Goal: Task Accomplishment & Management: Manage account settings

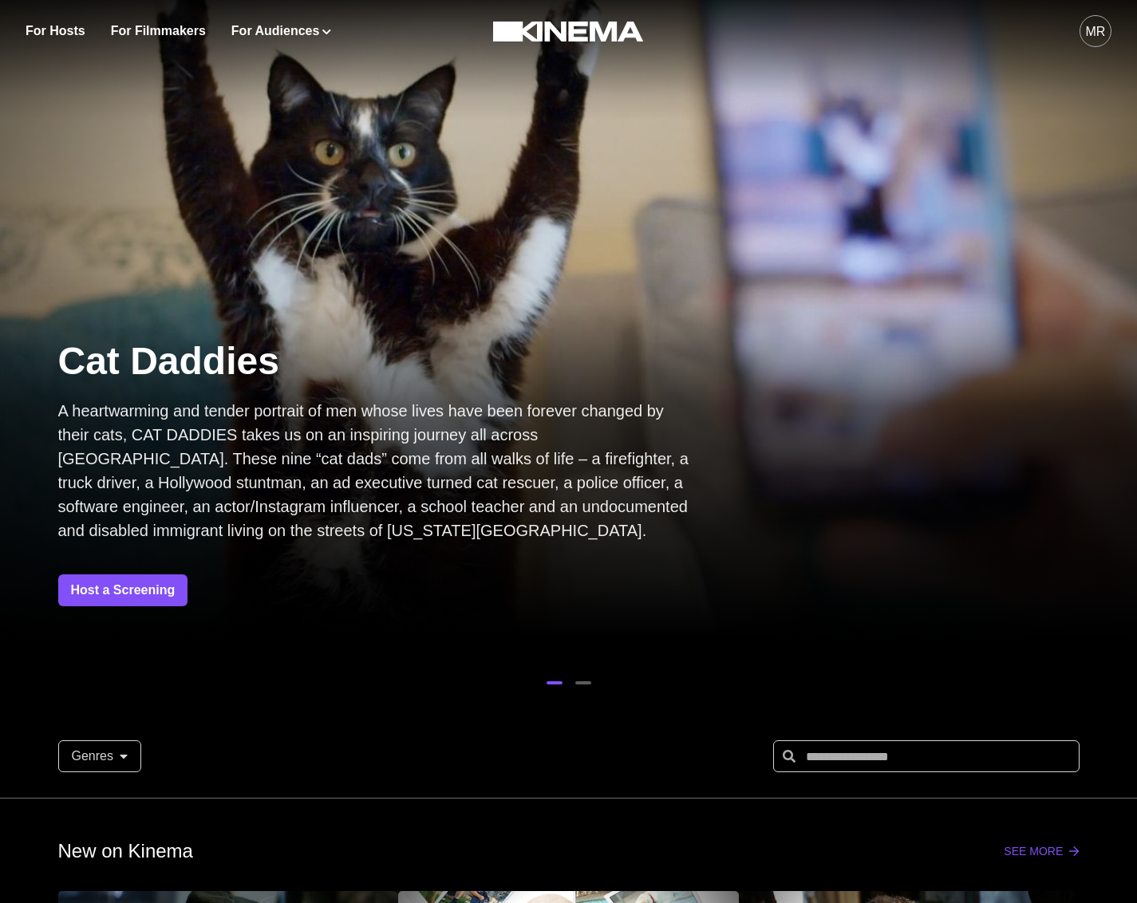
click at [1065, 25] on div "MR" at bounding box center [895, 31] width 434 height 62
click at [1083, 33] on div "MR" at bounding box center [1096, 31] width 32 height 32
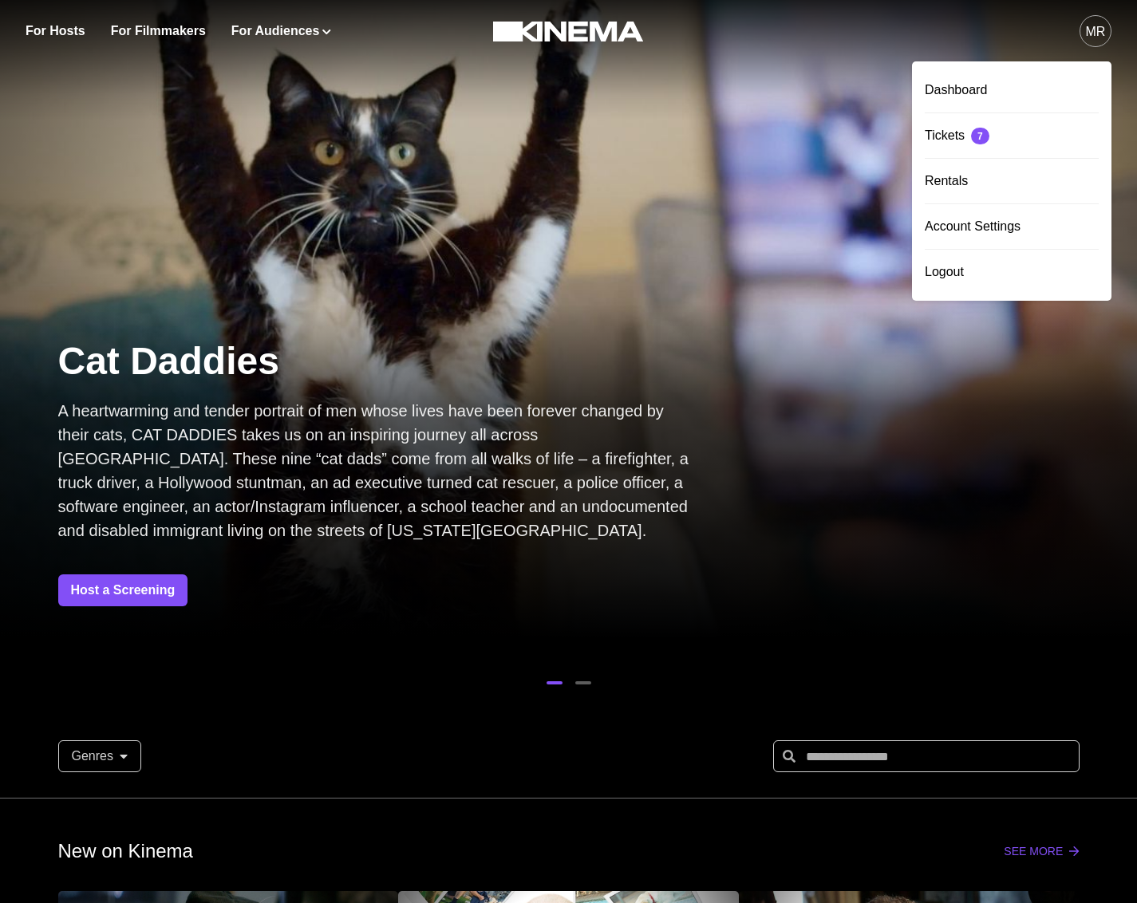
drag, startPoint x: 971, startPoint y: 175, endPoint x: 958, endPoint y: 194, distance: 23.0
click at [971, 175] on div "Rentals" at bounding box center [1012, 181] width 174 height 45
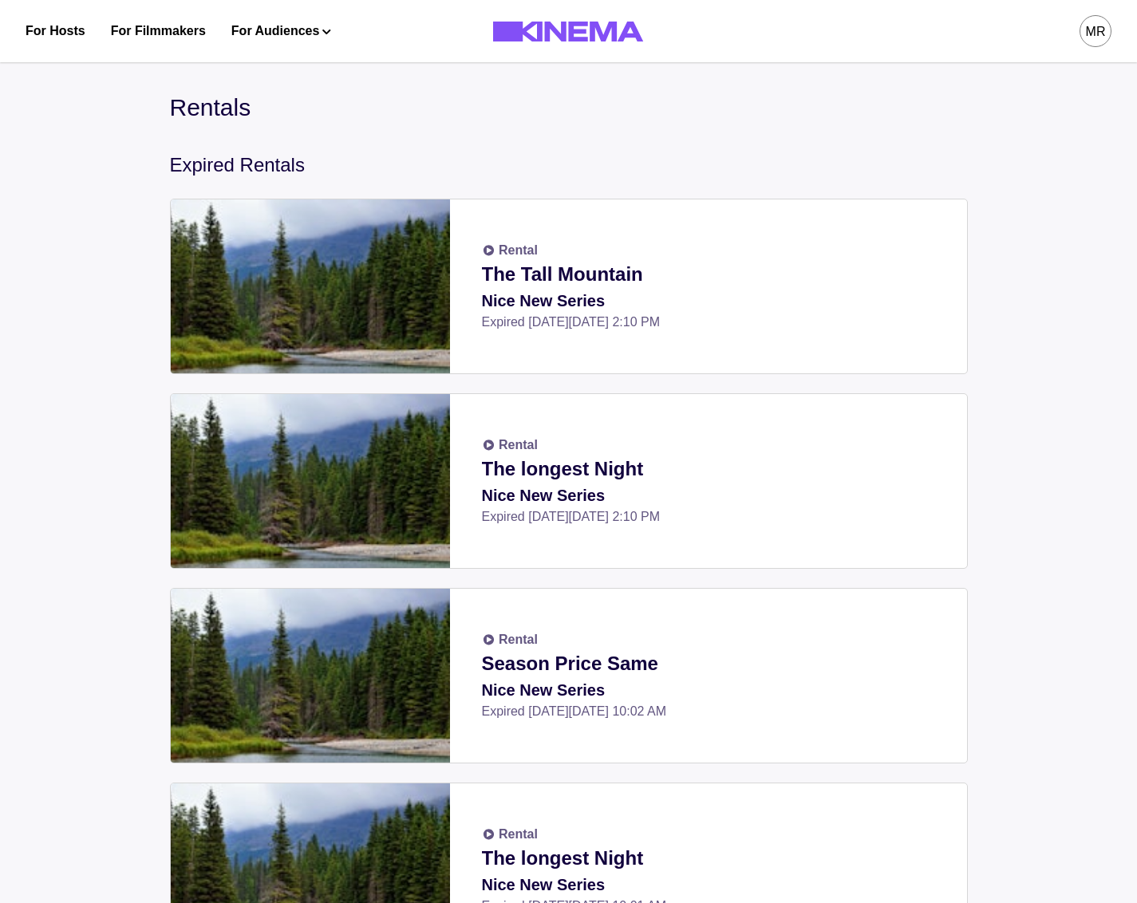
click at [1083, 38] on div "MR" at bounding box center [1096, 31] width 32 height 32
click at [934, 130] on div "Tickets 7" at bounding box center [1012, 135] width 174 height 45
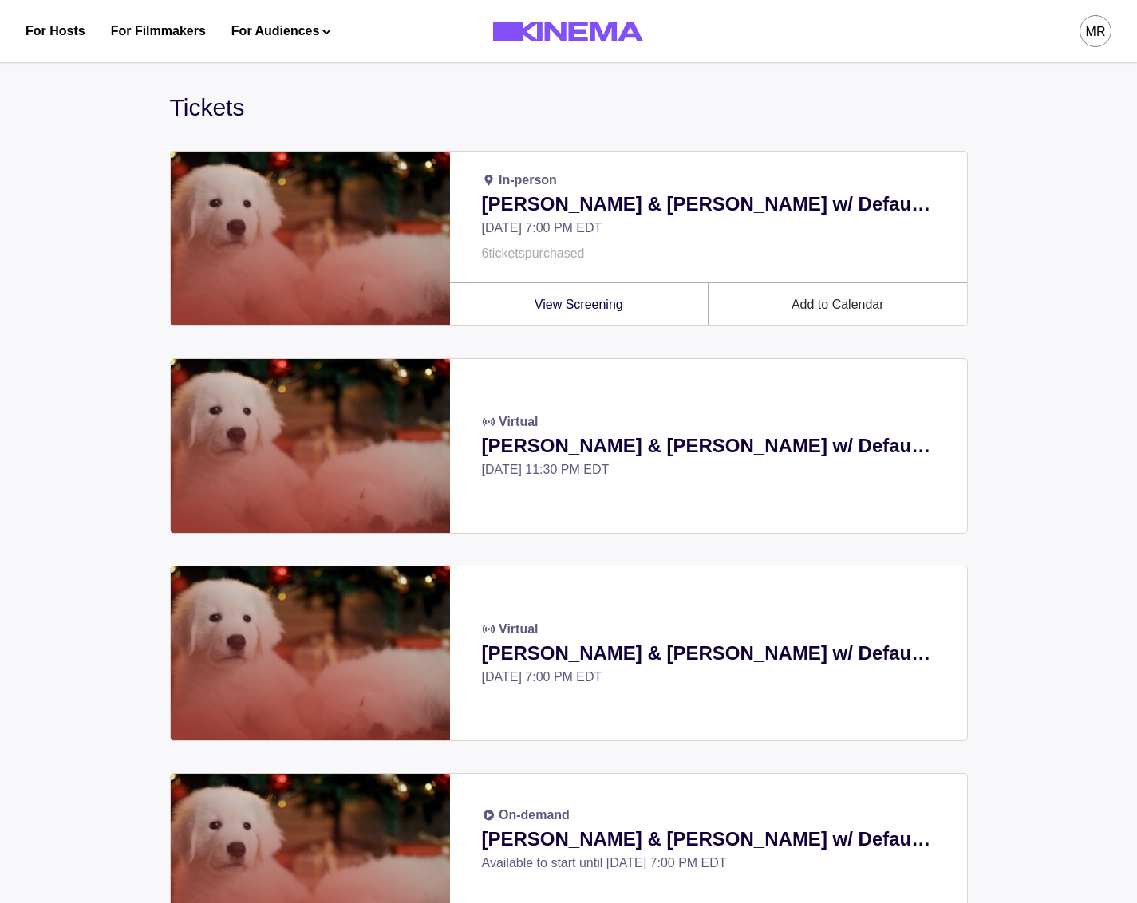
click at [1112, 29] on div "For Hosts For Filmmakers For Audiences Events Watch Now MR" at bounding box center [568, 31] width 1137 height 62
drag, startPoint x: 782, startPoint y: 186, endPoint x: 672, endPoint y: 248, distance: 126.5
click at [765, 192] on div "In-person Allan & Suzi w/ Default Rate Cards. Wow! Thu, Sep 25, 7:00 PM EDT 6 t…" at bounding box center [708, 217] width 517 height 131
click at [611, 281] on div "In-person Allan & Suzi w/ Default Rate Cards. Wow! Thu, Sep 25, 7:00 PM EDT 6 t…" at bounding box center [708, 217] width 517 height 131
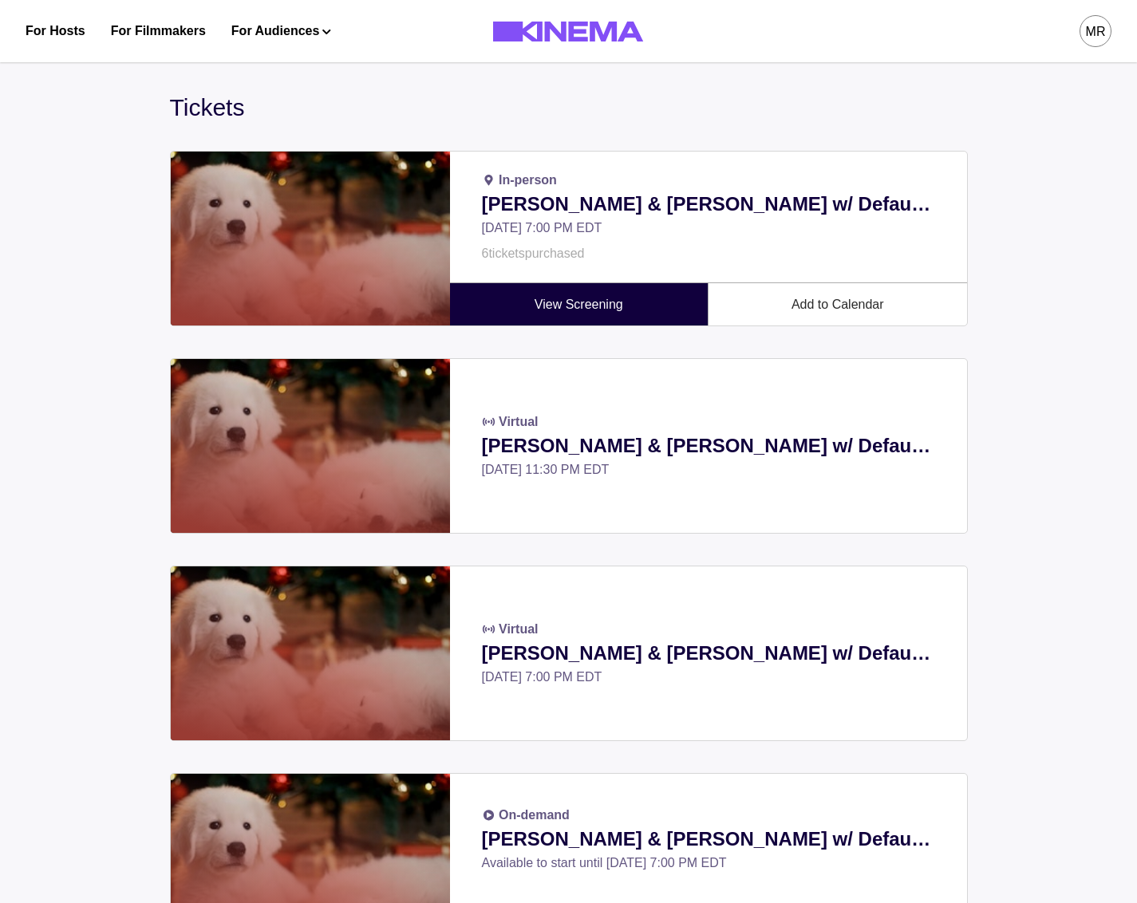
click at [600, 298] on link "View Screening" at bounding box center [579, 304] width 239 height 42
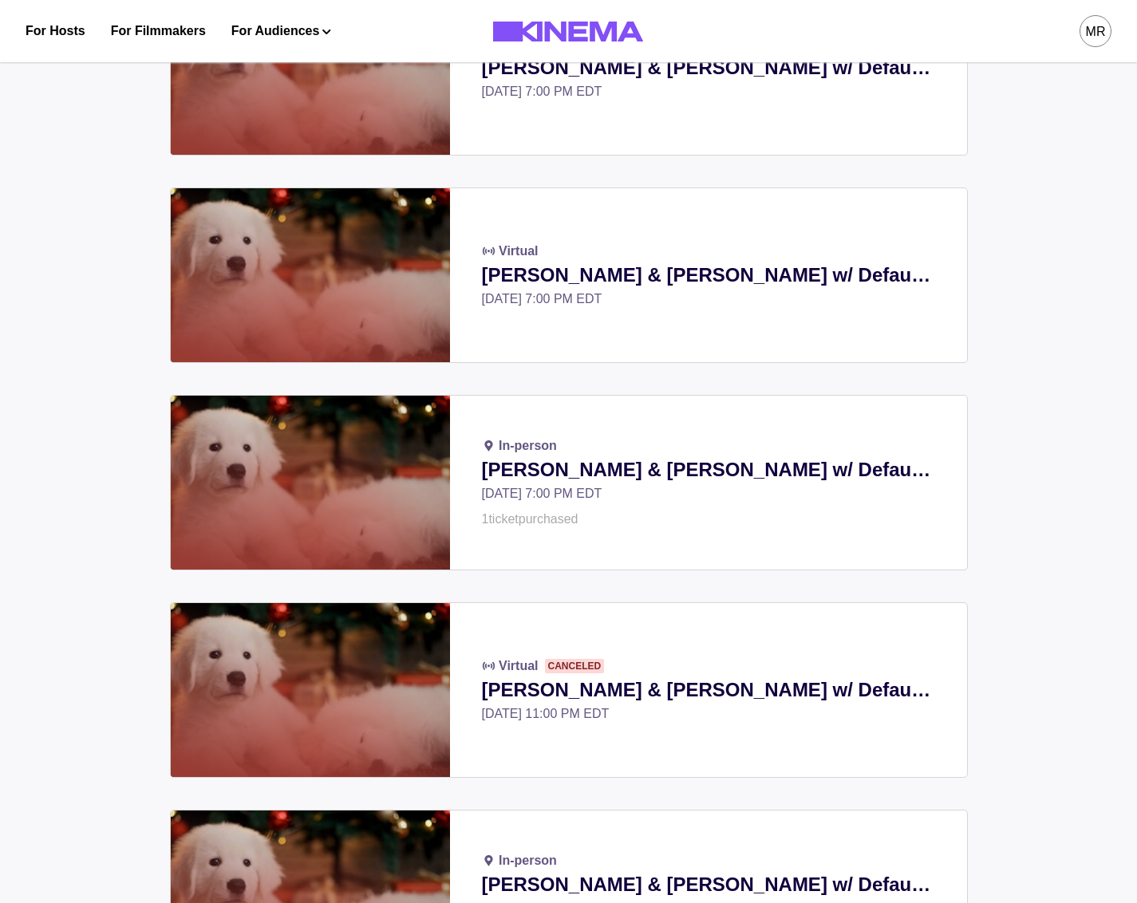
scroll to position [1209, 0]
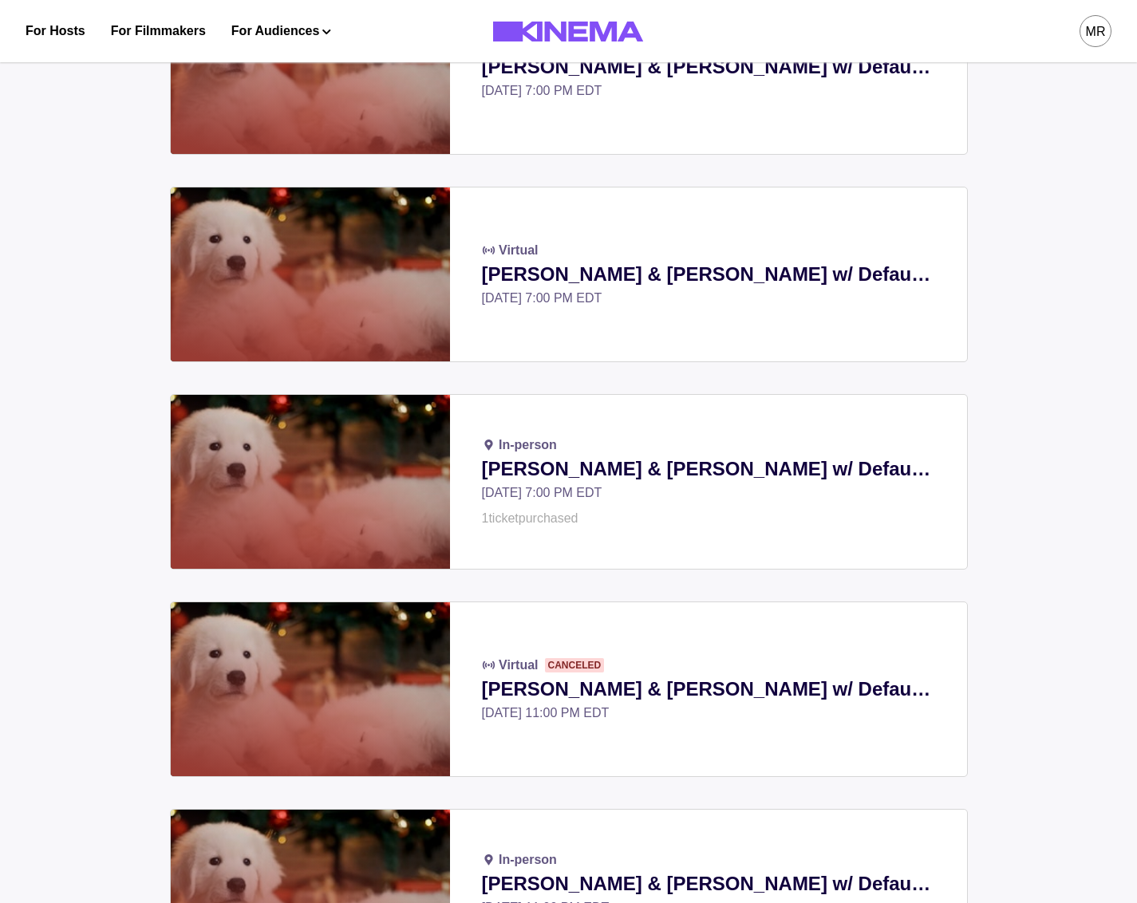
click at [676, 629] on div "Virtual Canceled Allan & Suzi w/ Default Rate Cards. Wow! Sat, Jul 26, 11:00 PM…" at bounding box center [708, 690] width 517 height 174
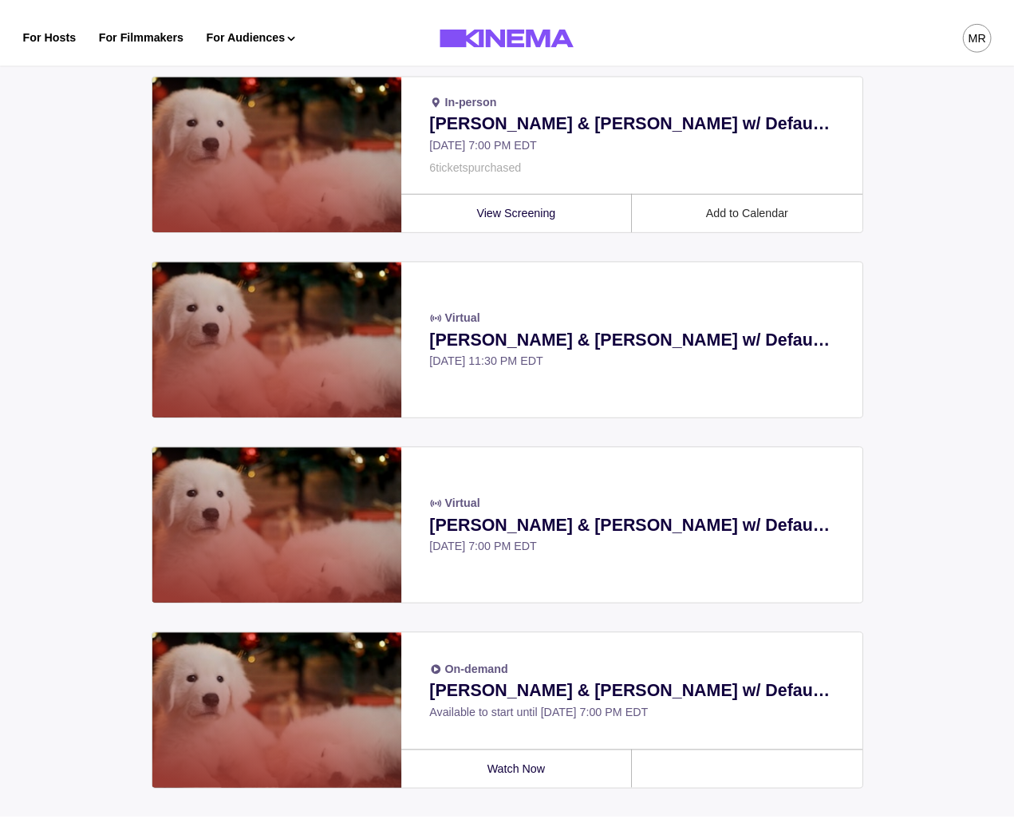
scroll to position [0, 0]
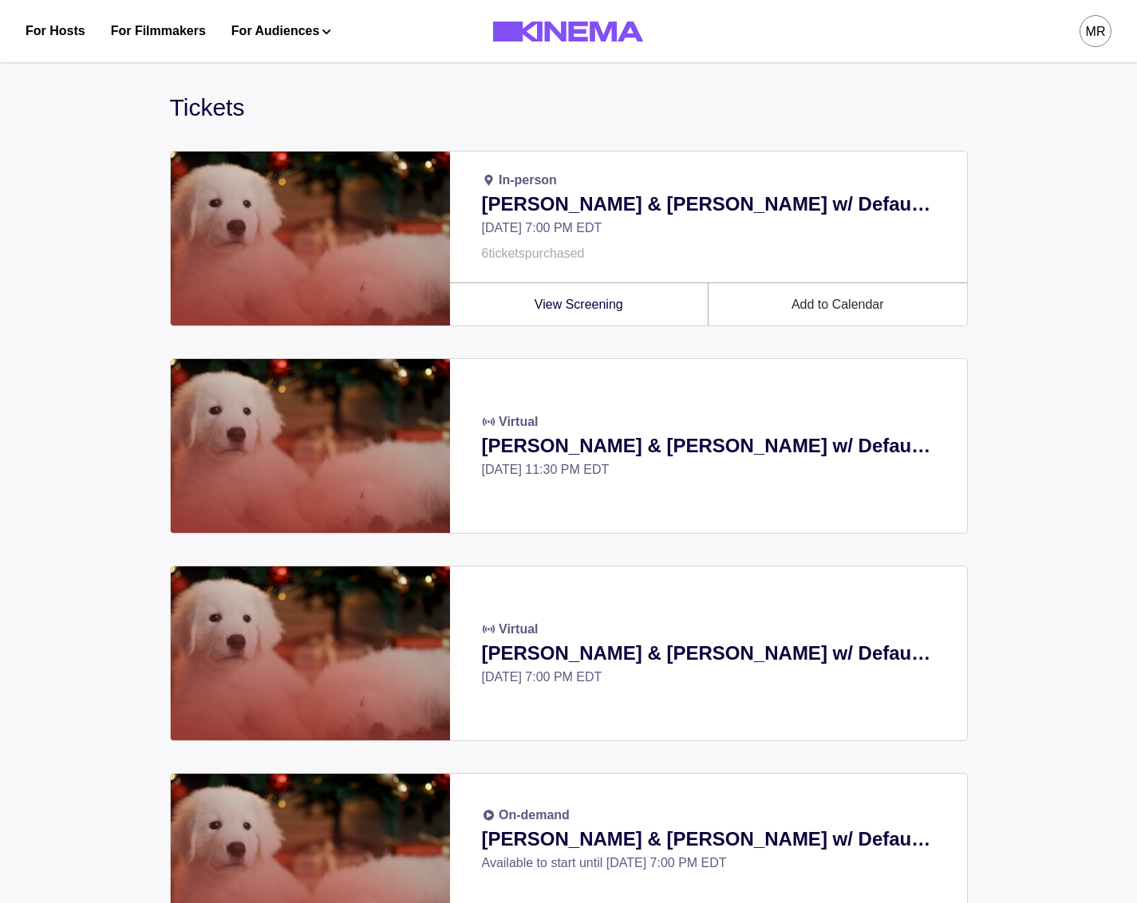
drag, startPoint x: 207, startPoint y: 95, endPoint x: 215, endPoint y: 111, distance: 18.2
click at [207, 95] on link "Watch Now" at bounding box center [280, 85] width 160 height 29
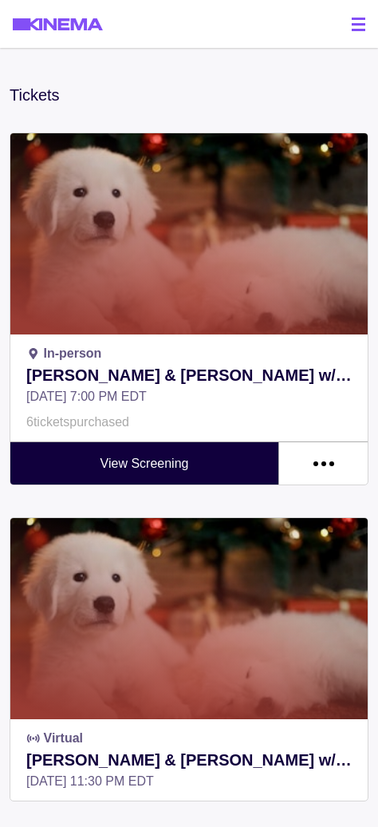
click at [269, 471] on div "View Screening" at bounding box center [144, 462] width 268 height 43
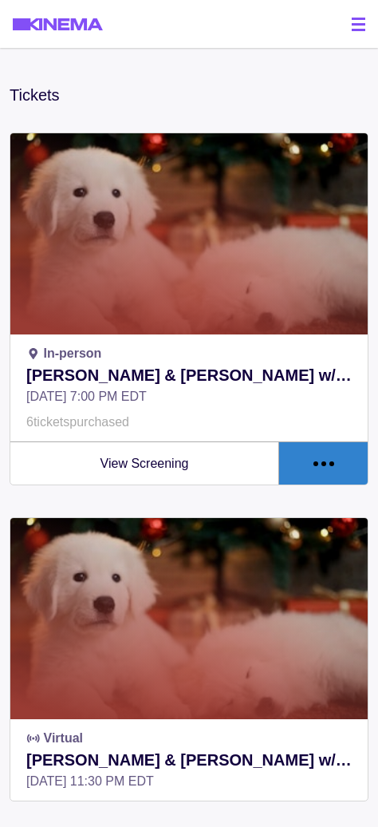
click at [303, 468] on div at bounding box center [323, 462] width 89 height 43
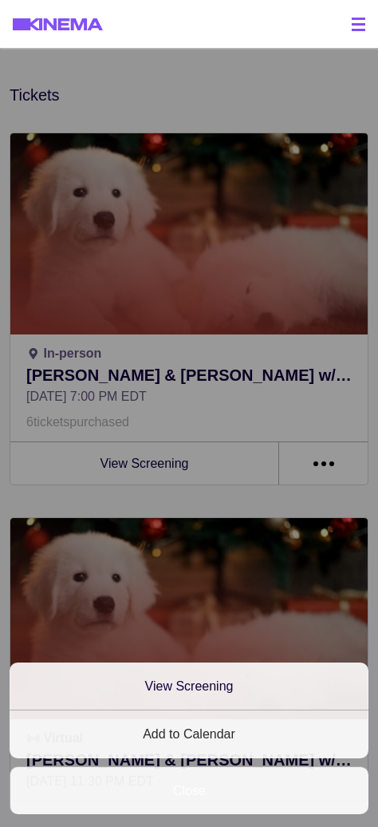
click at [247, 788] on div "Close" at bounding box center [189, 790] width 359 height 48
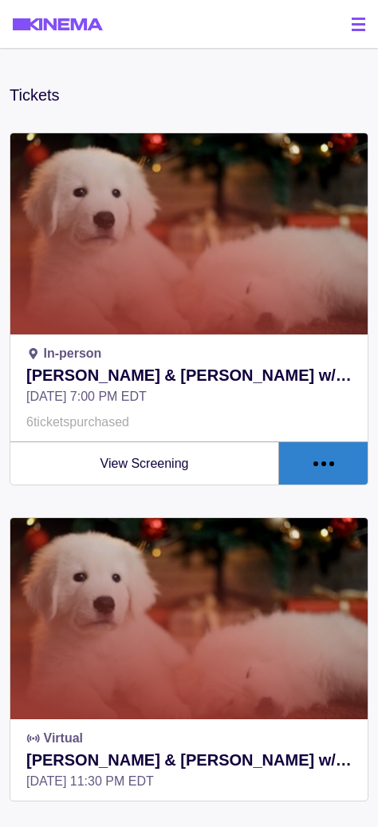
click at [295, 479] on div at bounding box center [323, 462] width 89 height 43
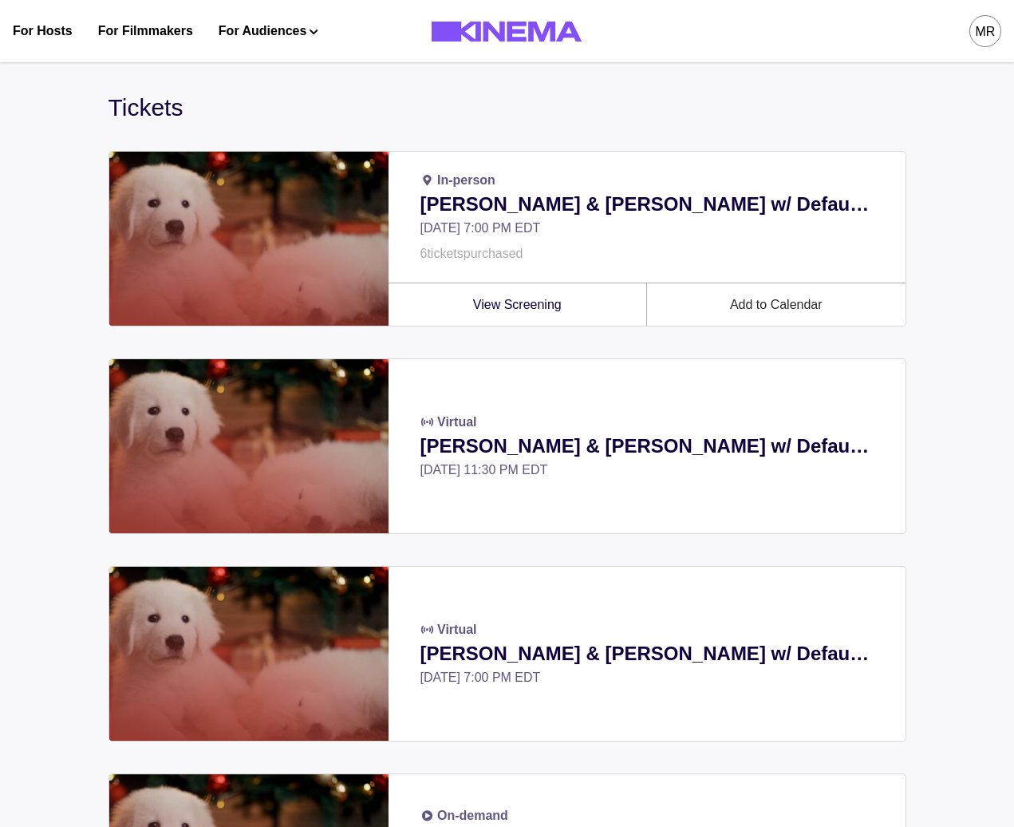
click at [998, 34] on div "MR" at bounding box center [986, 31] width 32 height 32
click at [859, 174] on div "Rentals" at bounding box center [902, 181] width 174 height 45
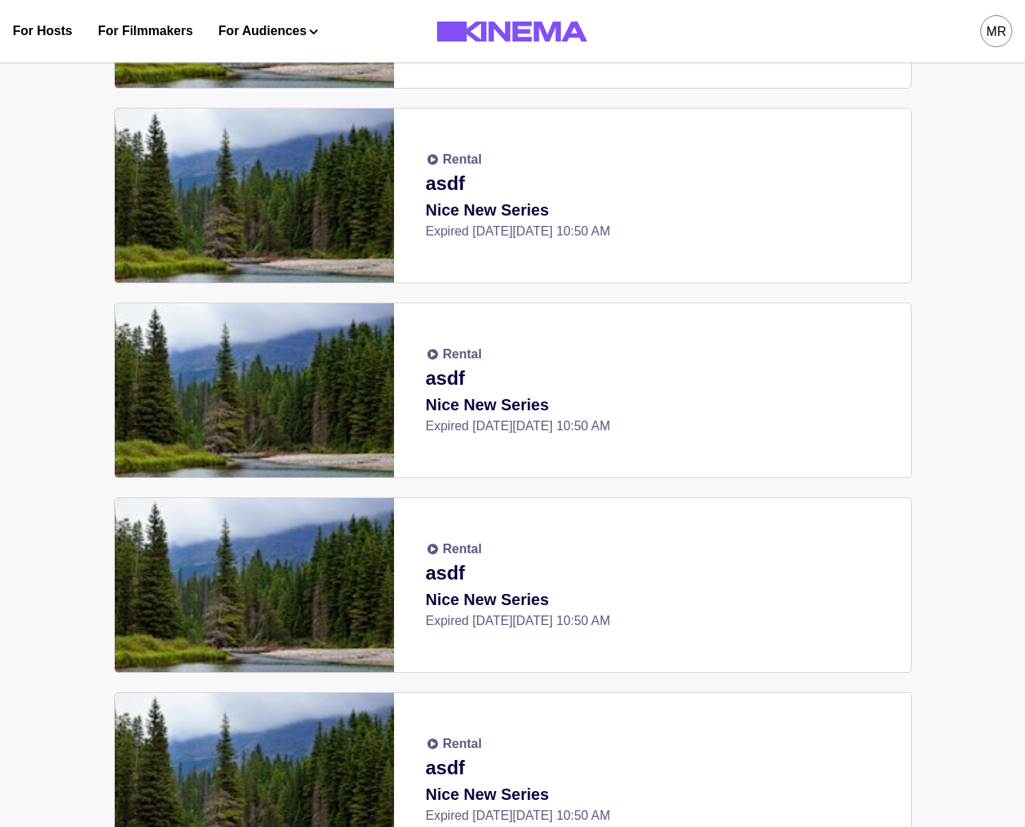
scroll to position [3898, 0]
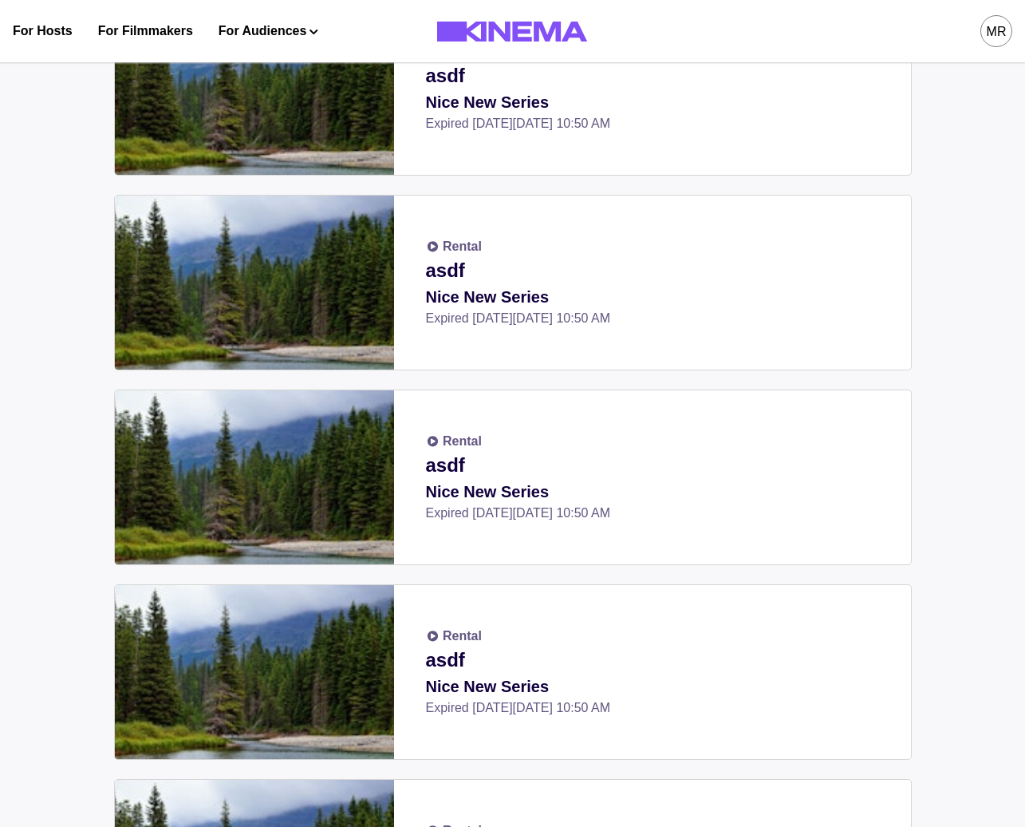
click at [1011, 34] on div "MR" at bounding box center [997, 31] width 32 height 32
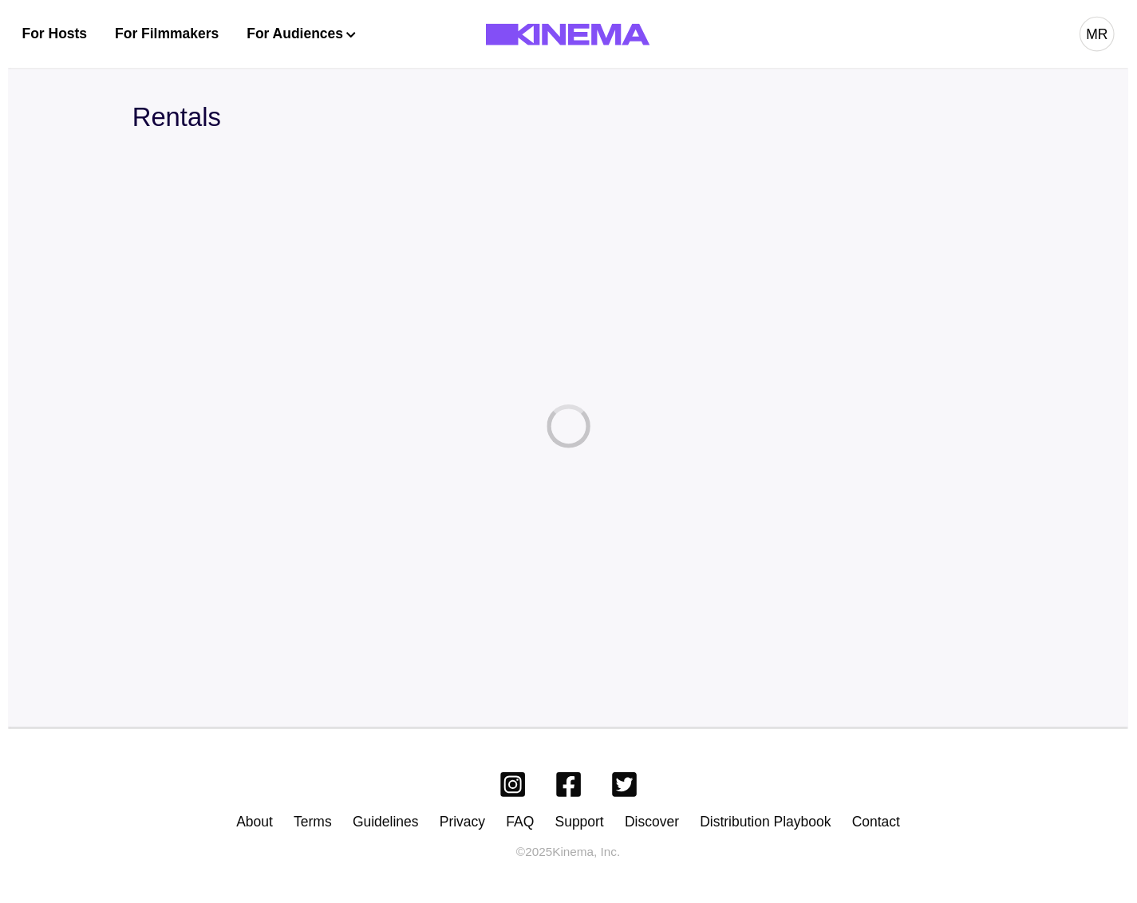
scroll to position [0, 0]
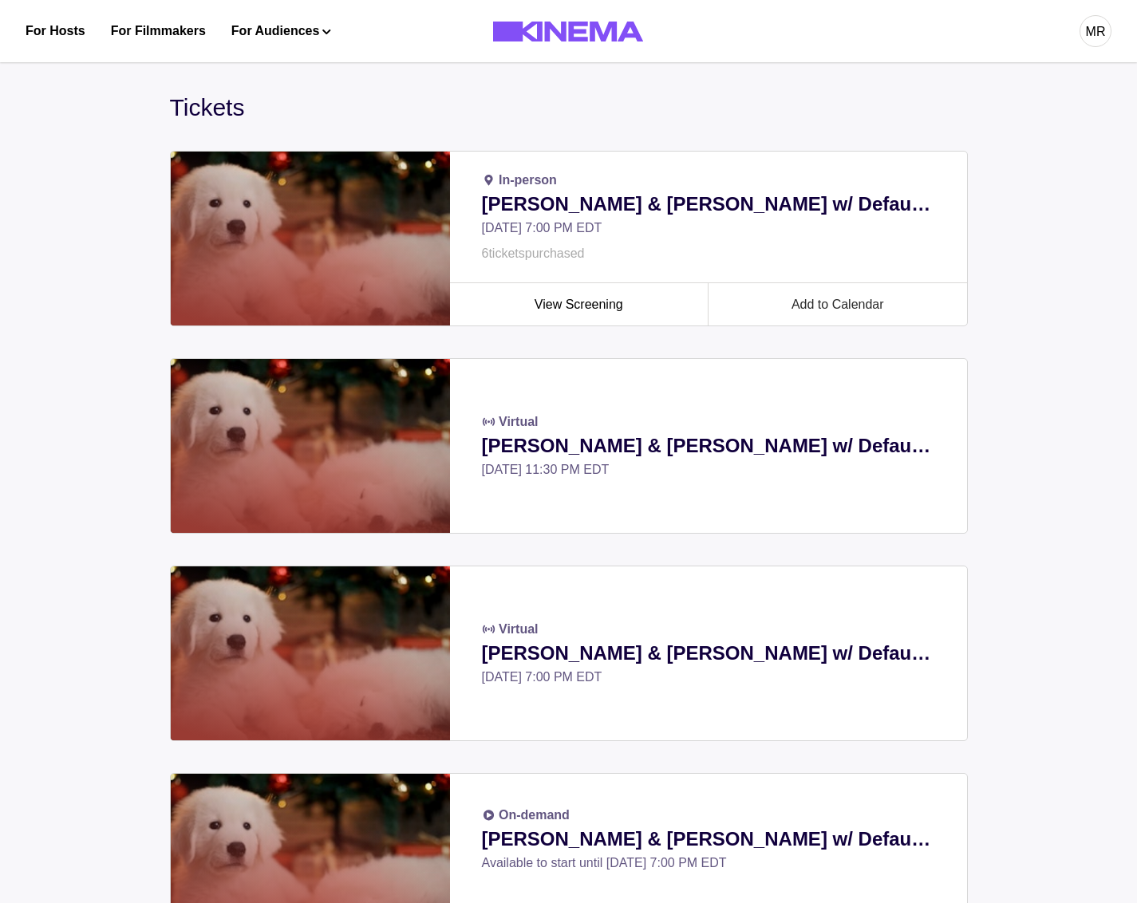
click at [1097, 27] on div "MR" at bounding box center [1096, 31] width 20 height 19
drag, startPoint x: 1005, startPoint y: 99, endPoint x: 949, endPoint y: 97, distance: 55.9
click at [1005, 99] on div "Dashboard" at bounding box center [1012, 90] width 174 height 45
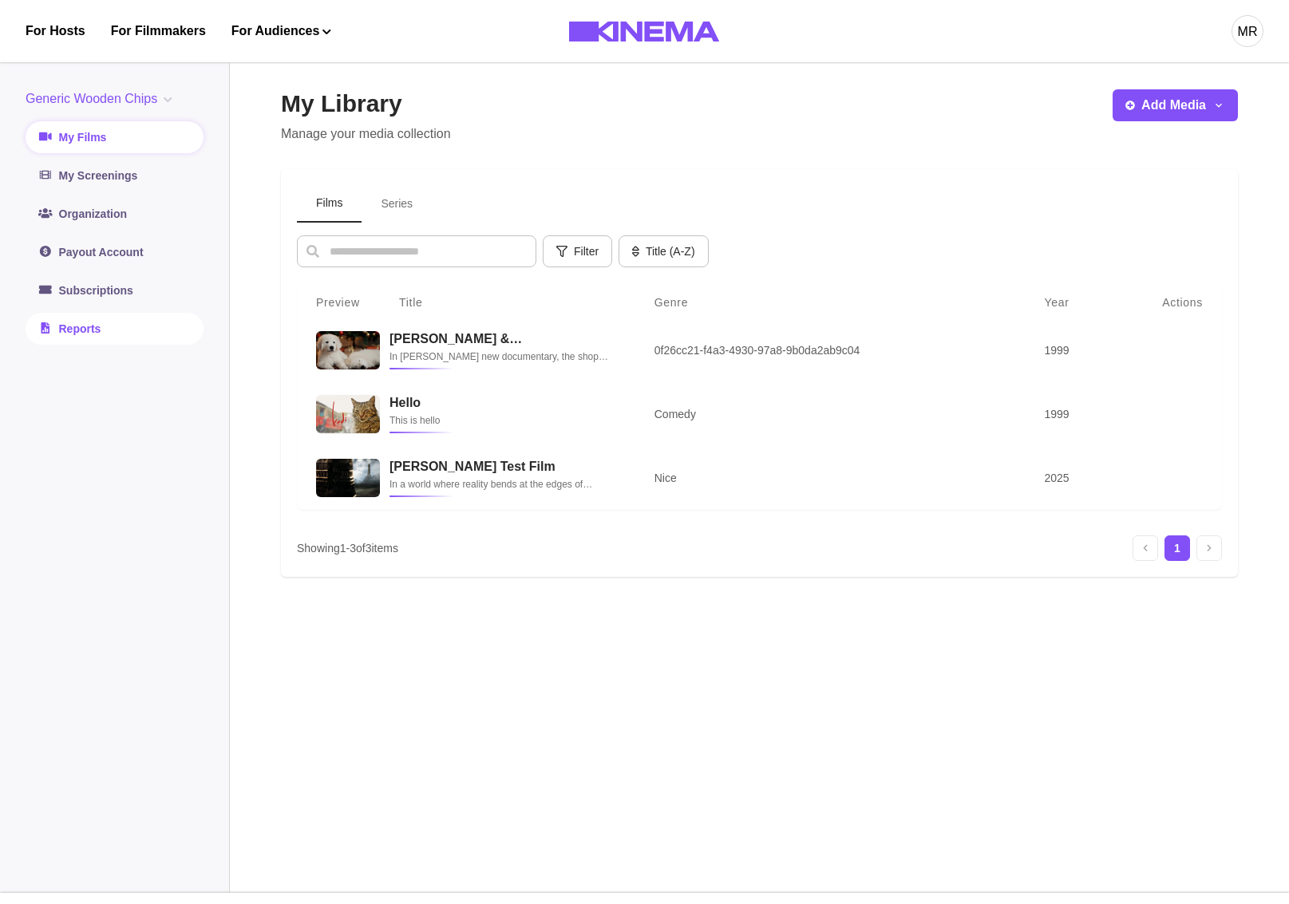
click at [68, 322] on link "Reports" at bounding box center [115, 329] width 178 height 32
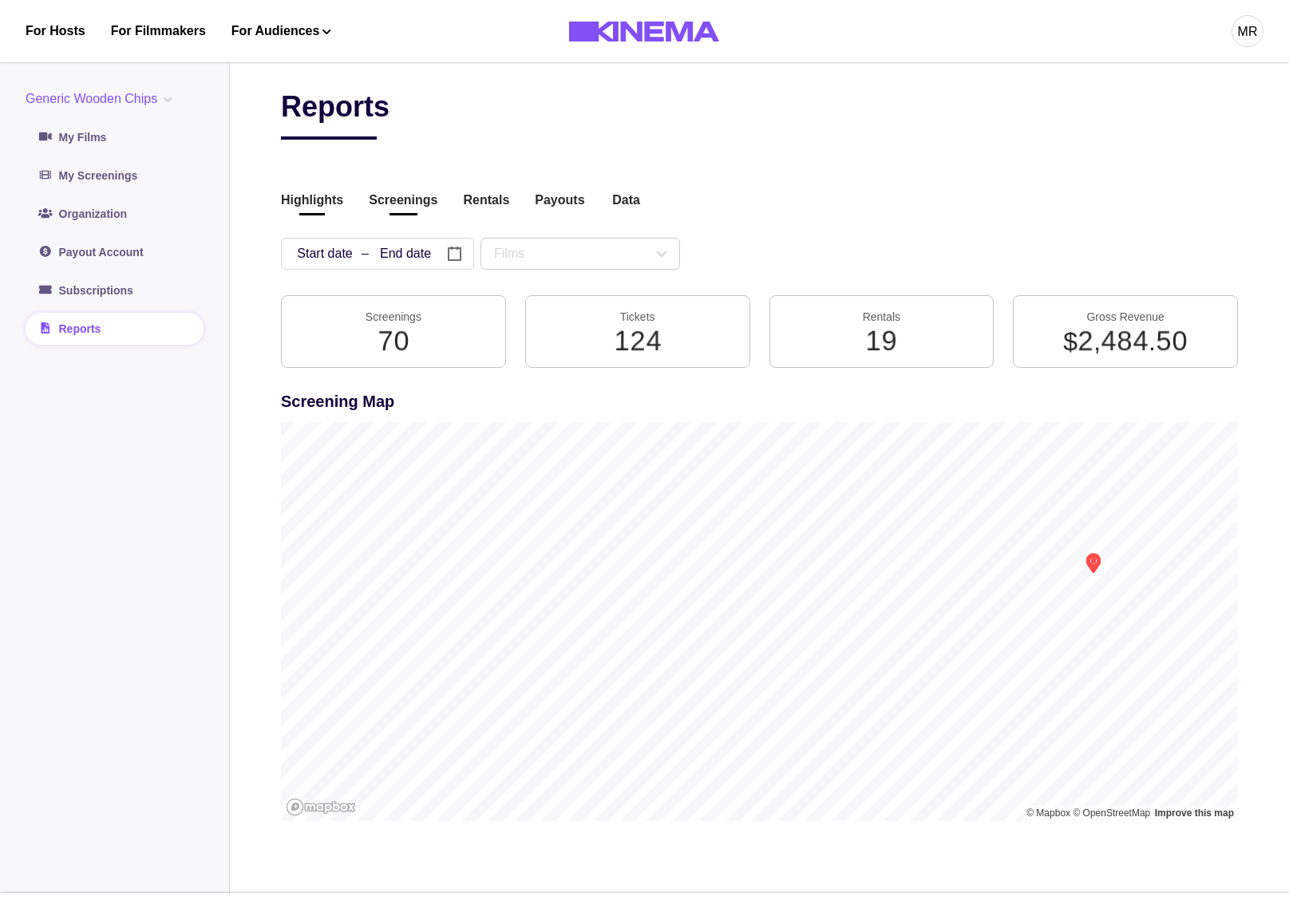
click at [405, 208] on button "Screenings" at bounding box center [403, 202] width 69 height 22
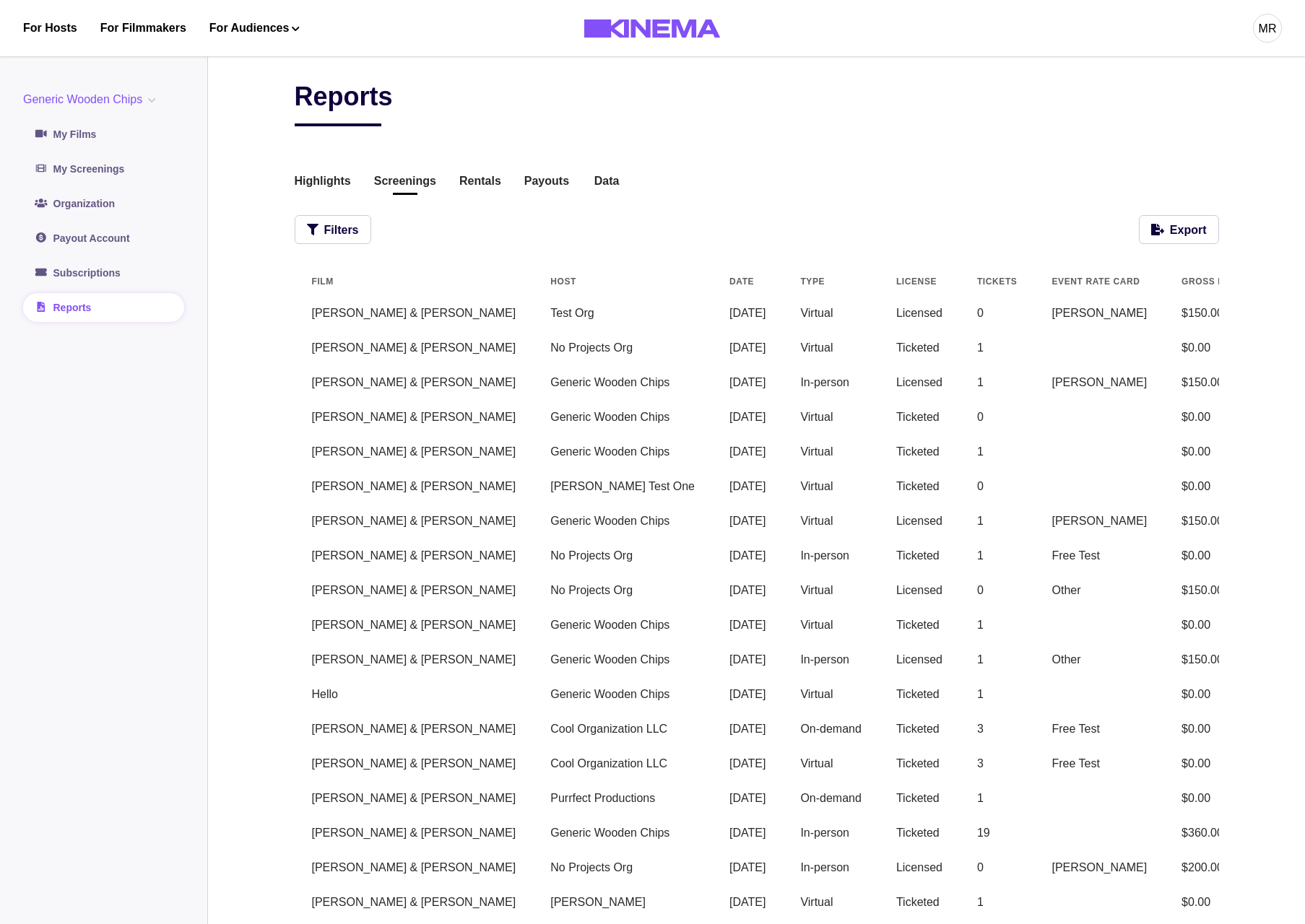
drag, startPoint x: 805, startPoint y: 579, endPoint x: 763, endPoint y: 575, distance: 42.2
click at [879, 579] on td "Licensed" at bounding box center [919, 591] width 81 height 34
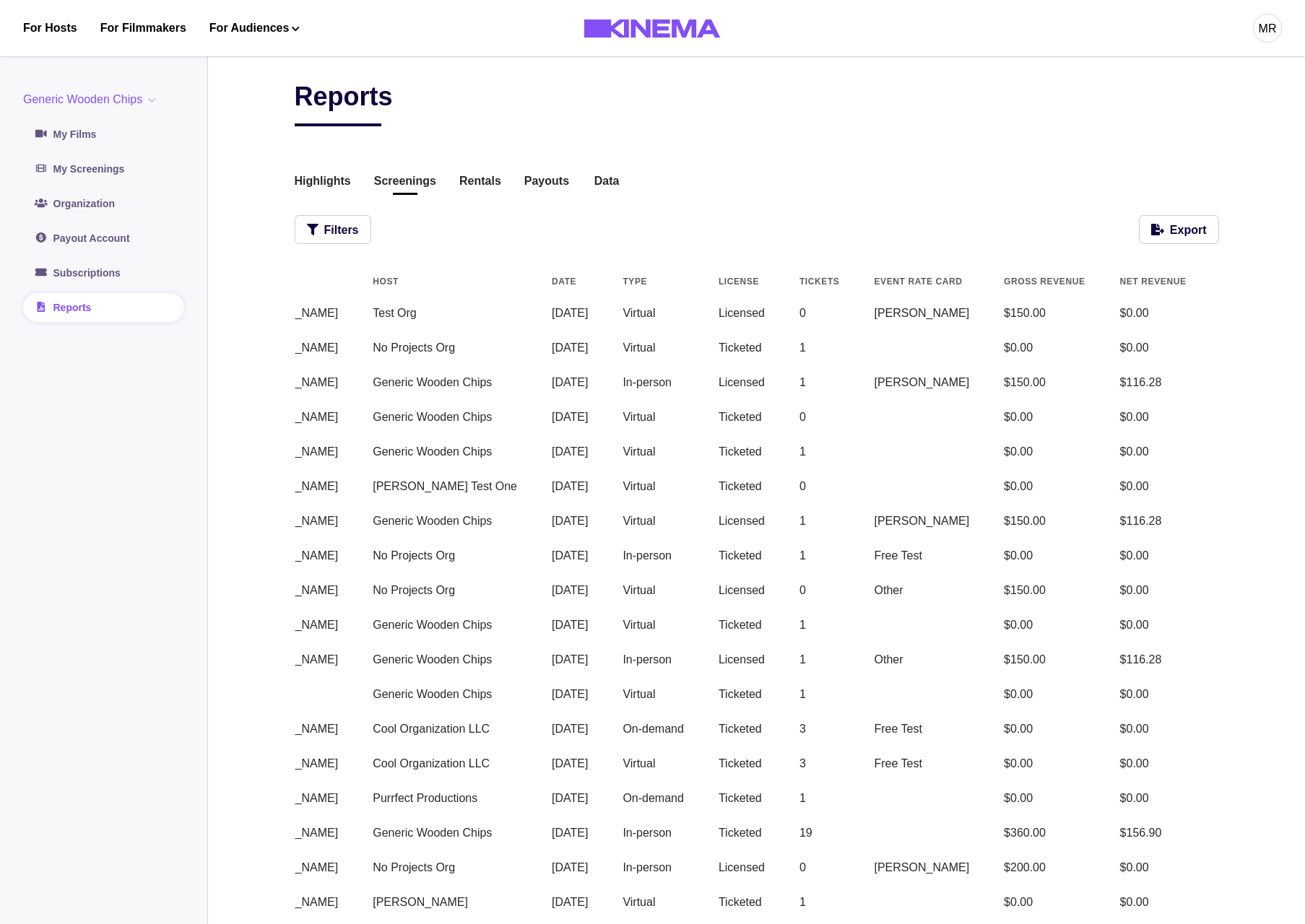
click at [1304, 319] on button "View" at bounding box center [1328, 313] width 33 height 17
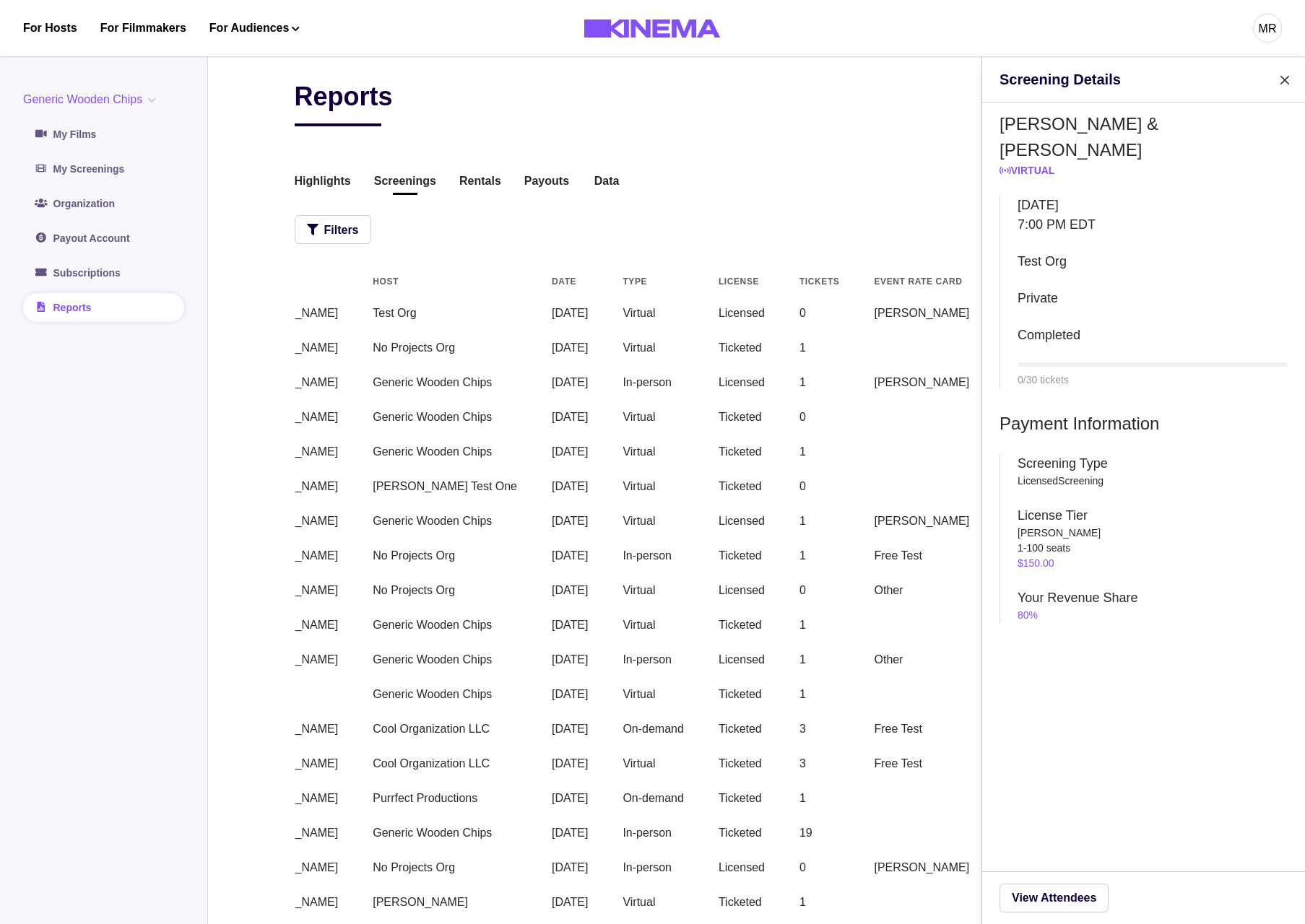
click at [842, 197] on div "Screening Details Allan & Suzi Virtual Thursday March 20, 2025 7:00 PM EDT Test…" at bounding box center [652, 462] width 1305 height 924
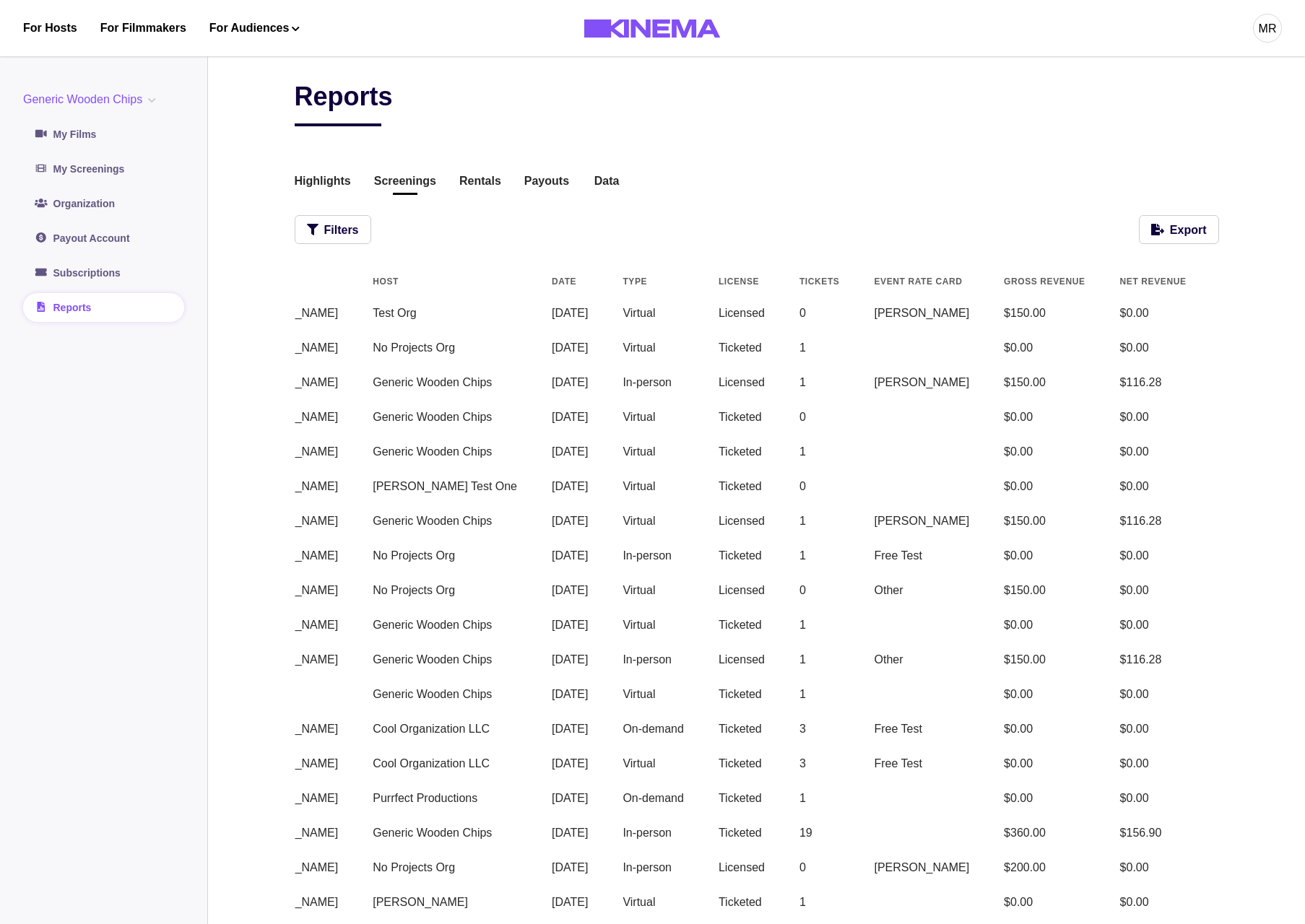
click at [1304, 416] on button "View" at bounding box center [1328, 417] width 33 height 17
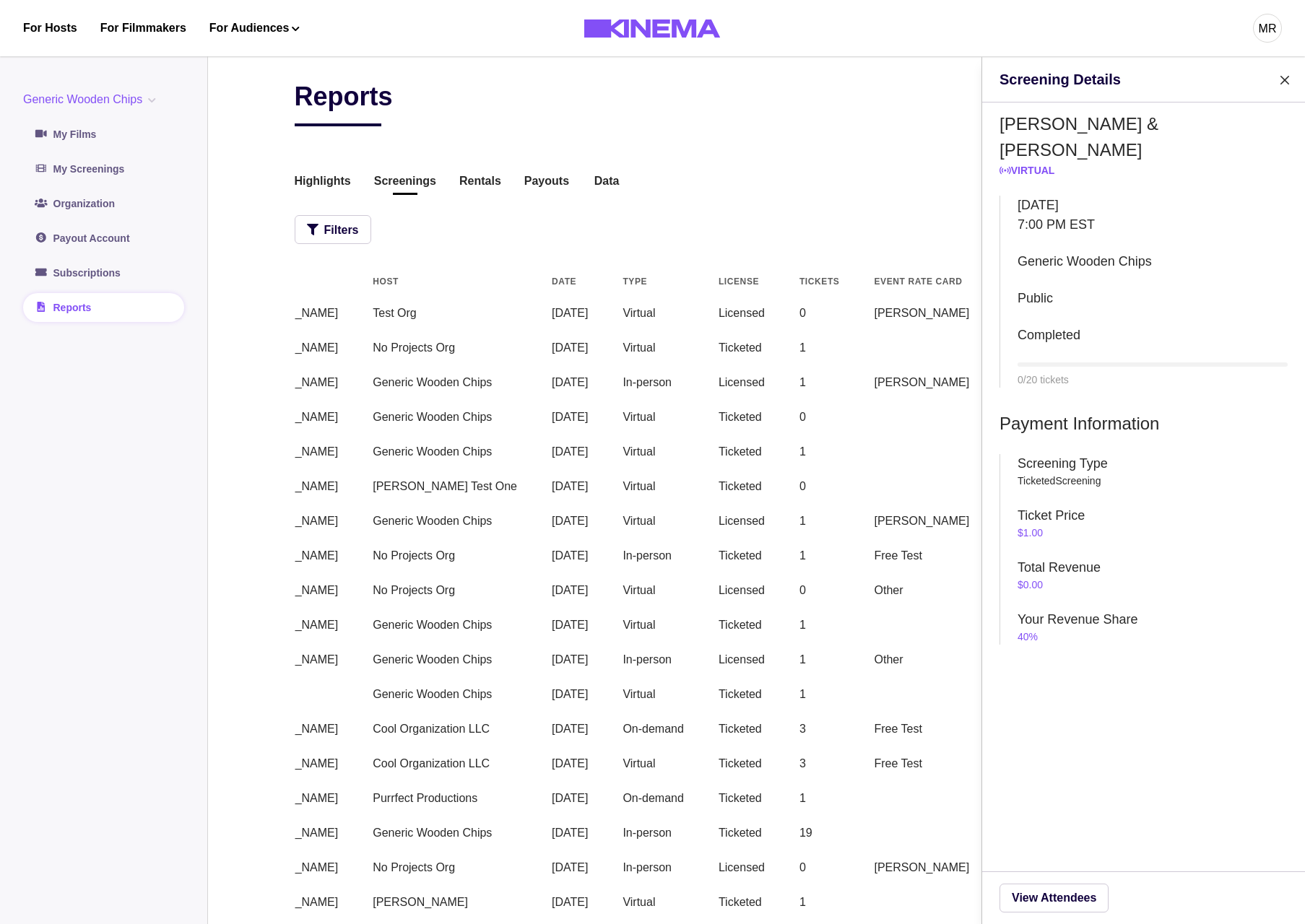
click at [711, 187] on div "Screening Details Allan & Suzi Virtual Friday February 28, 2025 7:00 PM EST Gen…" at bounding box center [652, 462] width 1305 height 924
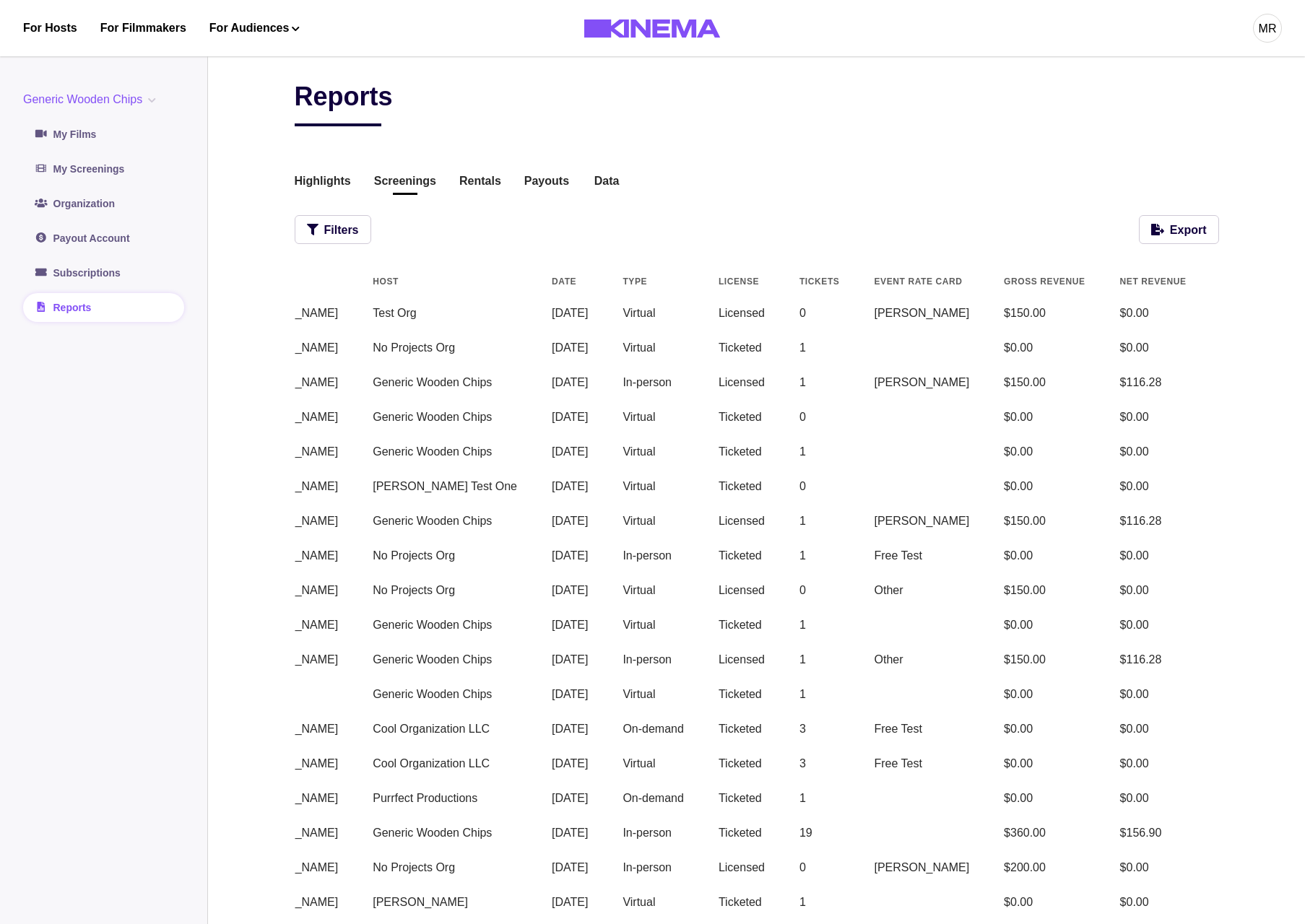
click at [1304, 563] on button "View" at bounding box center [1328, 556] width 33 height 17
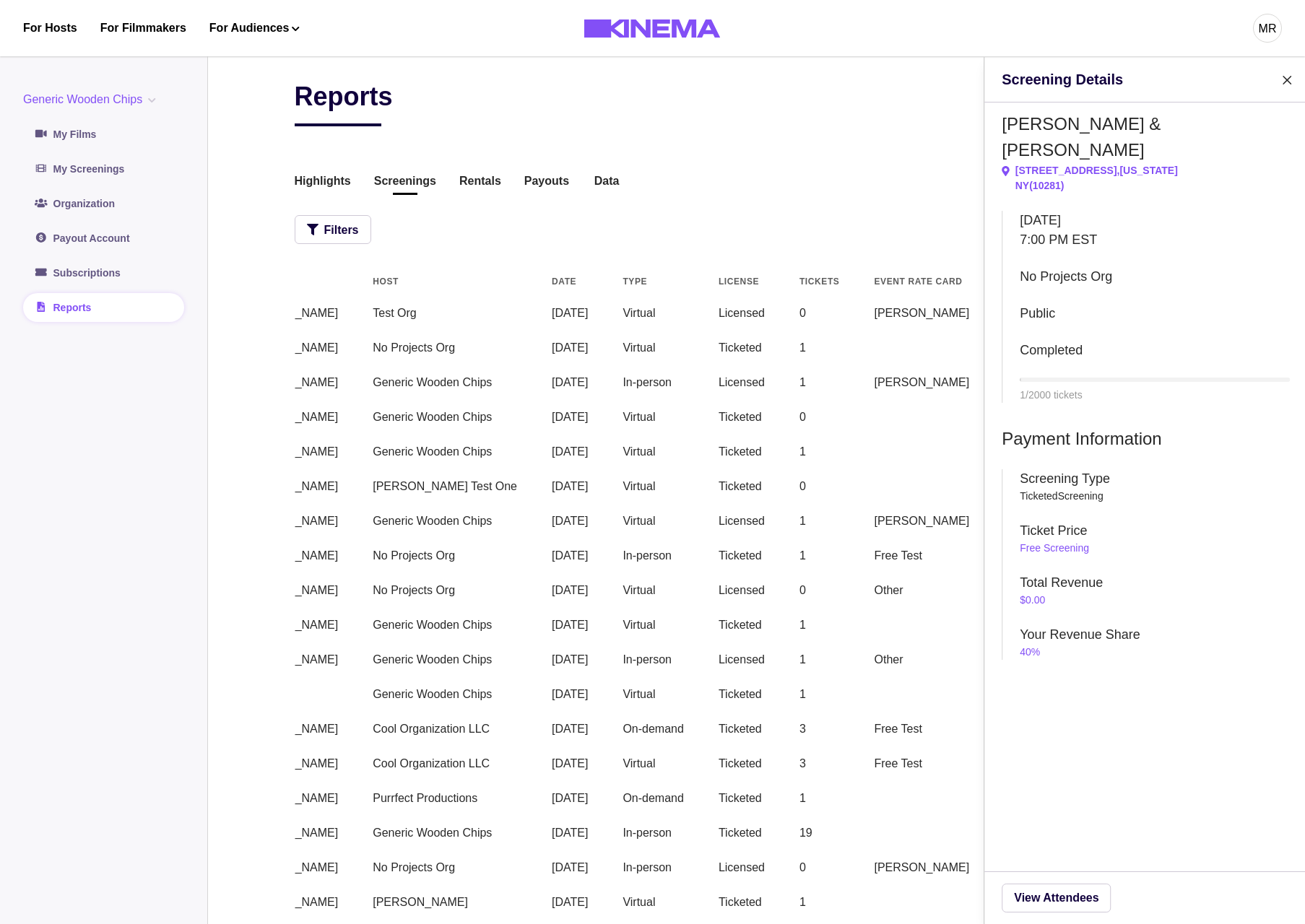
click at [708, 225] on div "Screening Details Allan & Suzi 225 Liberty Street , New York NY ( 10281 ) Frida…" at bounding box center [652, 462] width 1305 height 924
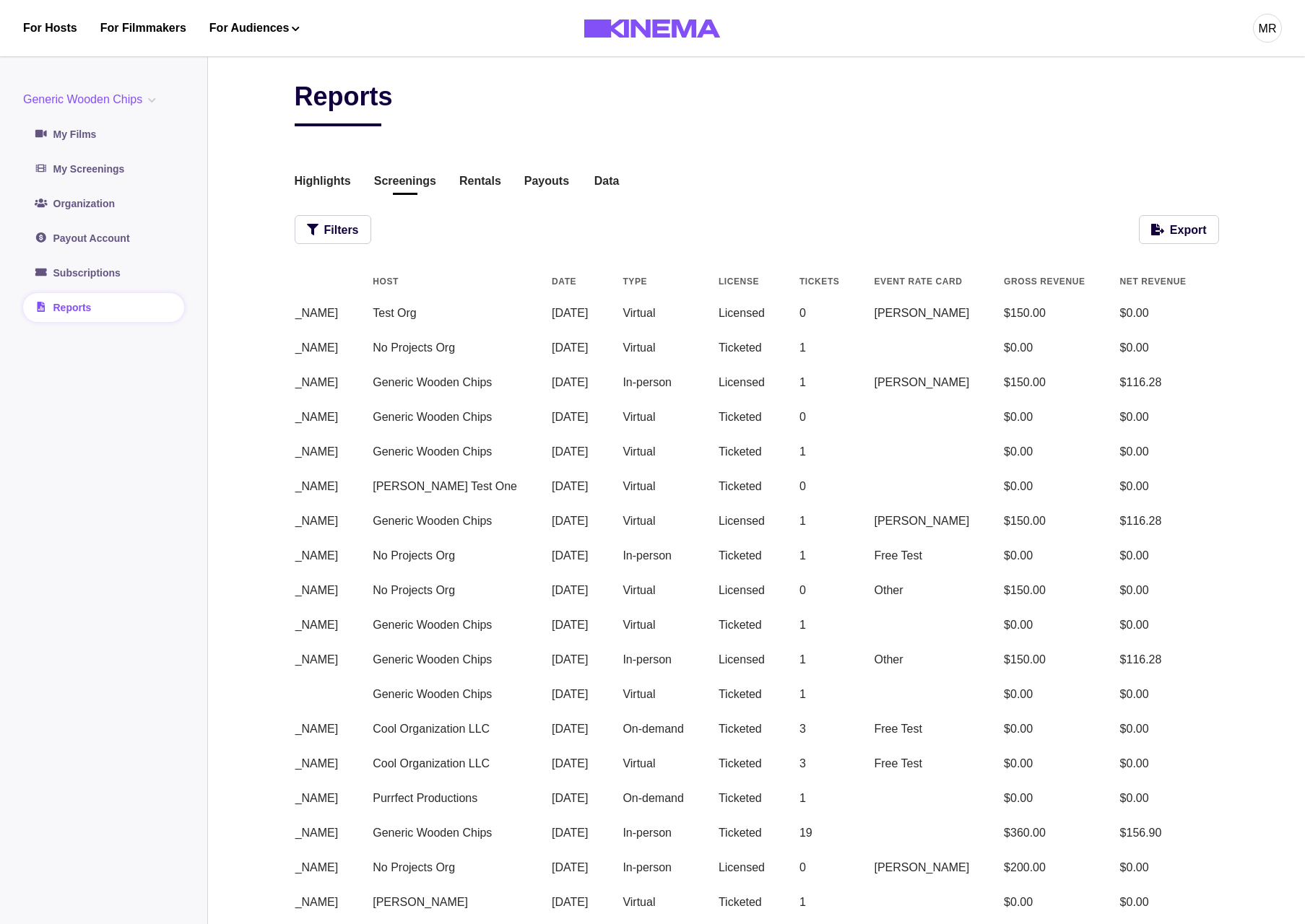
click at [1304, 321] on button "View" at bounding box center [1328, 313] width 33 height 17
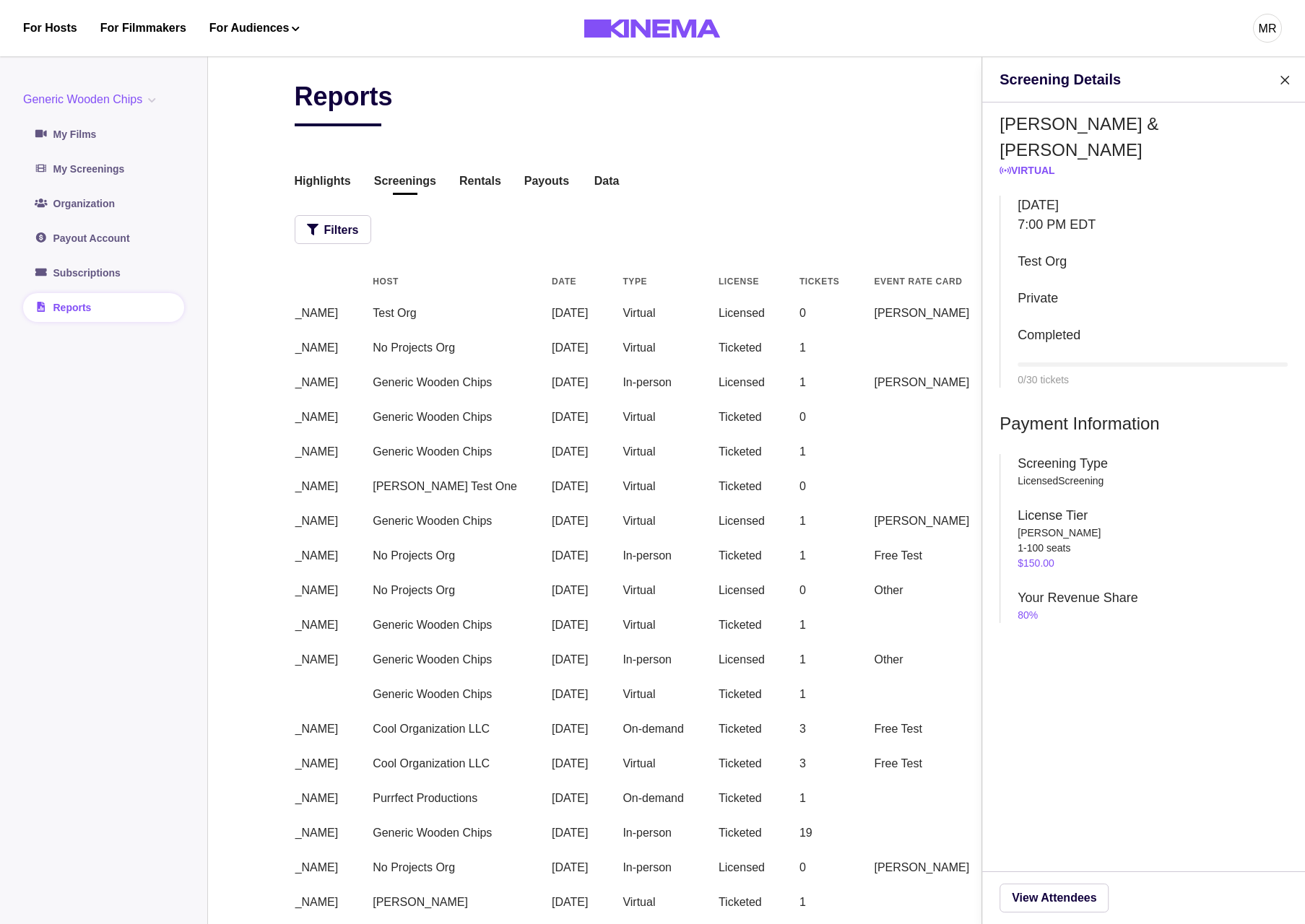
drag, startPoint x: 750, startPoint y: 238, endPoint x: 635, endPoint y: 232, distance: 115.2
click at [748, 238] on div "Screening Details Allan & Suzi Virtual Thursday March 20, 2025 7:00 PM EDT Test…" at bounding box center [652, 462] width 1305 height 924
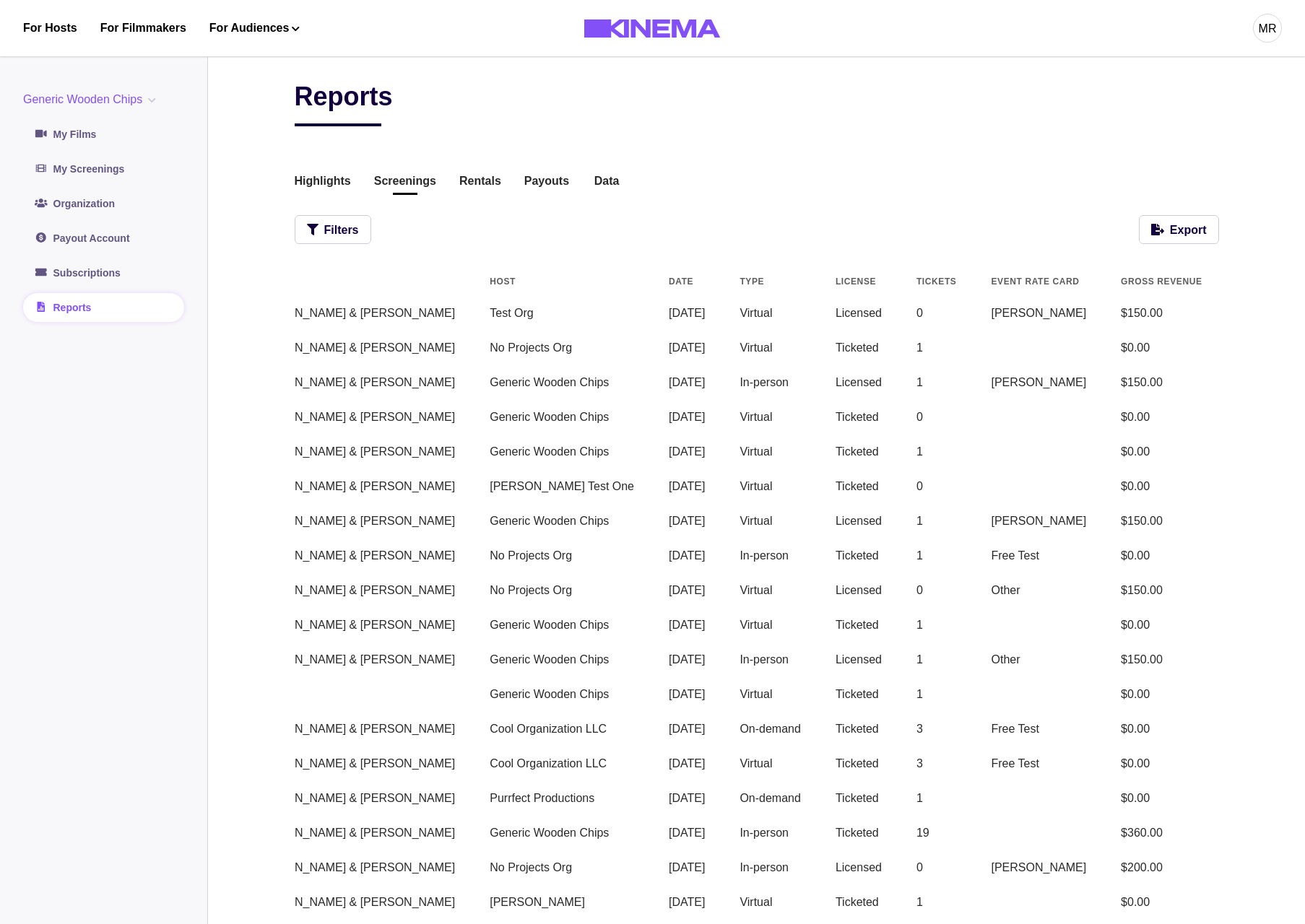
scroll to position [0, 0]
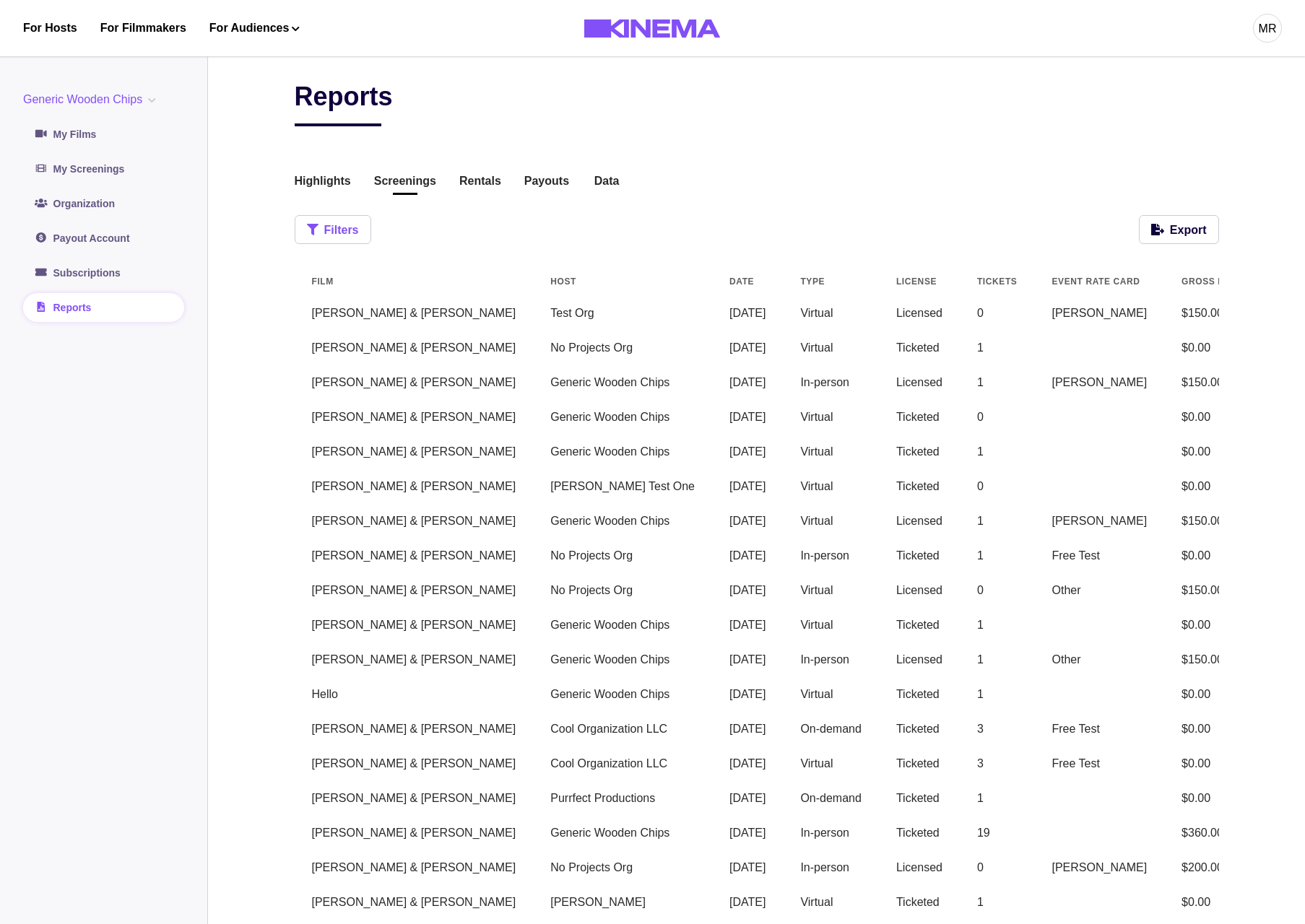
click at [348, 226] on button "Filters" at bounding box center [333, 230] width 77 height 29
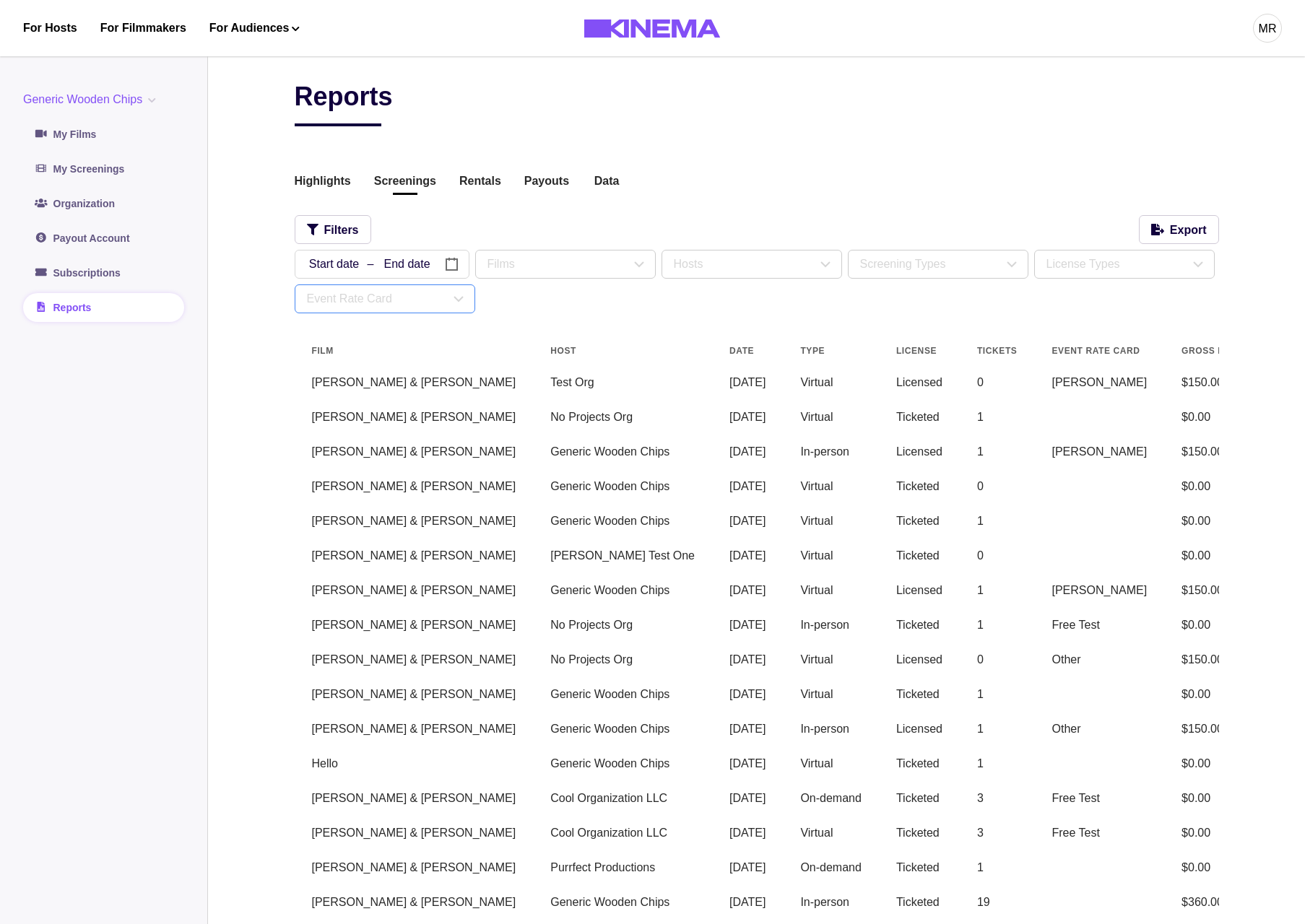
click at [394, 307] on div "Event Rate Card" at bounding box center [378, 299] width 143 height 17
click at [330, 390] on div "Other" at bounding box center [338, 396] width 29 height 17
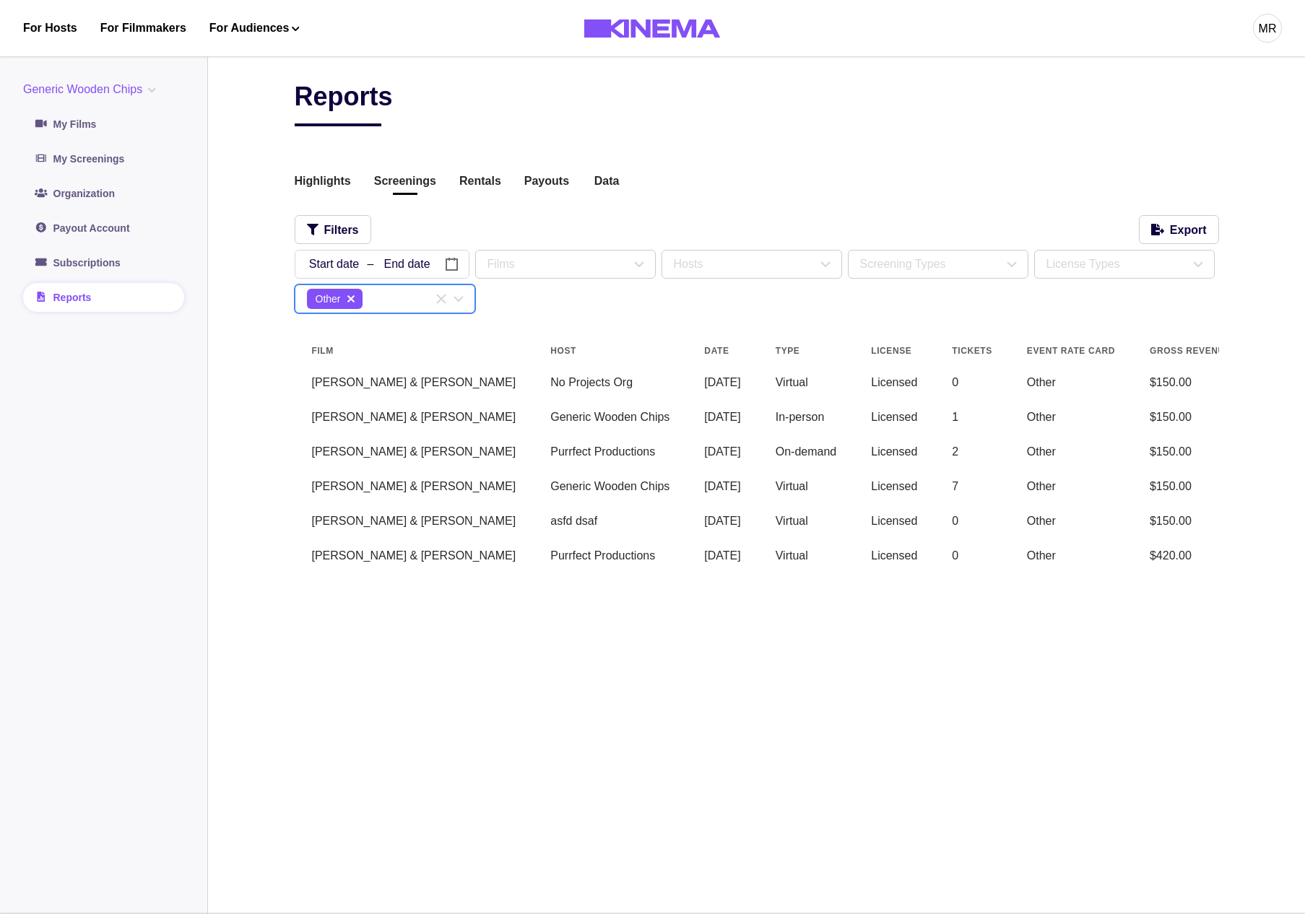
click at [237, 436] on main "Reports Highlights Screenings Rentals Payouts Data Beta Contact us for audience…" at bounding box center [757, 480] width 1097 height 868
drag, startPoint x: 353, startPoint y: 300, endPoint x: 385, endPoint y: 320, distance: 37.7
click at [353, 300] on icon "delete" at bounding box center [351, 299] width 7 height 7
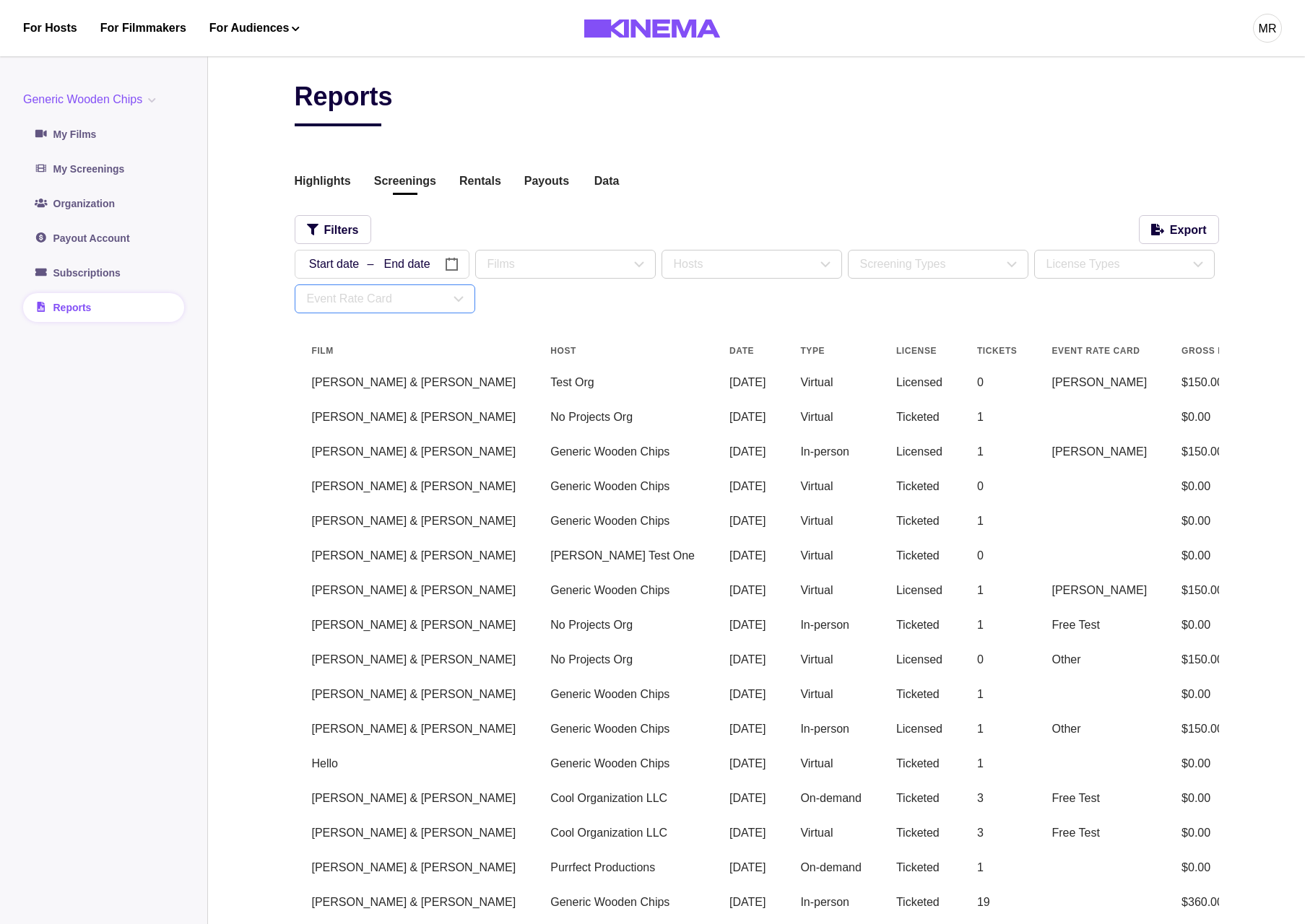
click at [373, 296] on div "Event Rate Card" at bounding box center [378, 299] width 143 height 17
click at [314, 431] on div at bounding box center [311, 426] width 14 height 14
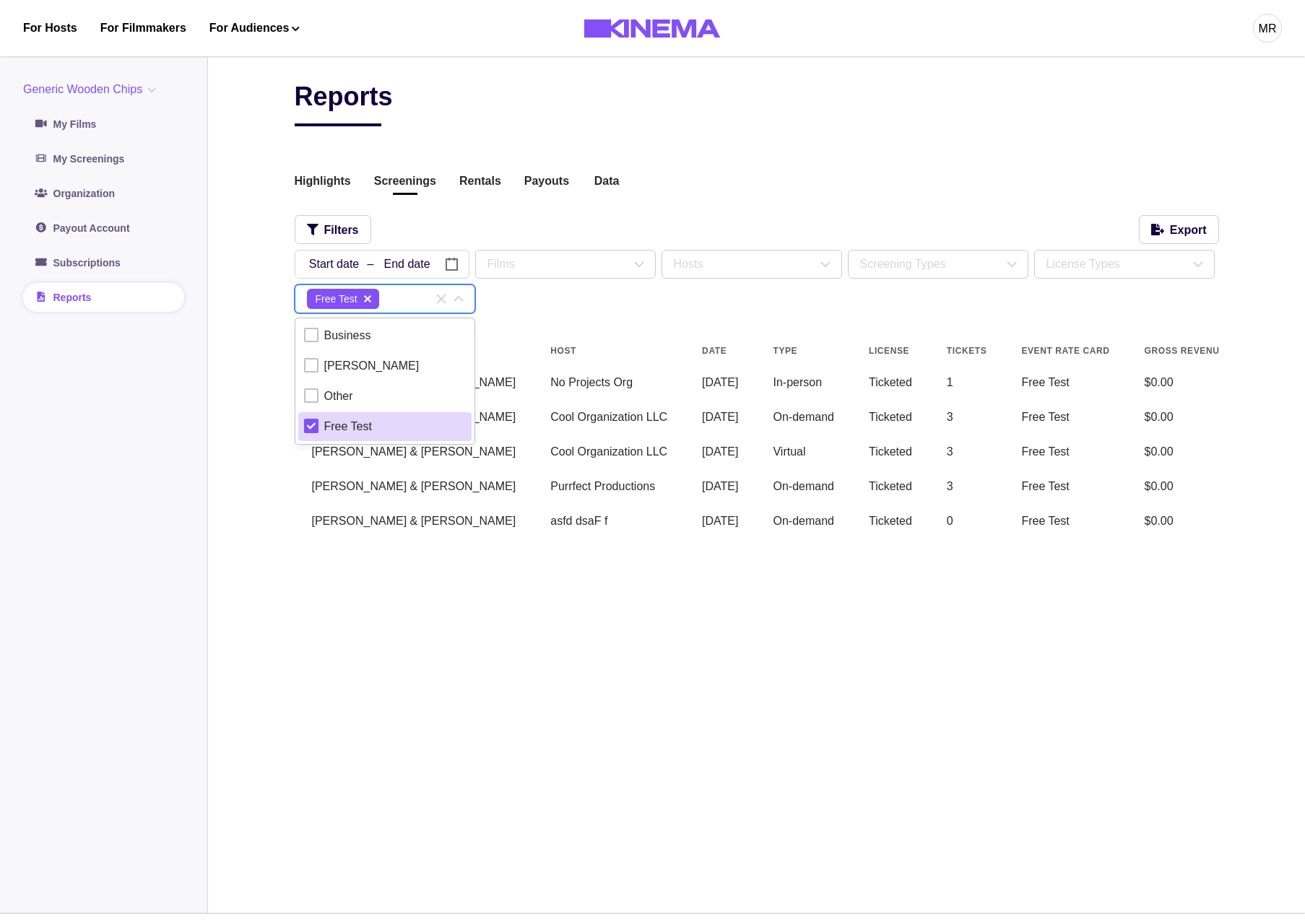
click at [304, 424] on div at bounding box center [311, 426] width 14 height 14
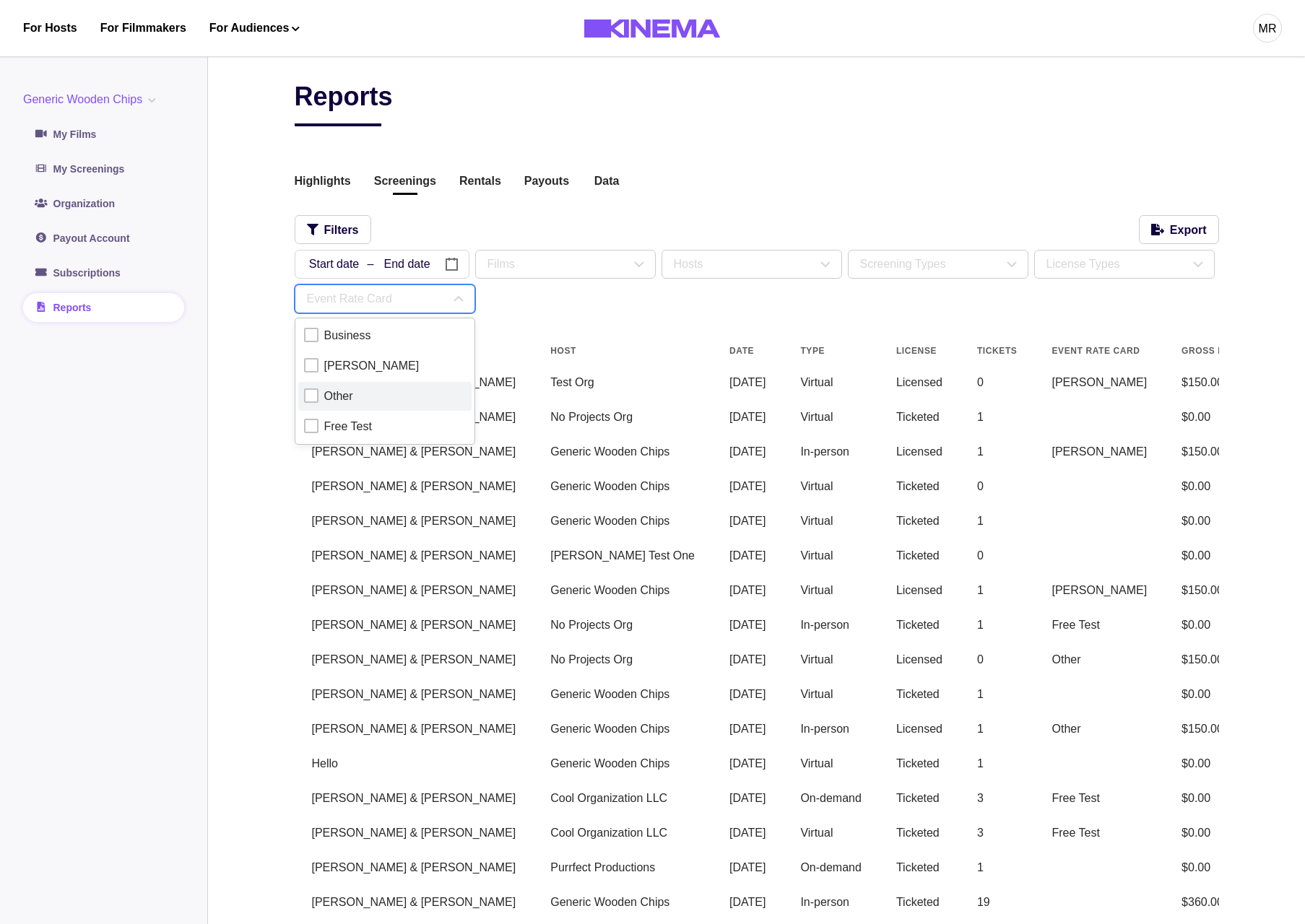
click at [339, 392] on div "Other" at bounding box center [338, 396] width 29 height 17
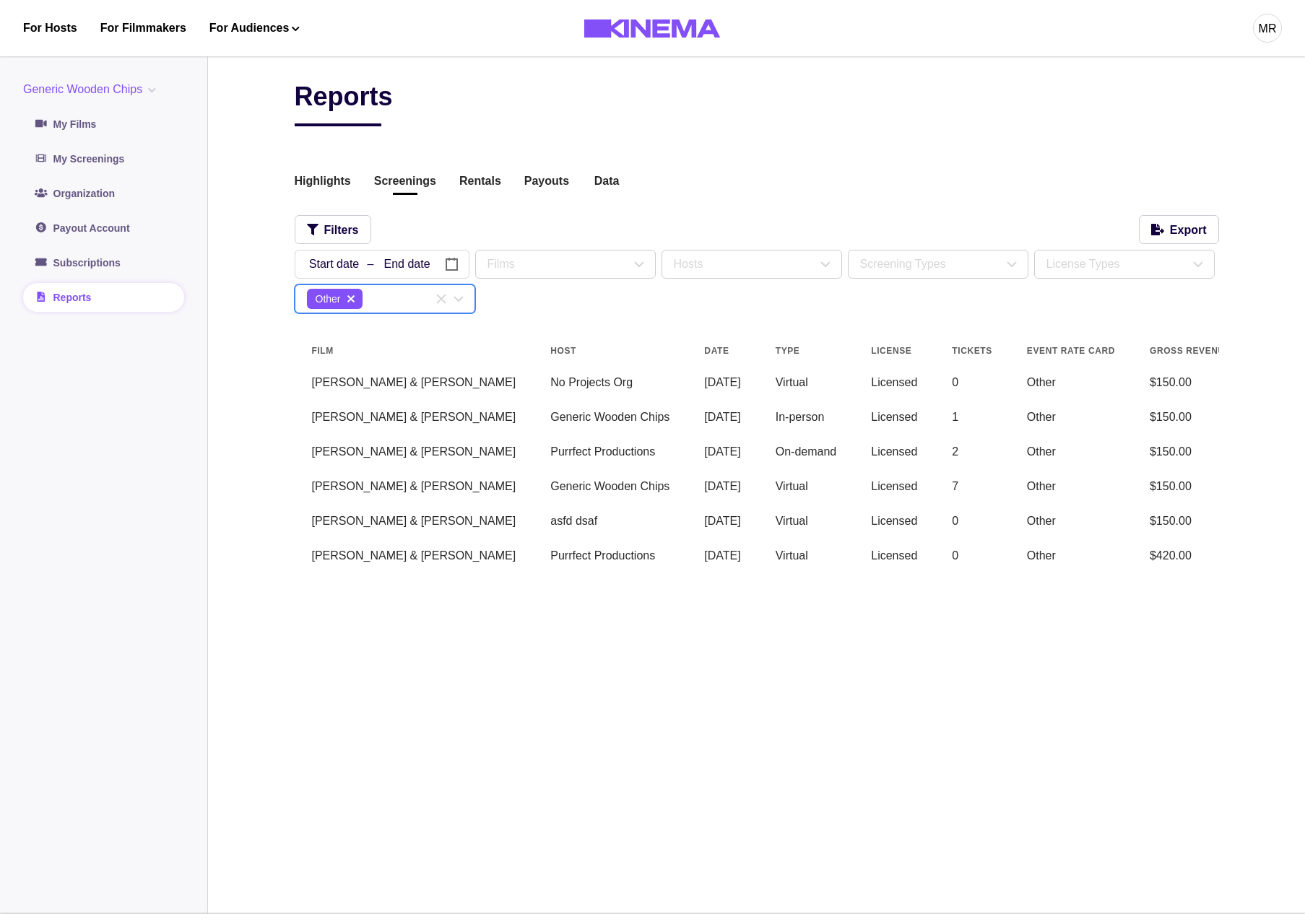
click at [264, 409] on main "Reports Highlights Screenings Rentals Payouts Data Beta Contact us for audience…" at bounding box center [757, 480] width 1097 height 868
click at [348, 289] on div "Other" at bounding box center [334, 299] width 55 height 20
click at [353, 300] on icon "delete" at bounding box center [351, 299] width 7 height 7
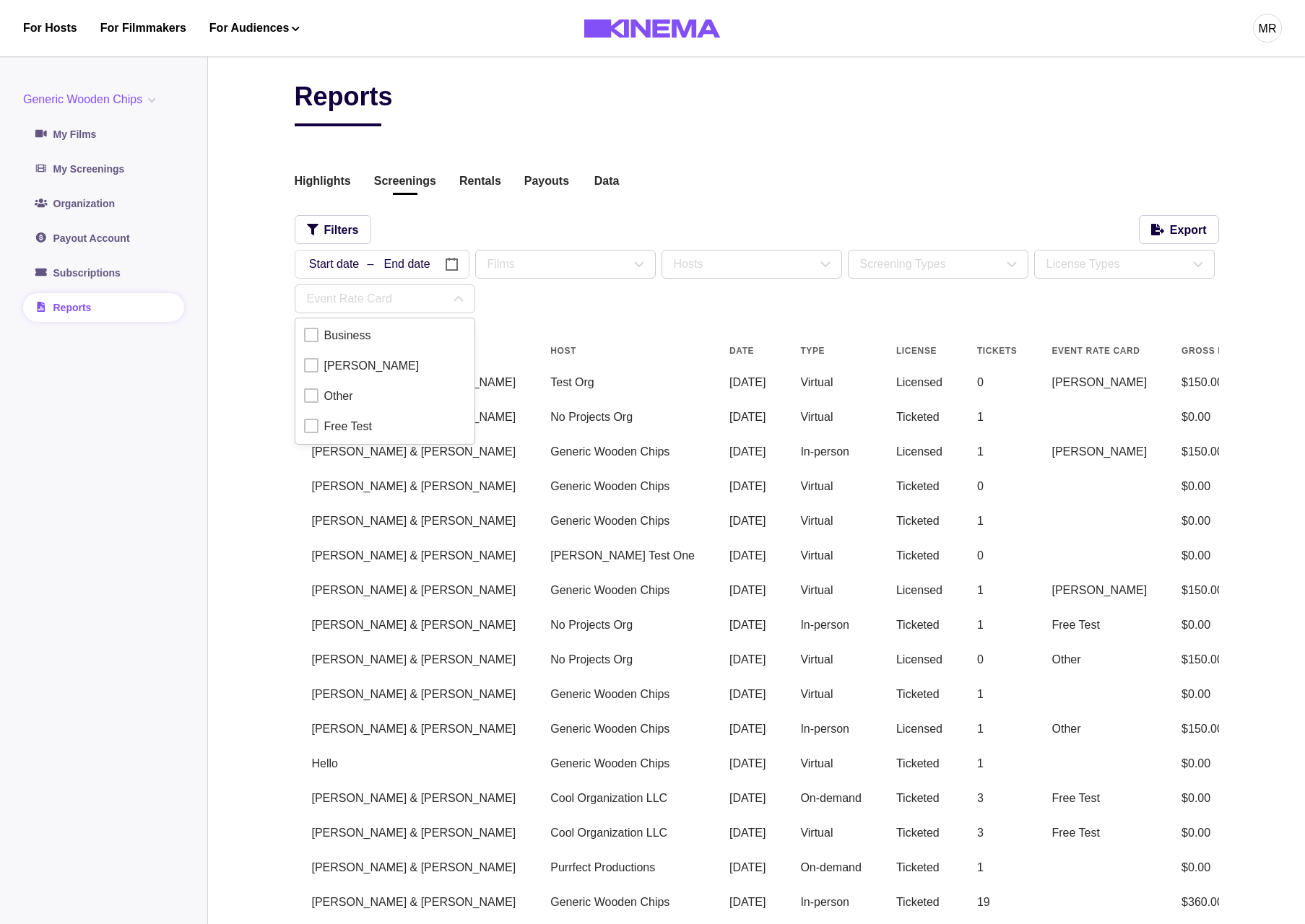
click at [152, 107] on button "Generic Wooden Chips" at bounding box center [92, 100] width 138 height 17
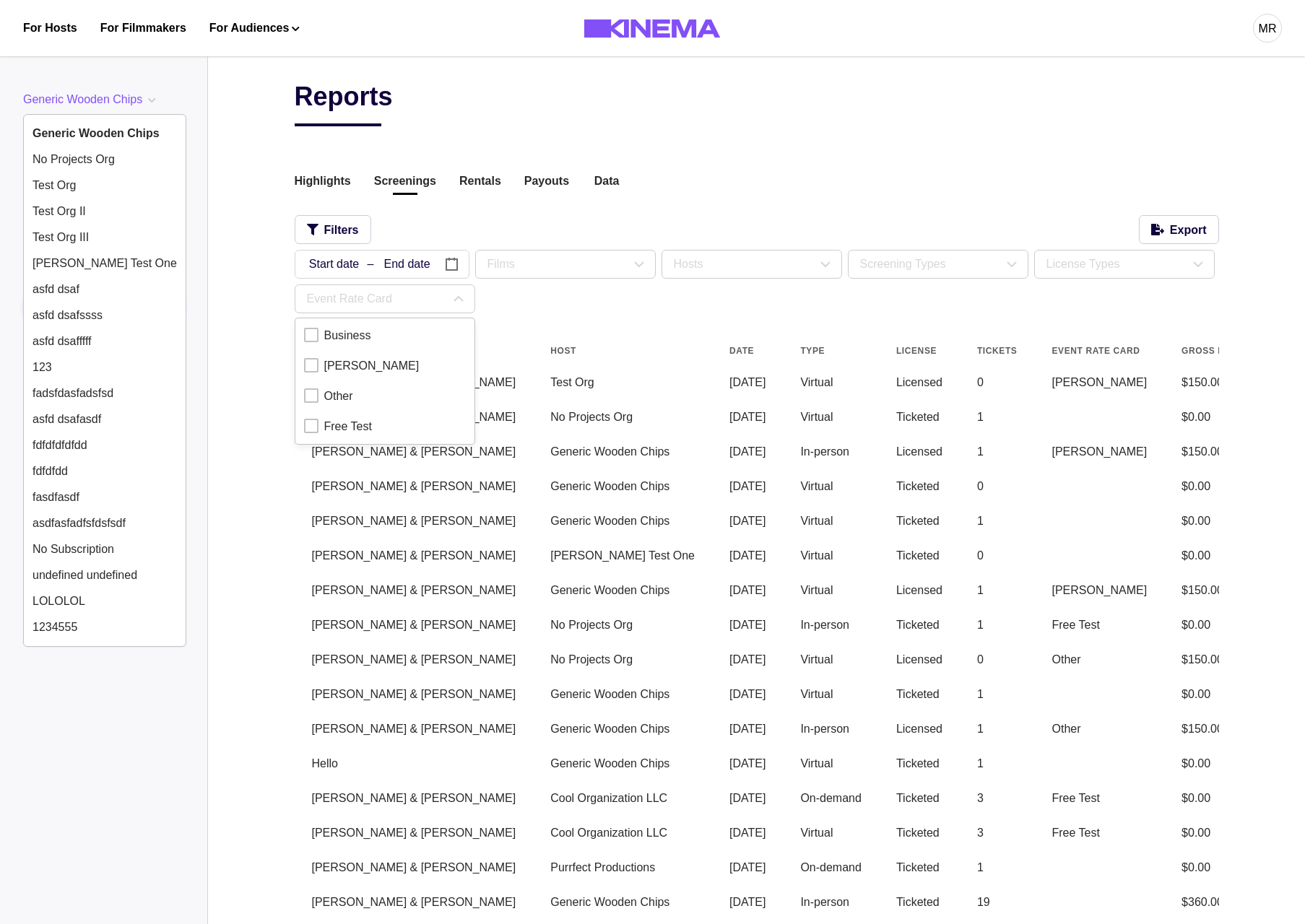
click at [787, 304] on div "/ / – / / « ‹ September 2025 › » Sun Mon Tue Wed Thu Fri Sat 31 1 2 3 4 5 6 7 8…" at bounding box center [757, 281] width 924 height 63
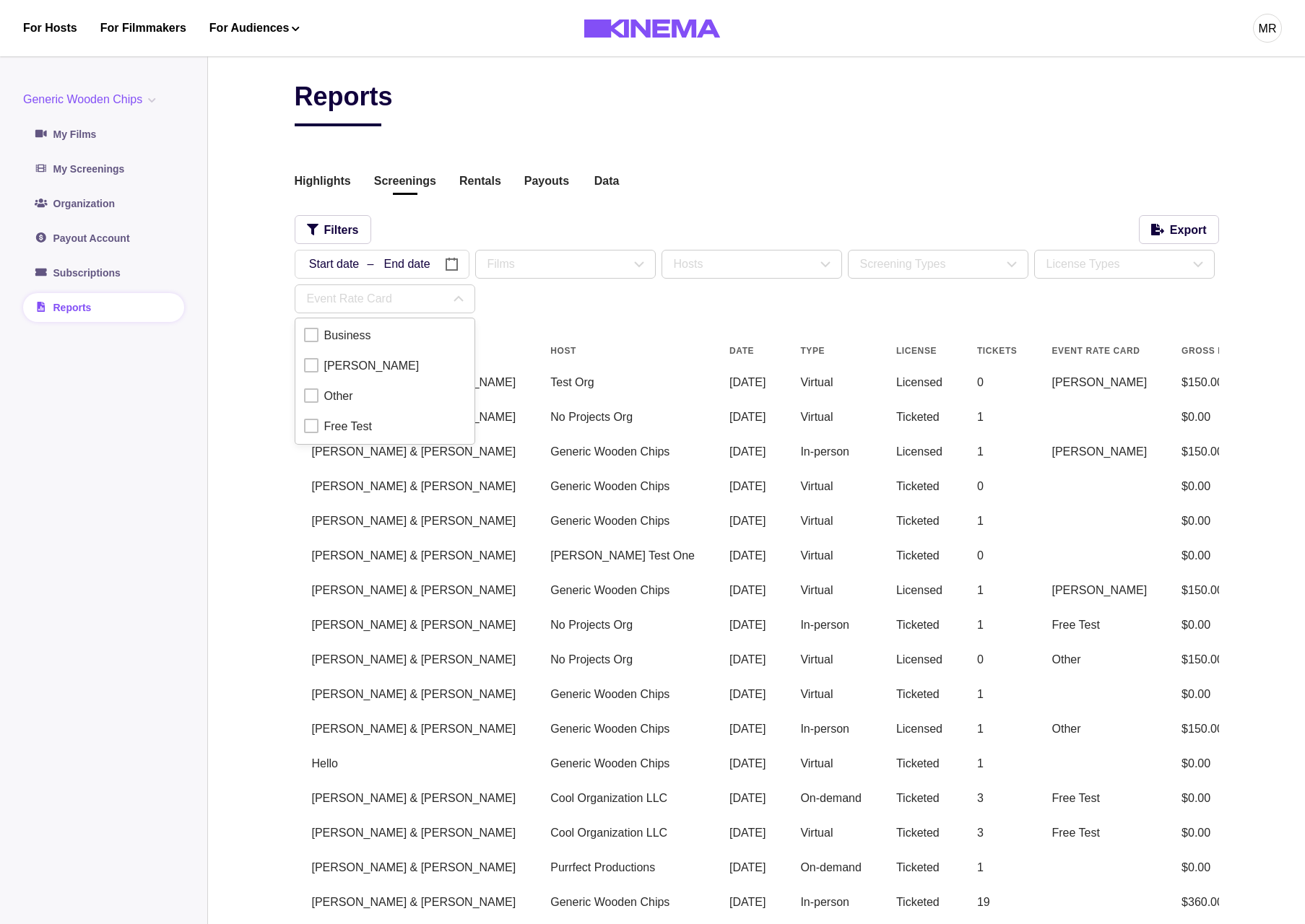
click at [783, 506] on td "Virtual" at bounding box center [831, 521] width 96 height 34
click at [552, 329] on div "Reports Highlights Screenings Rentals Payouts Data Beta Contact us for audience…" at bounding box center [757, 771] width 924 height 1382
drag, startPoint x: 576, startPoint y: 317, endPoint x: 473, endPoint y: 303, distance: 103.9
click at [576, 317] on div "Reports Highlights Screenings Rentals Payouts Data Beta Contact us for audience…" at bounding box center [757, 771] width 924 height 1382
click at [456, 303] on icon at bounding box center [458, 299] width 17 height 17
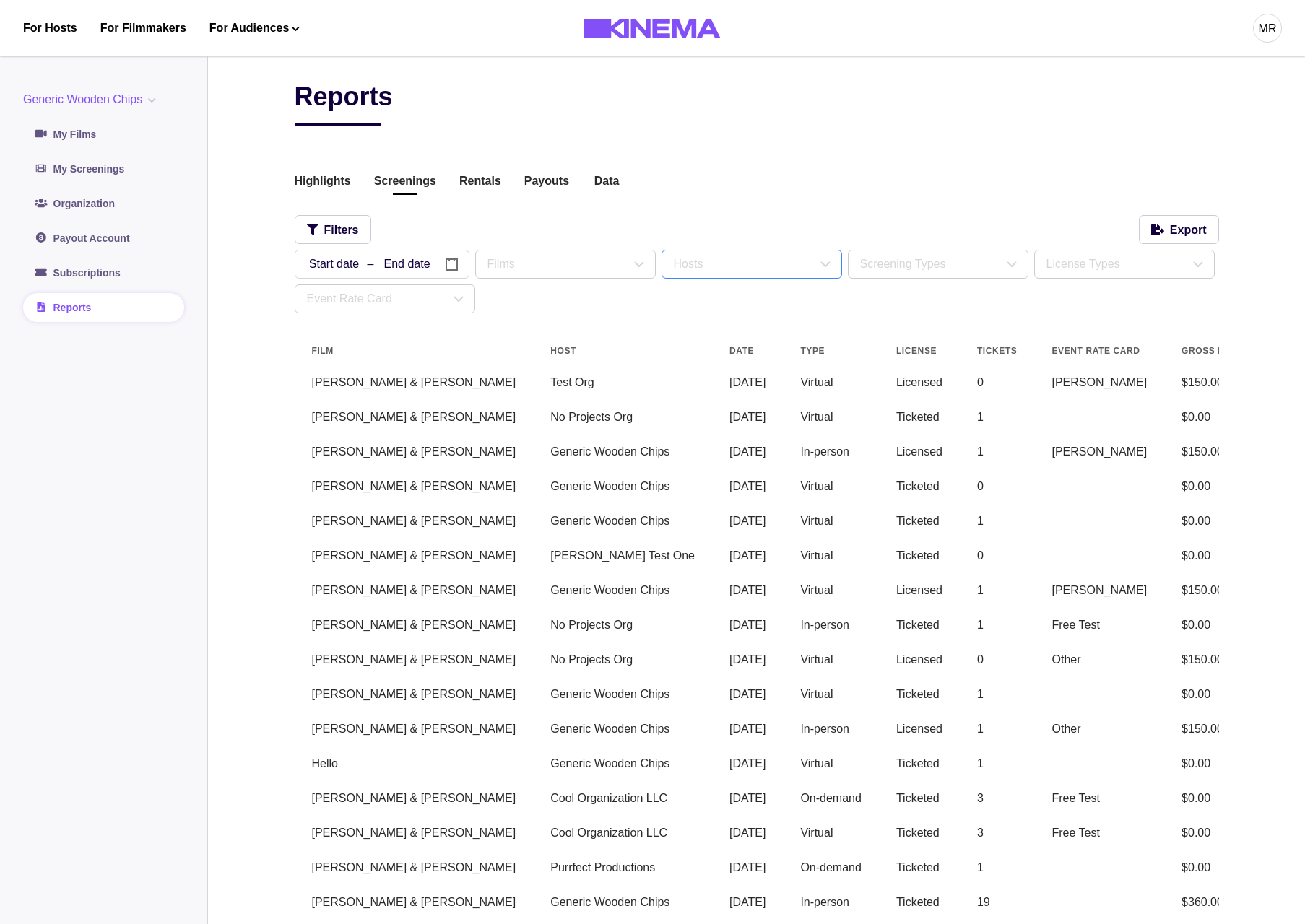
click at [754, 267] on div "Hosts" at bounding box center [746, 263] width 143 height 17
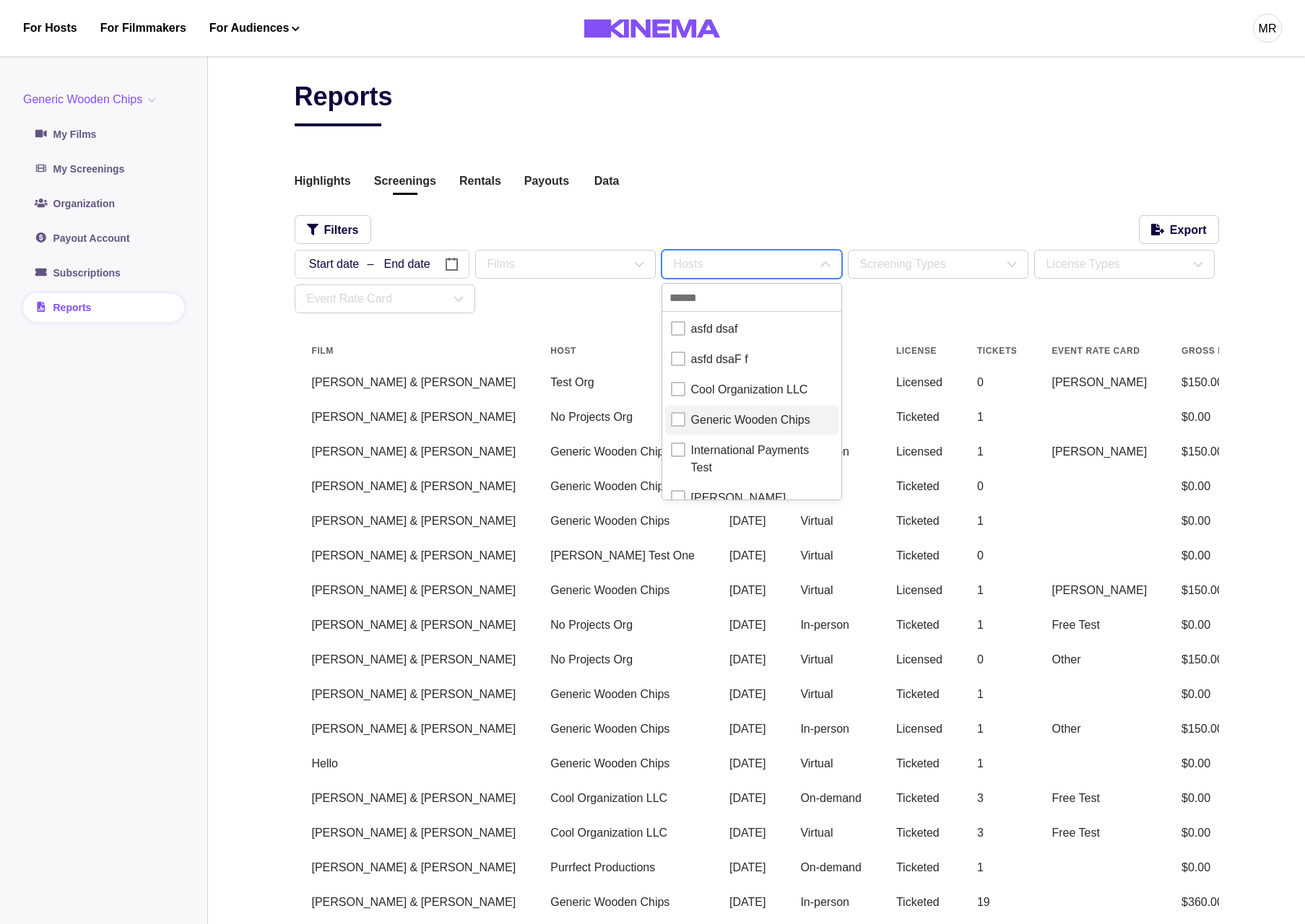
click at [709, 421] on div "Generic Wooden Chips" at bounding box center [751, 420] width 119 height 17
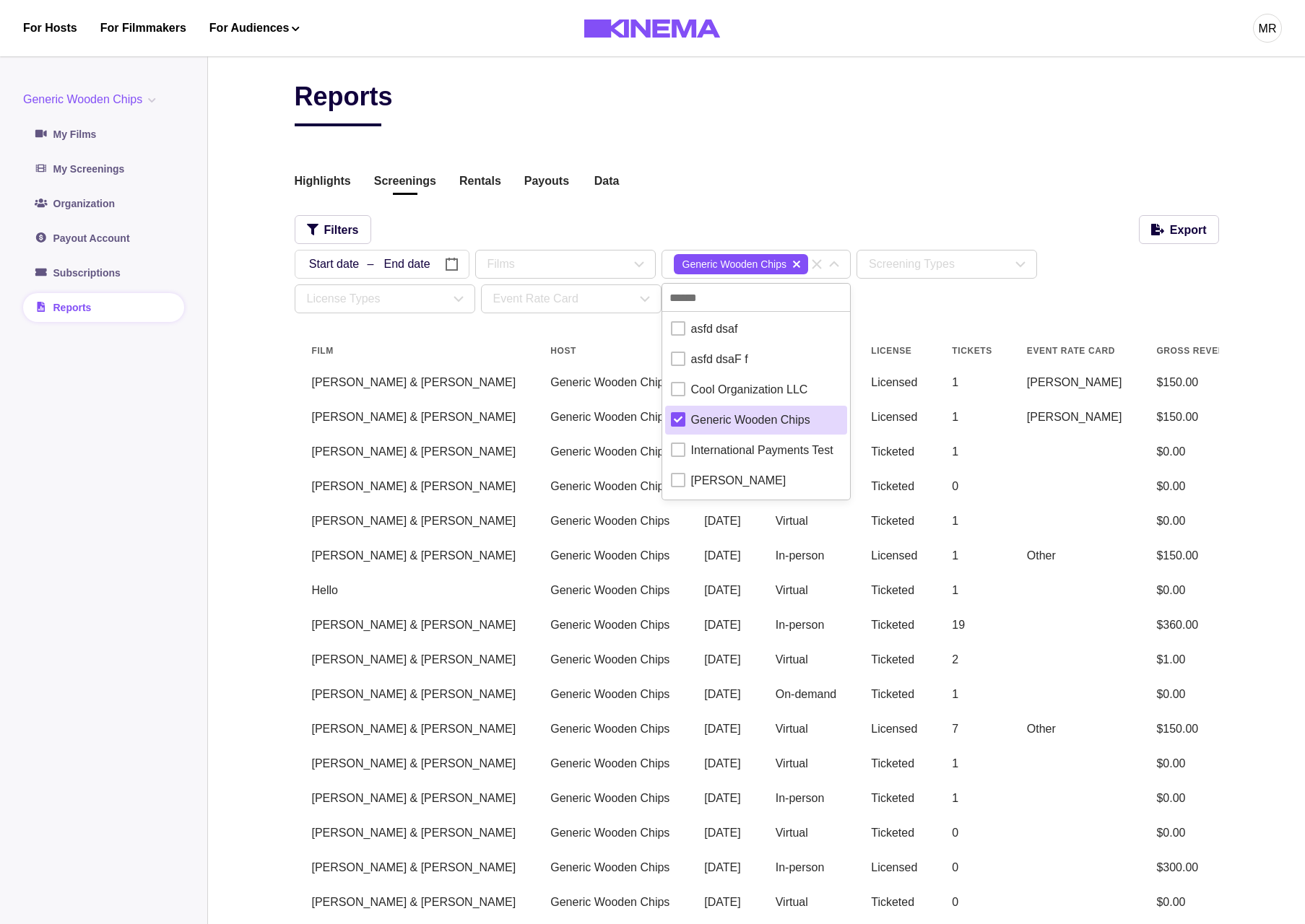
drag, startPoint x: 520, startPoint y: 350, endPoint x: 458, endPoint y: 317, distance: 70.2
click at [533, 348] on th "Host" at bounding box center [610, 351] width 154 height 29
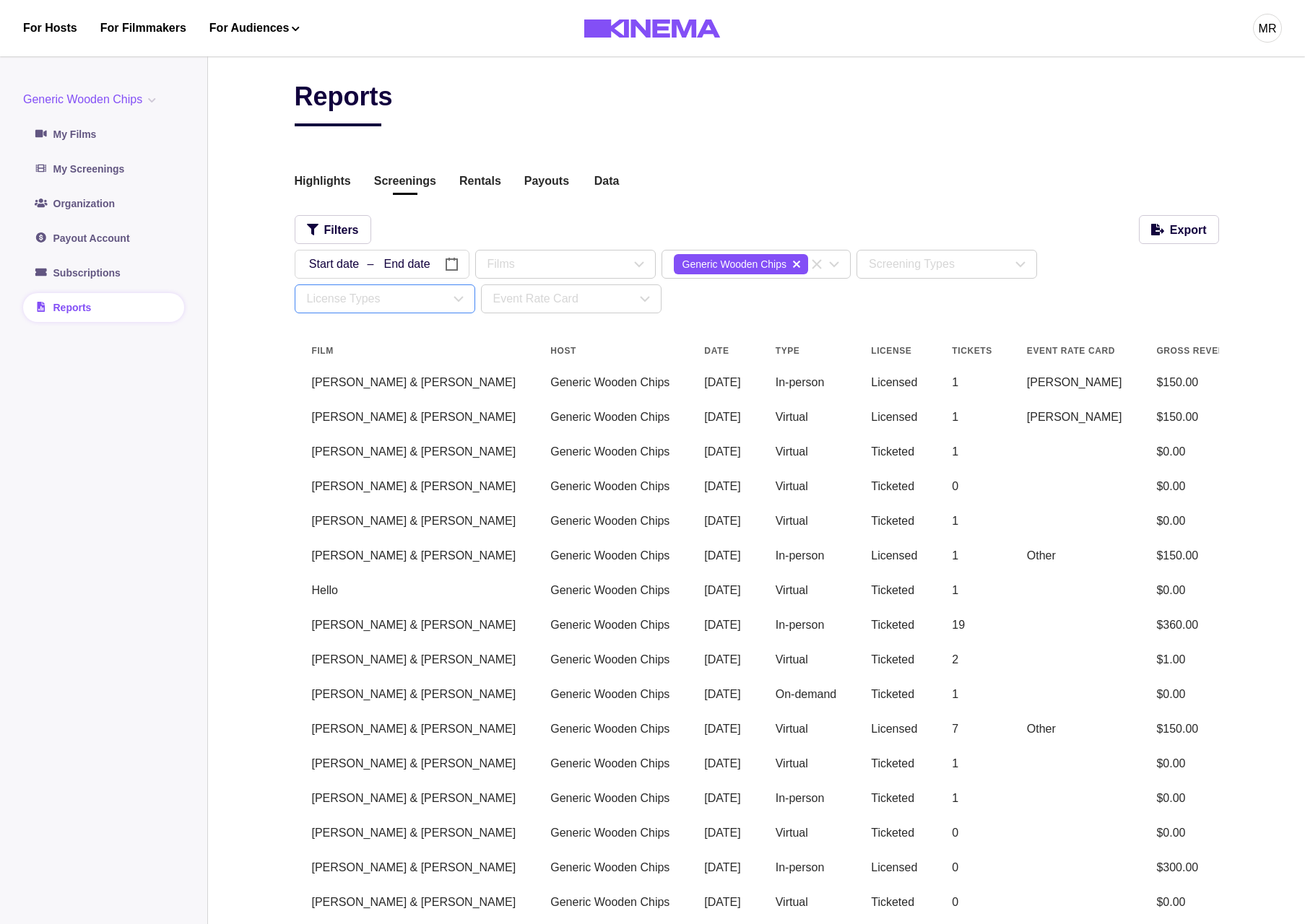
click at [429, 309] on div "License Types" at bounding box center [385, 299] width 179 height 27
drag, startPoint x: 229, startPoint y: 324, endPoint x: 438, endPoint y: 313, distance: 209.3
click at [254, 324] on main "Reports Highlights Screenings Rentals Payouts Data Beta Contact us for audience…" at bounding box center [757, 509] width 1097 height 926
click at [542, 304] on div "Event Rate Card" at bounding box center [565, 299] width 143 height 17
click at [541, 361] on div "Michael Test" at bounding box center [557, 366] width 95 height 17
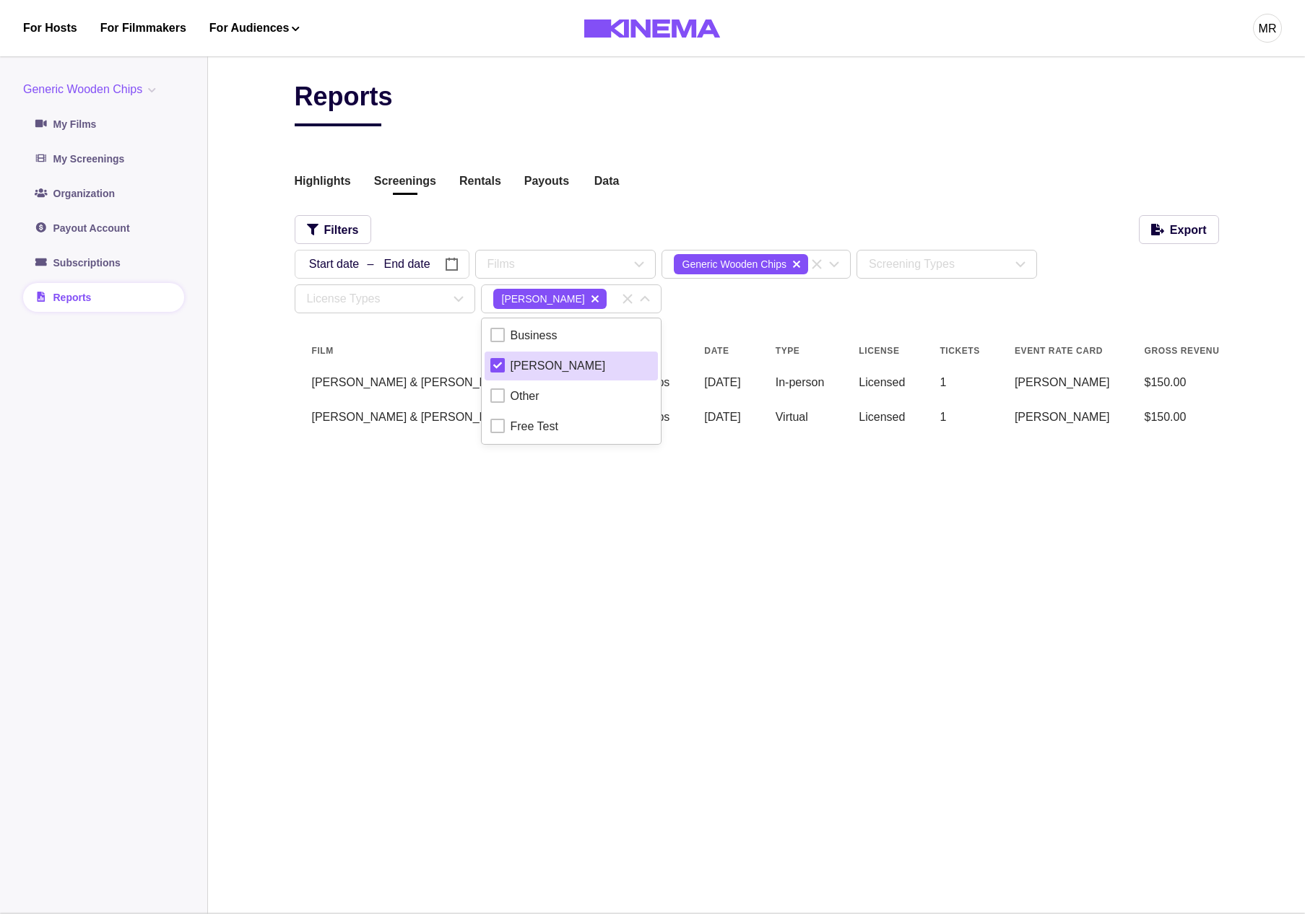
click at [746, 592] on div "Reports Highlights Screenings Rentals Payouts Data Beta Contact us for audience…" at bounding box center [757, 480] width 924 height 799
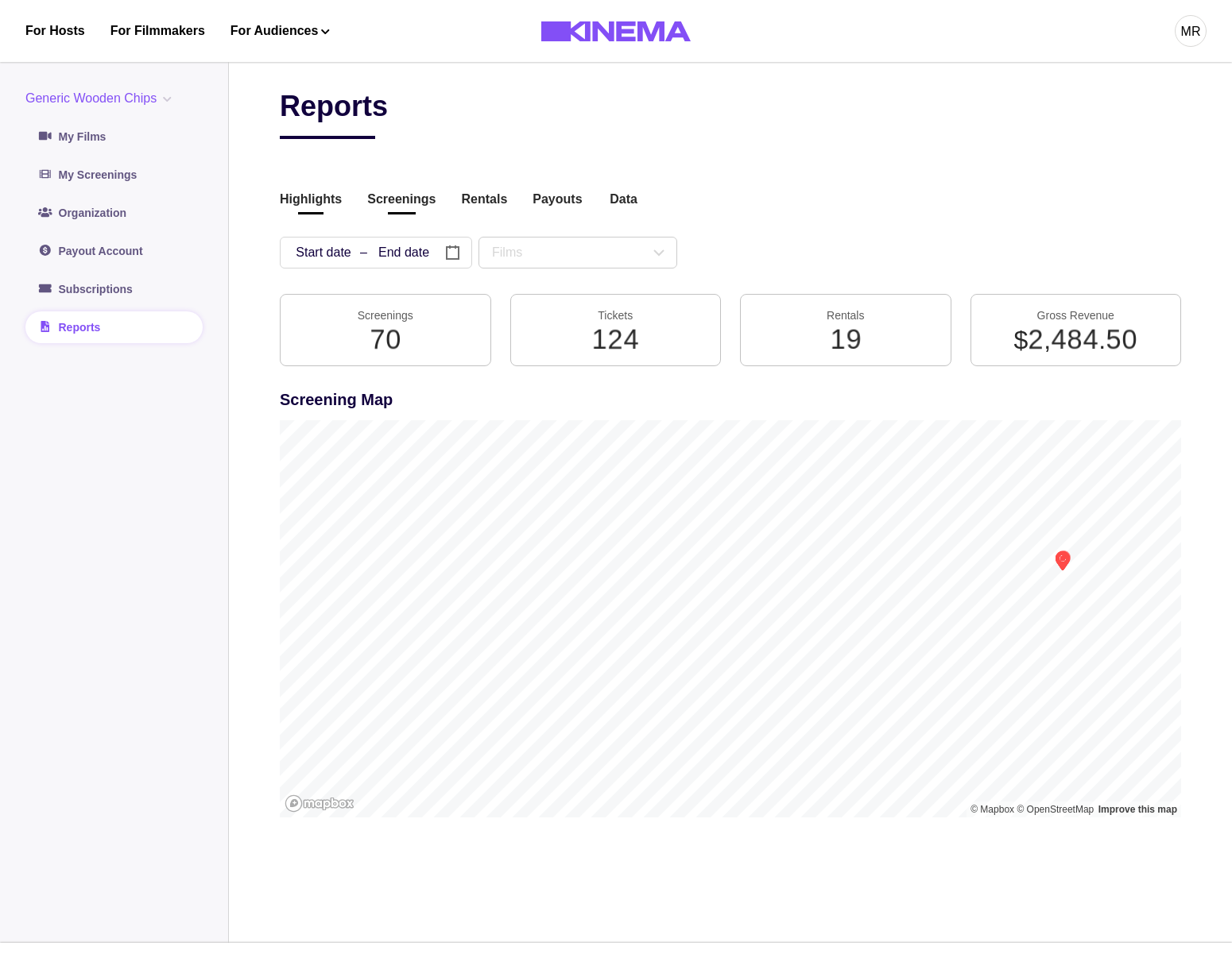
click at [397, 194] on button "Screenings" at bounding box center [401, 201] width 69 height 22
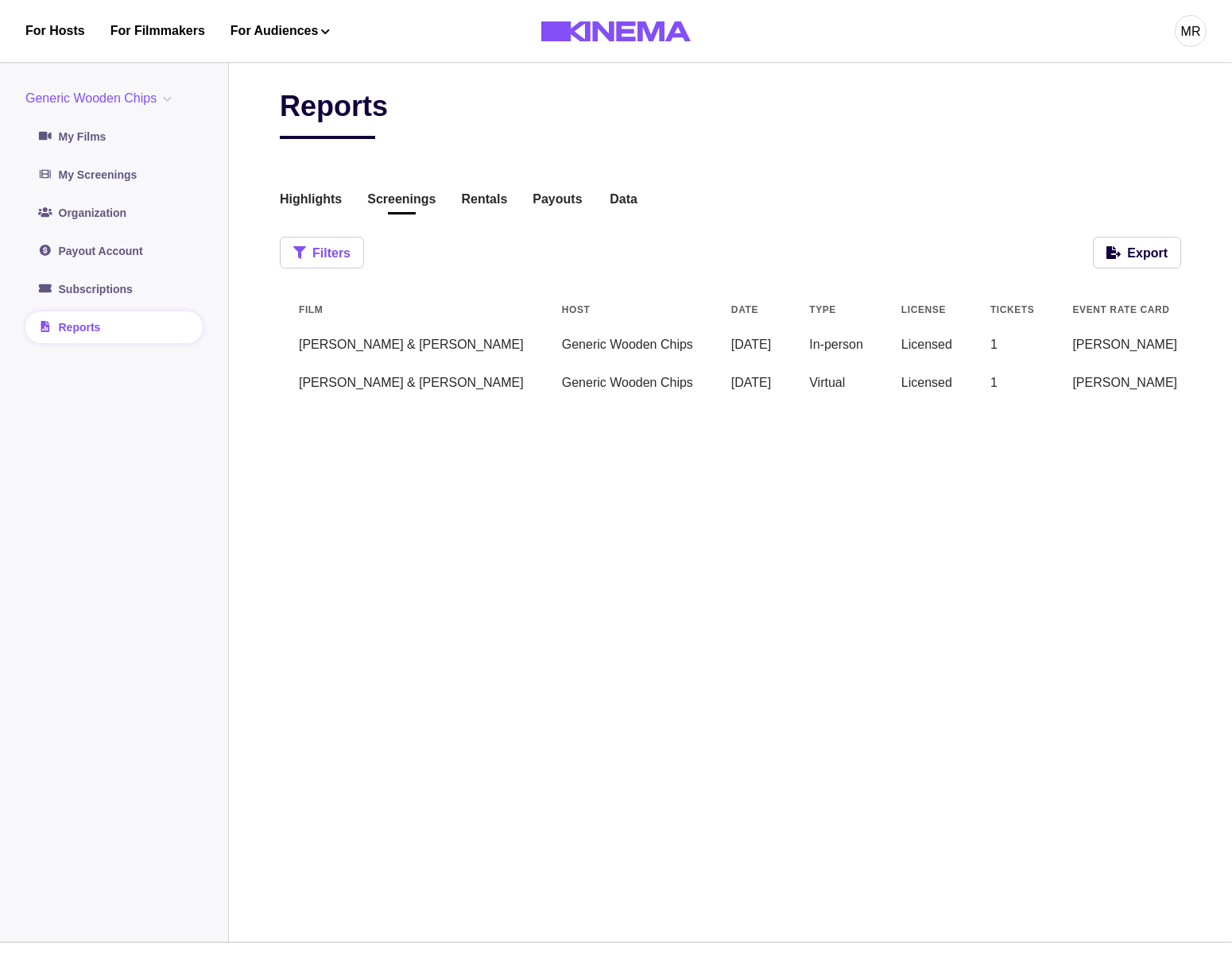
click at [317, 263] on button "Filters" at bounding box center [322, 253] width 85 height 32
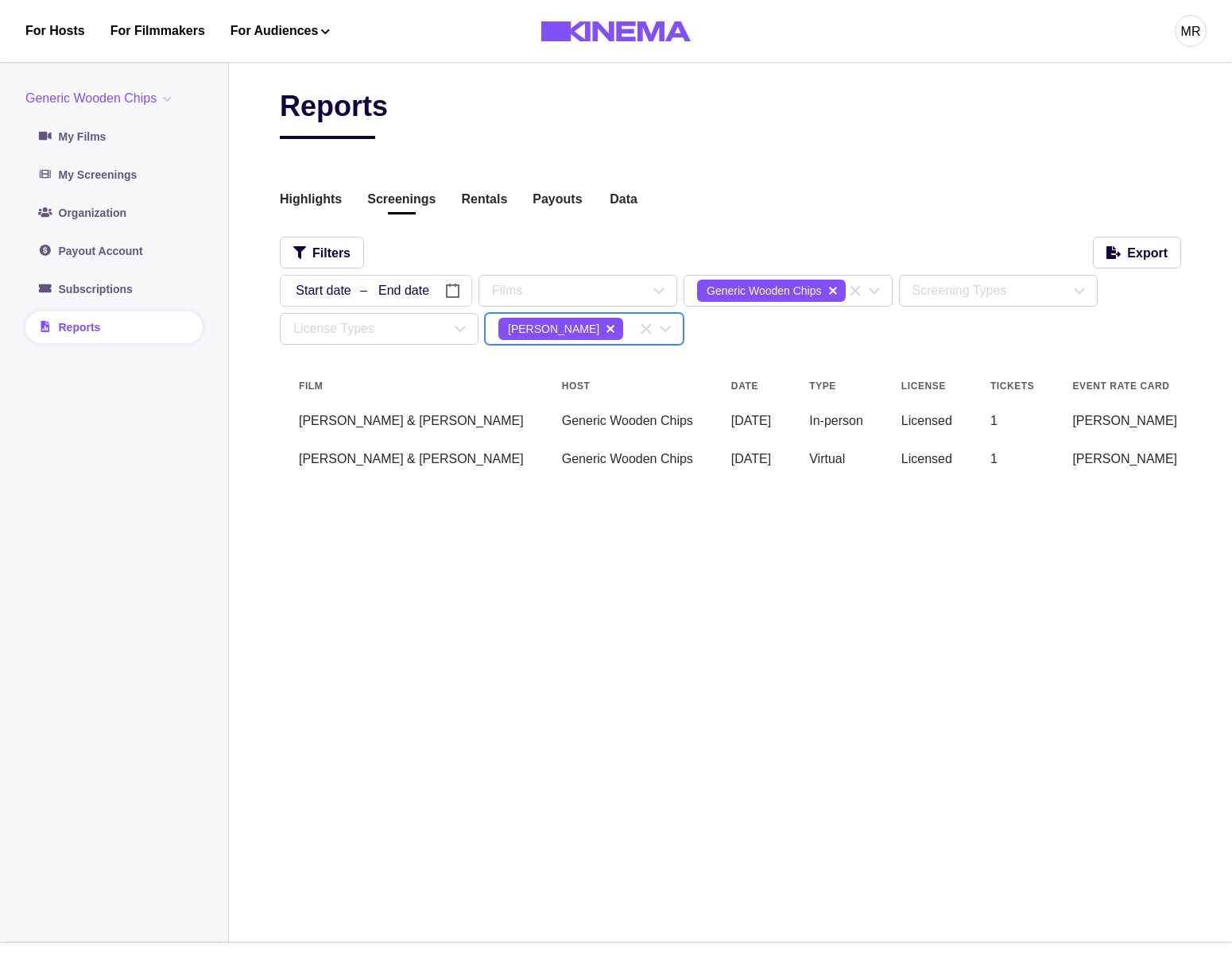
click at [646, 326] on icon "Clear Selected" at bounding box center [645, 329] width 19 height 19
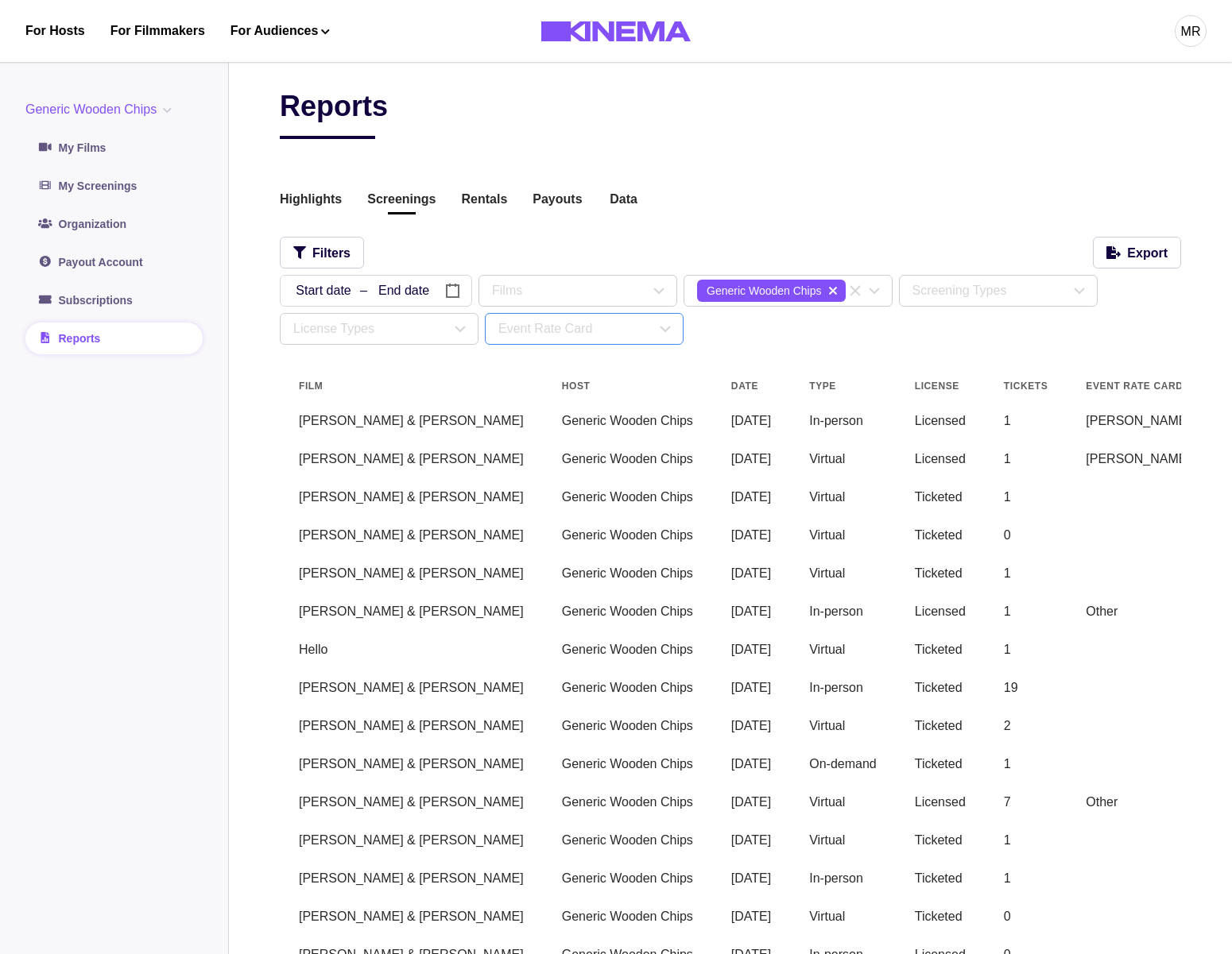
click at [643, 330] on div "Event Rate Card" at bounding box center [577, 329] width 157 height 19
click at [751, 337] on div "/ / – / / « ‹ September 2025 › » Sun Mon Tue Wed Thu Fri Sat 31 1 2 3 4 5 6 7 8…" at bounding box center [730, 310] width 901 height 70
drag, startPoint x: 894, startPoint y: 194, endPoint x: 848, endPoint y: 194, distance: 46.0
click at [871, 195] on div "Highlights Screenings Rentals Payouts Data Beta Contact us for audience locatio…" at bounding box center [730, 201] width 901 height 22
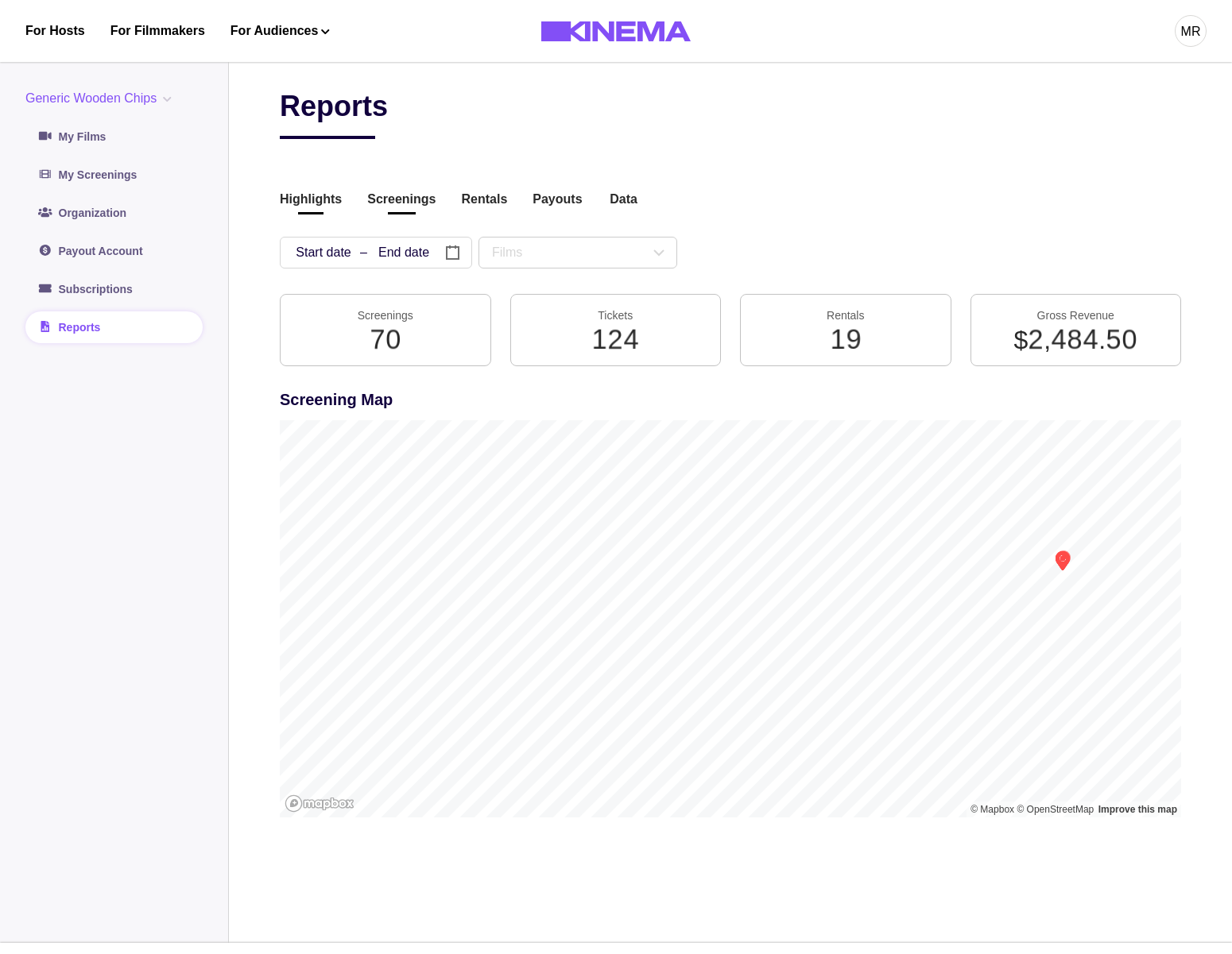
click at [386, 200] on button "Screenings" at bounding box center [401, 201] width 69 height 22
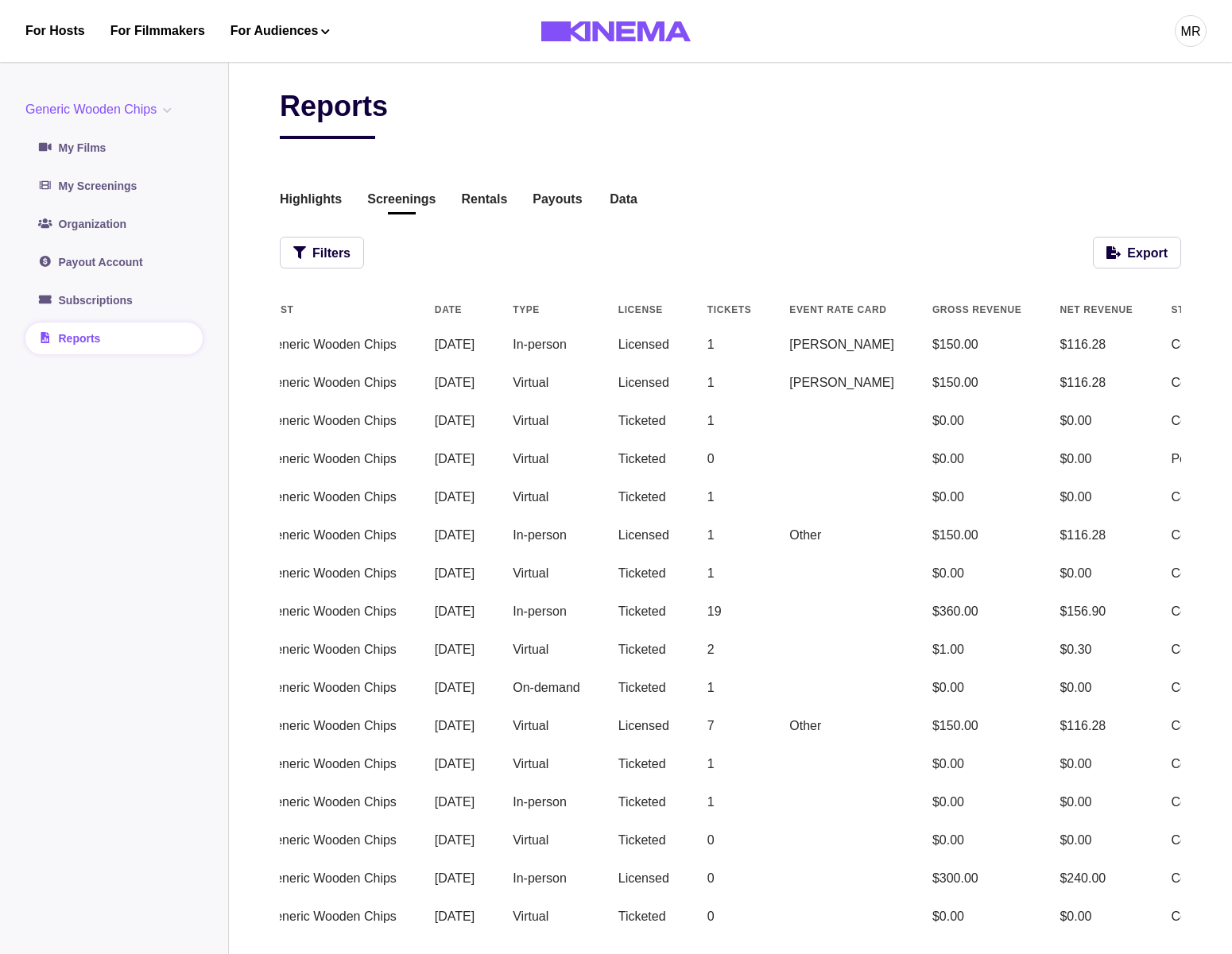
scroll to position [0, 312]
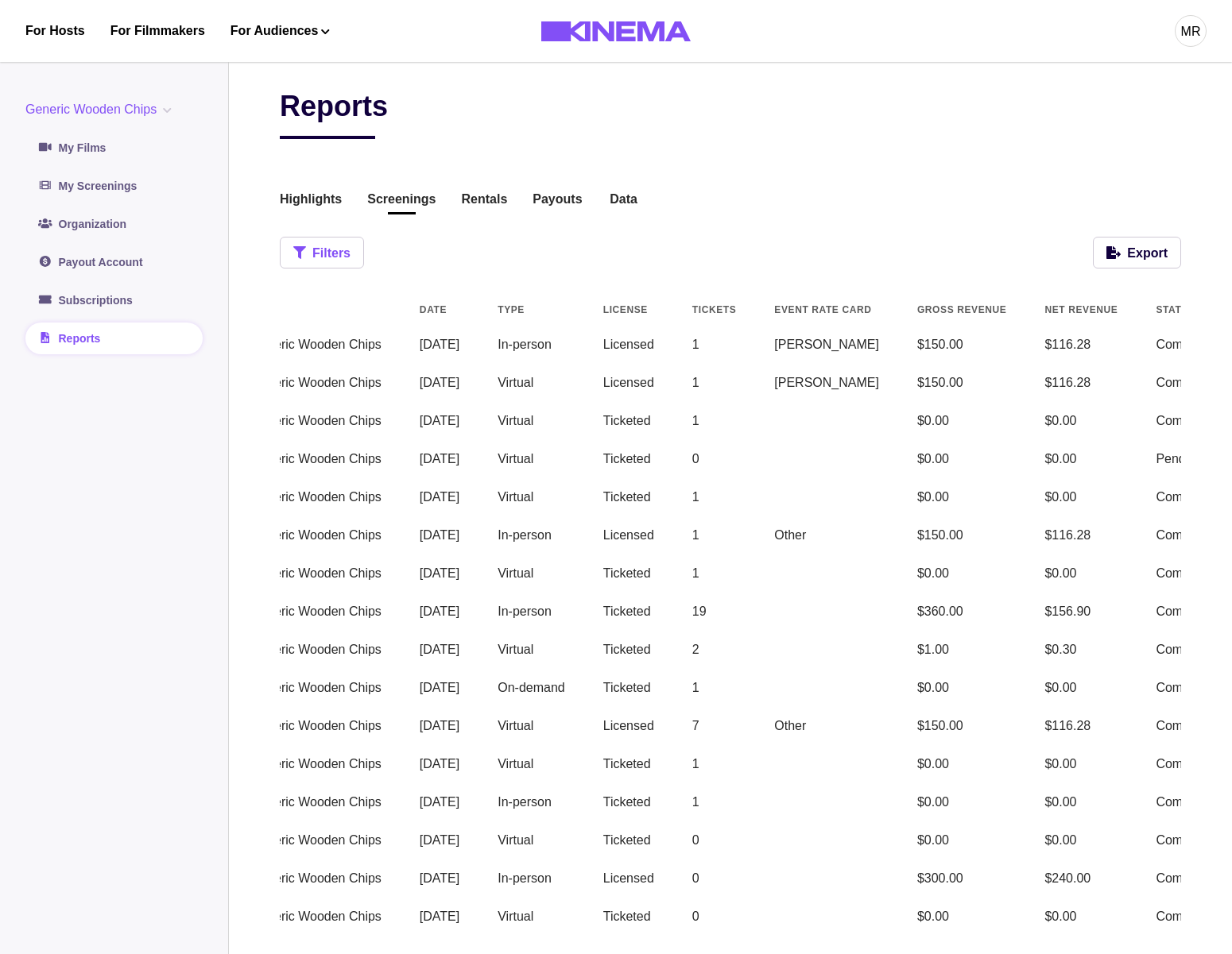
click at [329, 256] on button "Filters" at bounding box center [322, 253] width 85 height 32
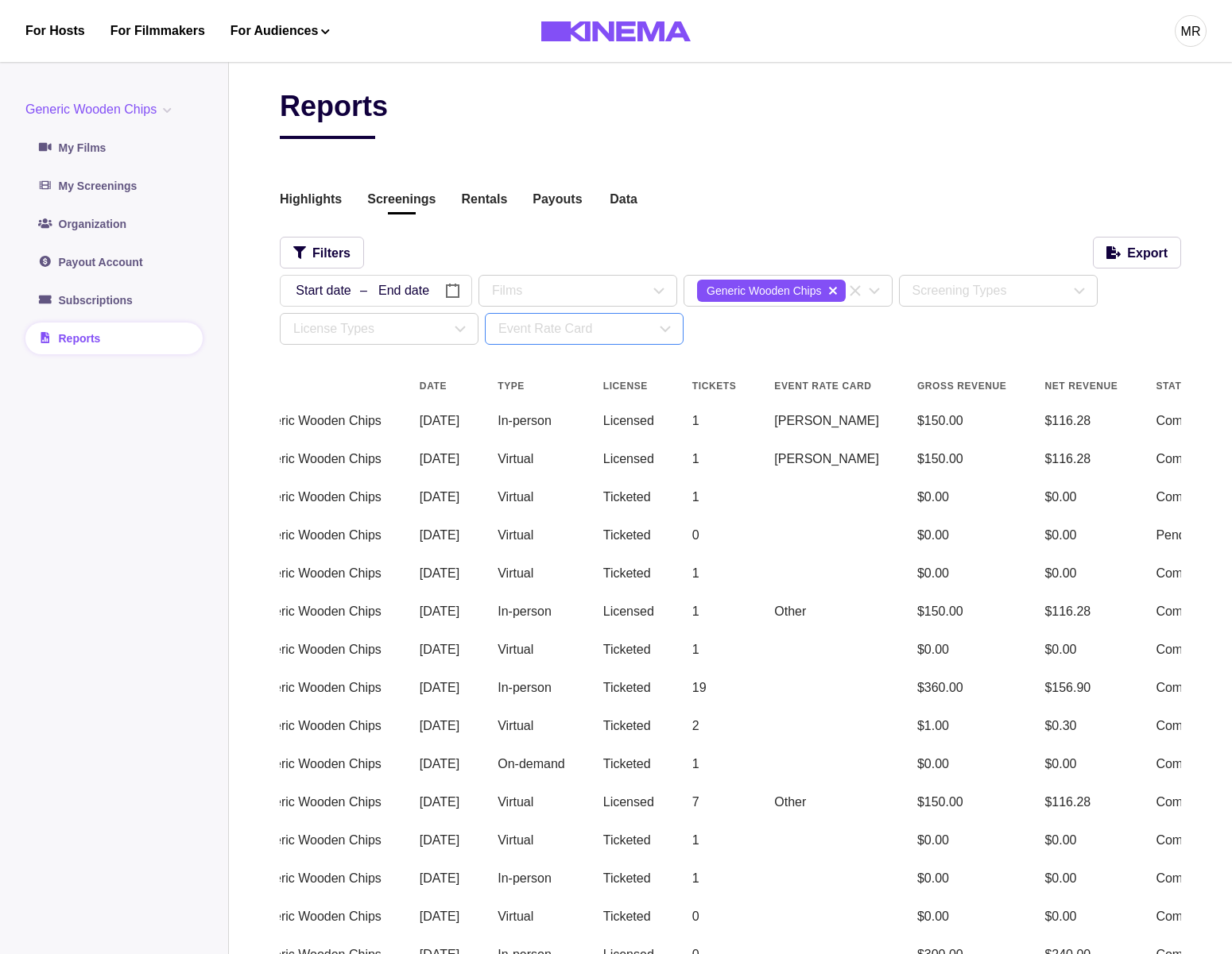
click at [541, 331] on div "Event Rate Card" at bounding box center [577, 329] width 157 height 19
click at [578, 190] on div "Highlights Screenings Rentals Payouts Data Beta Contact us for audience locatio…" at bounding box center [730, 201] width 901 height 22
click at [909, 163] on div "Reports Highlights Screenings Rentals Payouts Data Beta Contact us for audience…" at bounding box center [730, 560] width 901 height 942
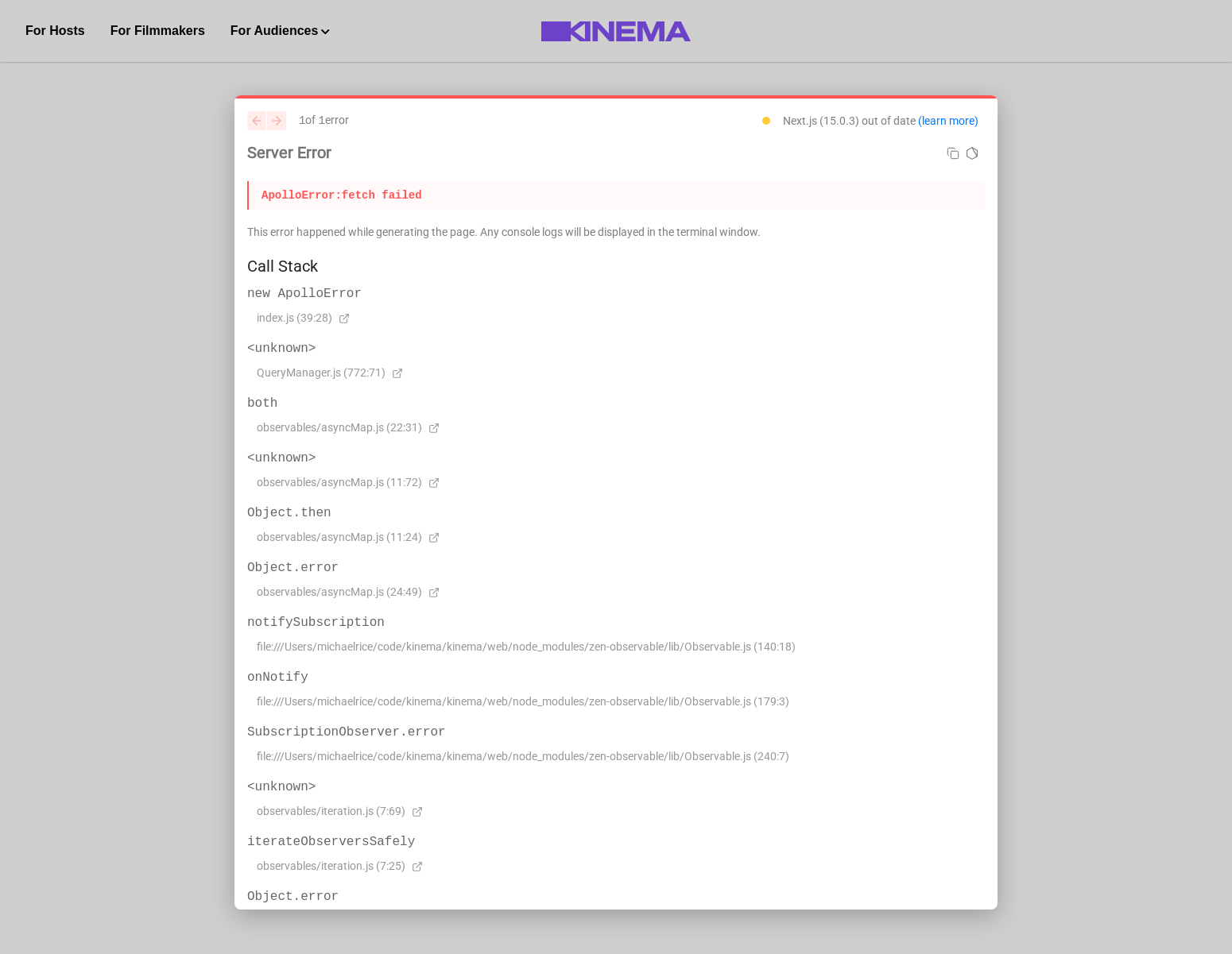
drag, startPoint x: 1085, startPoint y: 217, endPoint x: 1103, endPoint y: 204, distance: 22.2
click at [1088, 215] on div at bounding box center [616, 477] width 1232 height 954
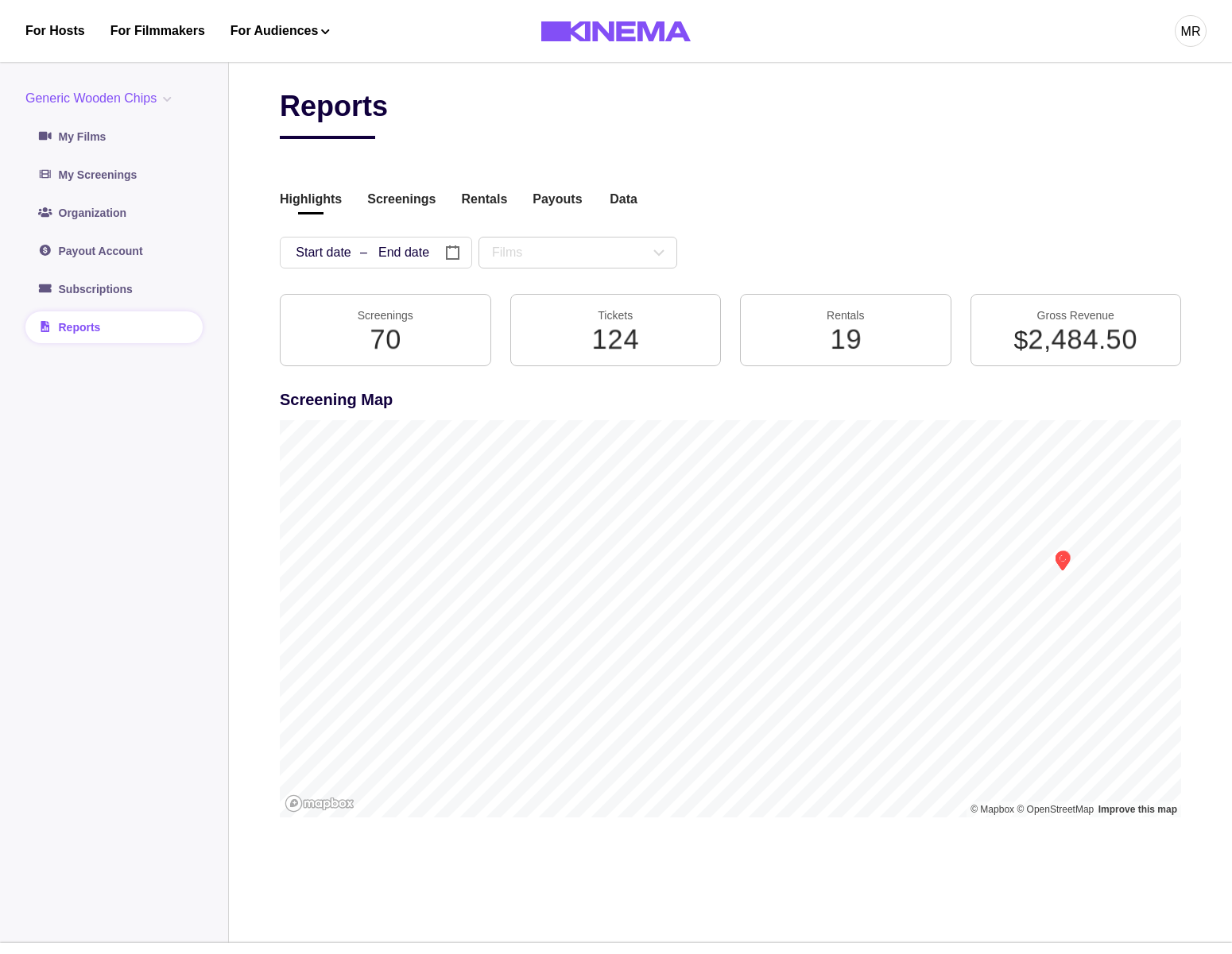
drag, startPoint x: 420, startPoint y: 208, endPoint x: 423, endPoint y: 217, distance: 9.5
click at [419, 208] on button "Screenings" at bounding box center [401, 201] width 69 height 22
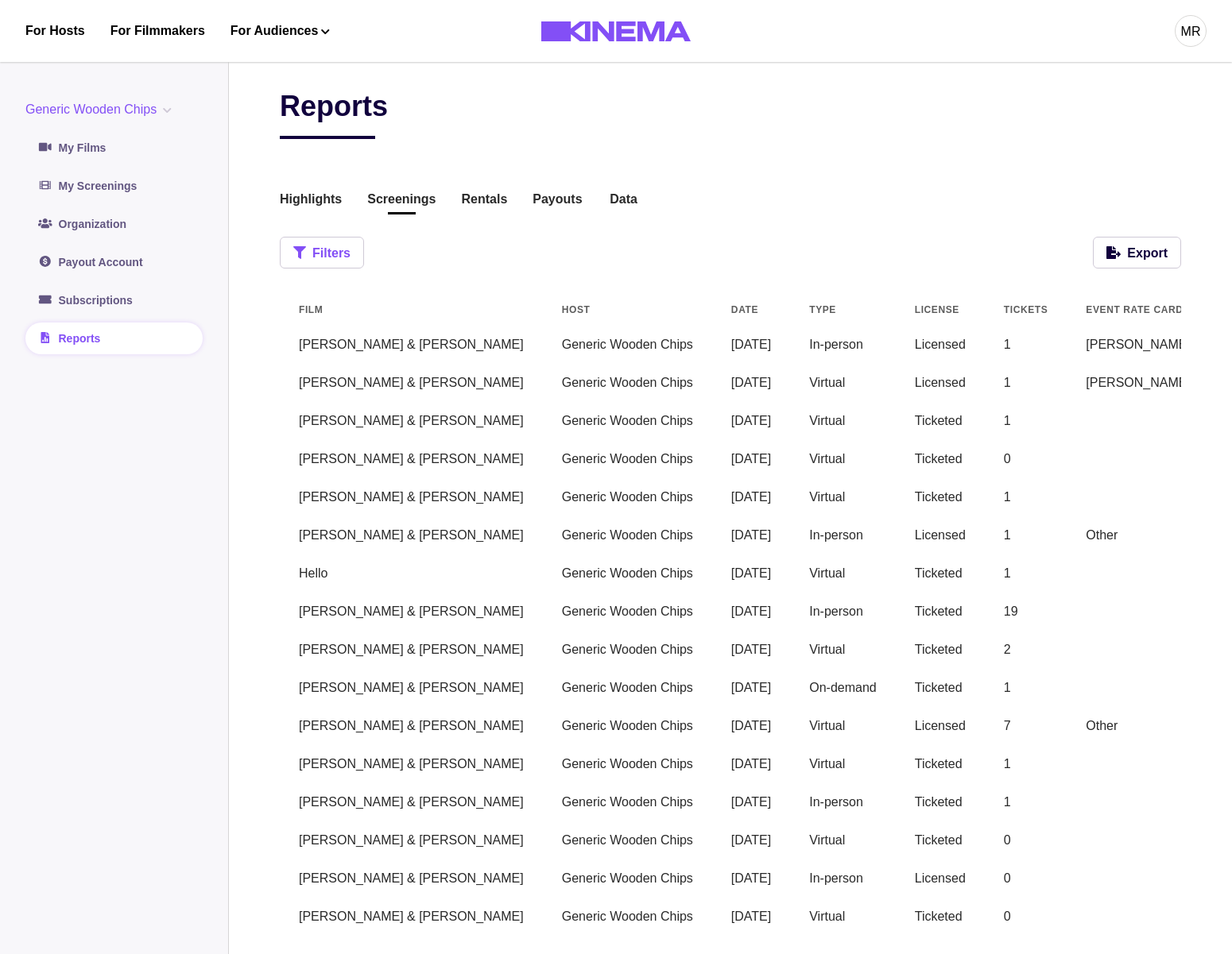
click at [346, 262] on button "Filters" at bounding box center [322, 253] width 85 height 32
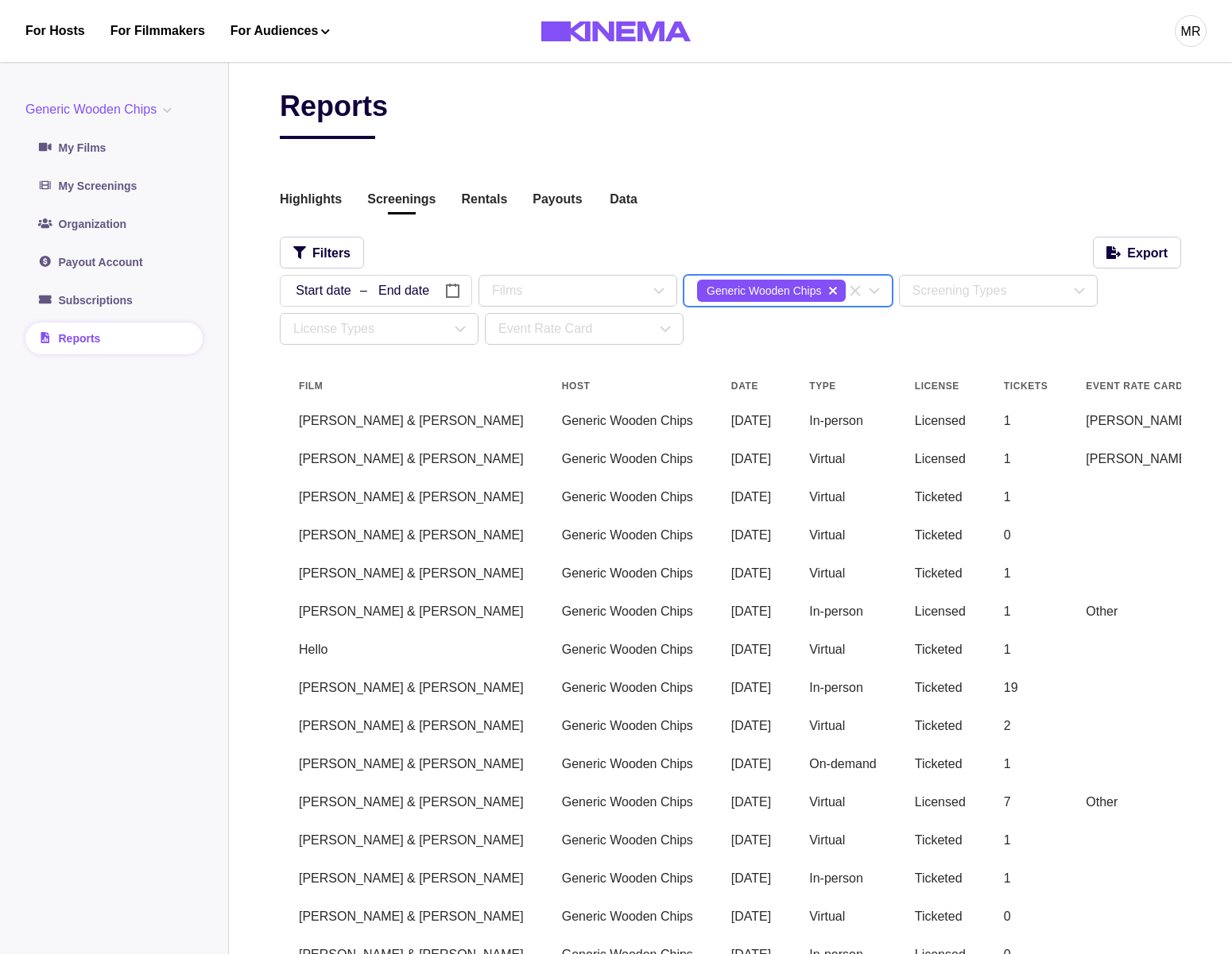
click at [842, 291] on button "delete" at bounding box center [833, 290] width 19 height 19
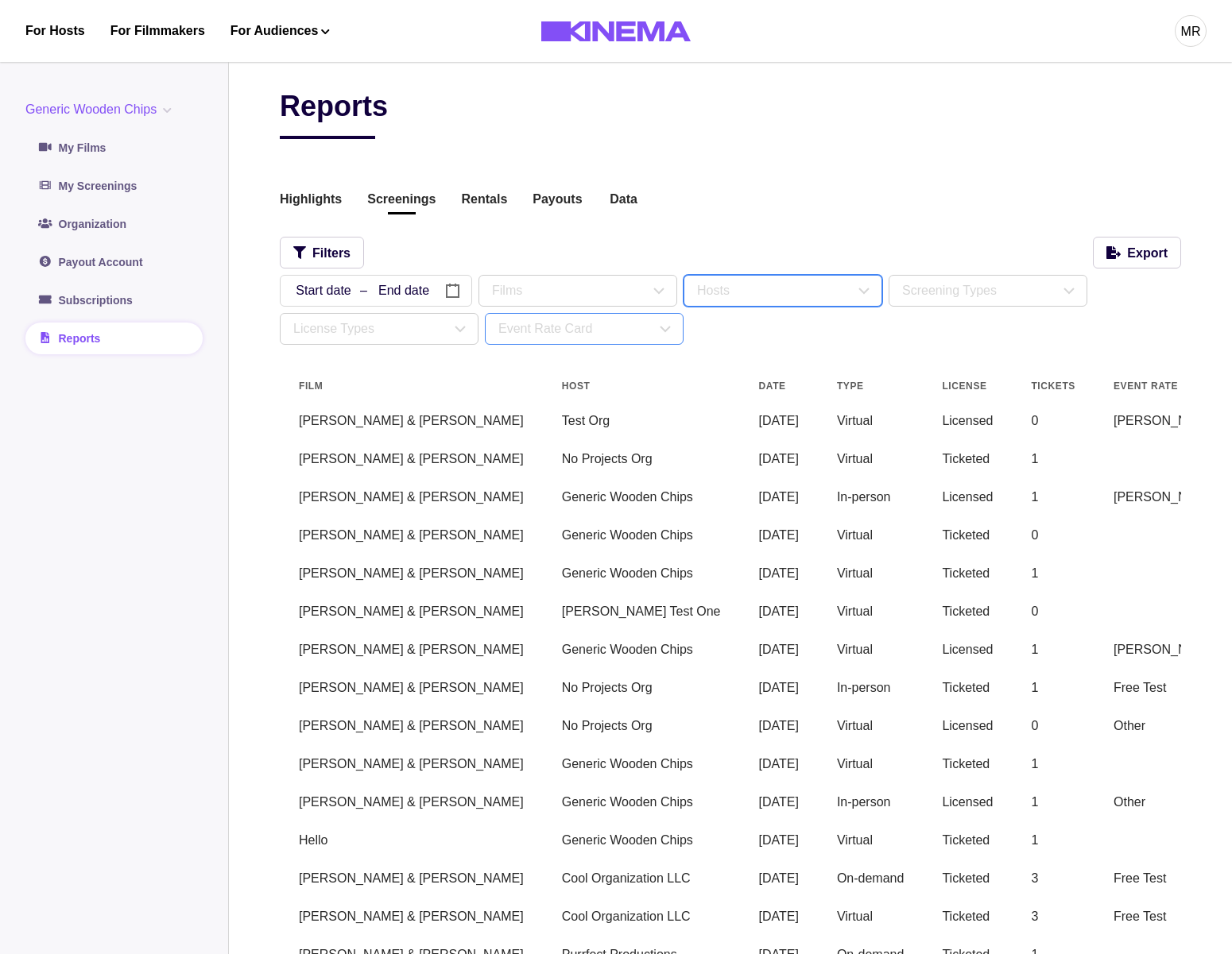
click at [574, 341] on div "Event Rate Card" at bounding box center [585, 329] width 197 height 30
click at [892, 167] on div "Reports Highlights Screenings Rentals Payouts Data Beta Contact us for audience…" at bounding box center [730, 848] width 901 height 1521
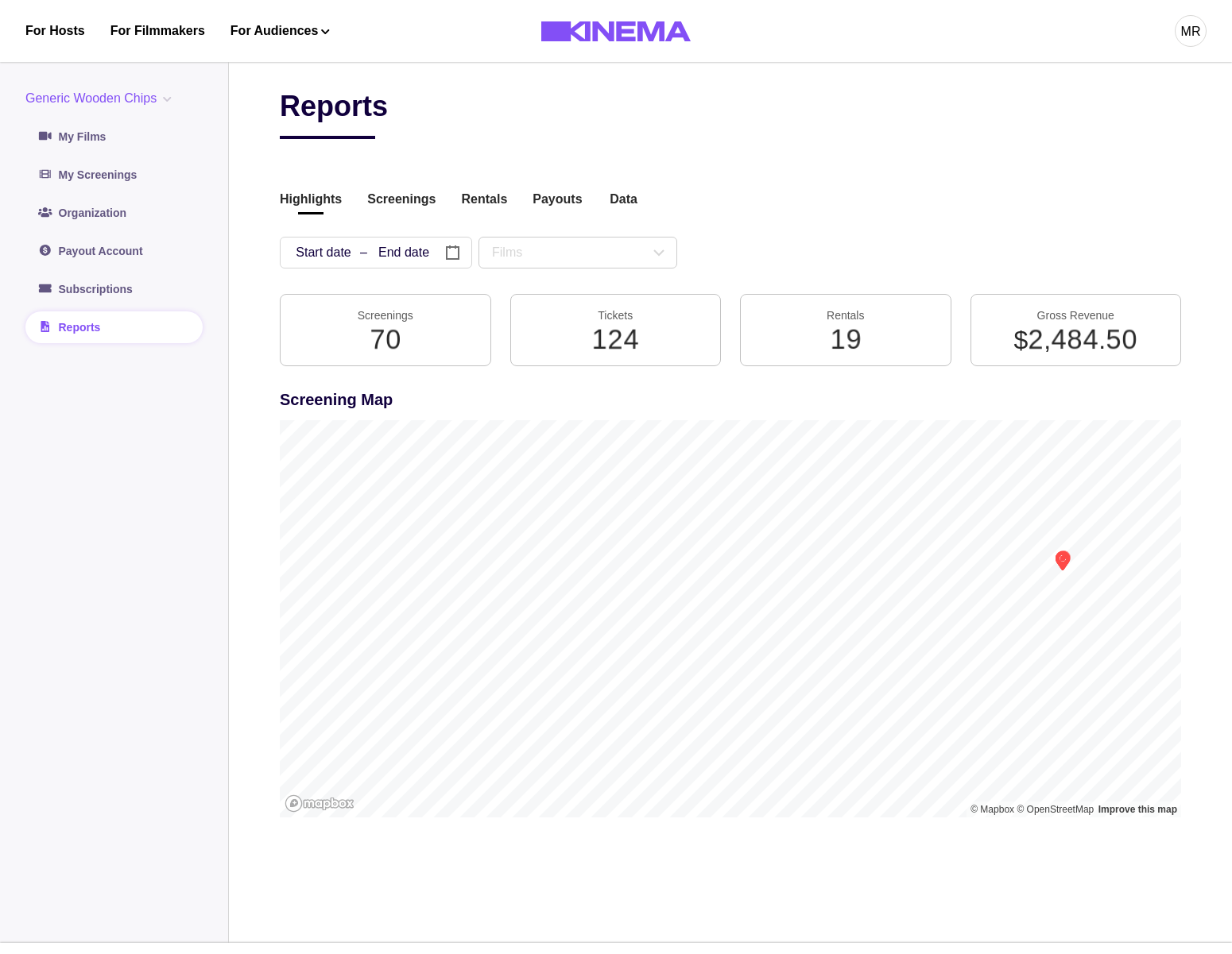
click at [163, 82] on aside "Generic Wooden Chips Generic Wooden Chips No Projects Org Test Org Test Org II …" at bounding box center [115, 497] width 229 height 892
click at [1181, 35] on div "MR" at bounding box center [1191, 31] width 20 height 19
click at [1063, 84] on div "Dashboard" at bounding box center [1108, 90] width 173 height 45
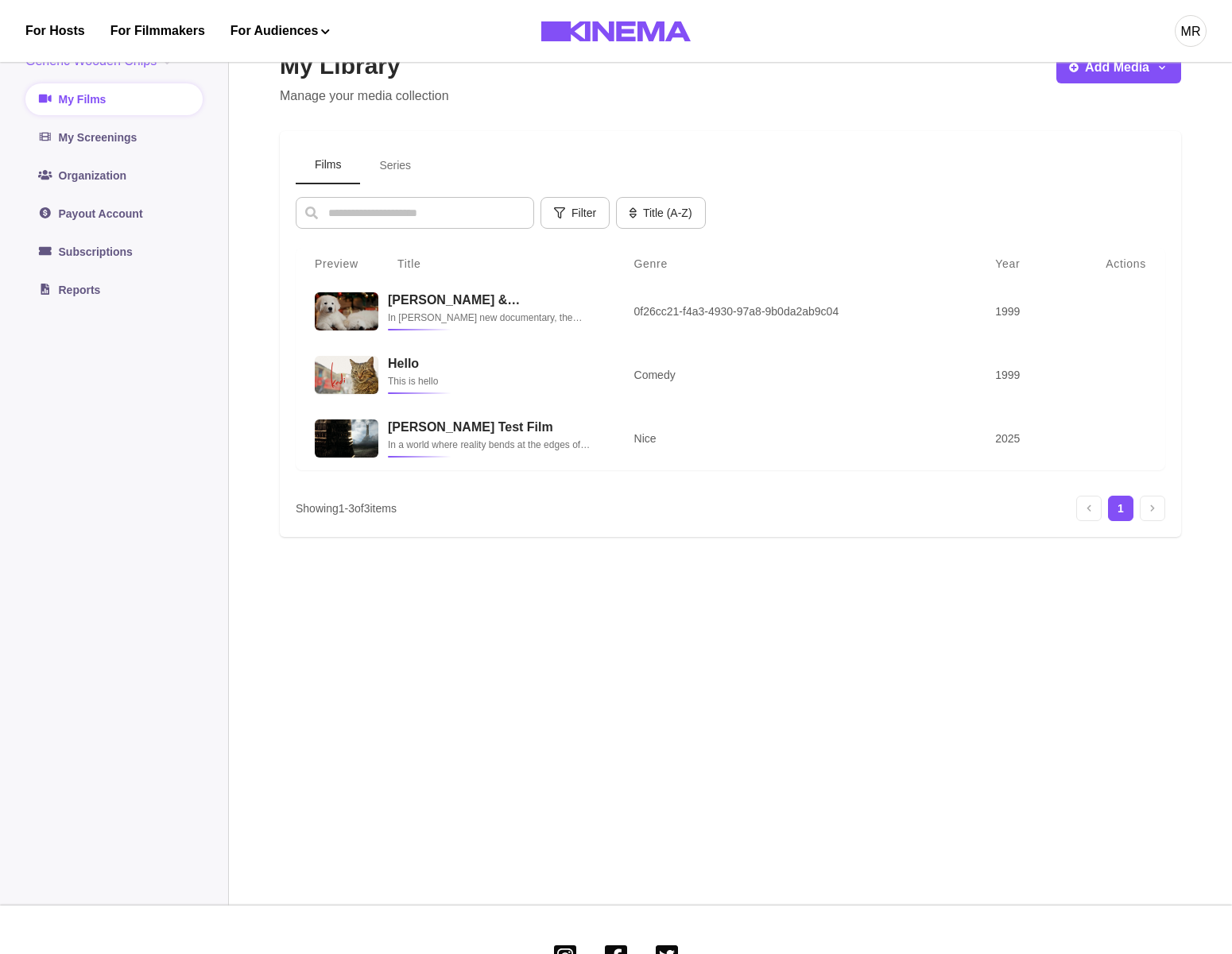
scroll to position [48, 0]
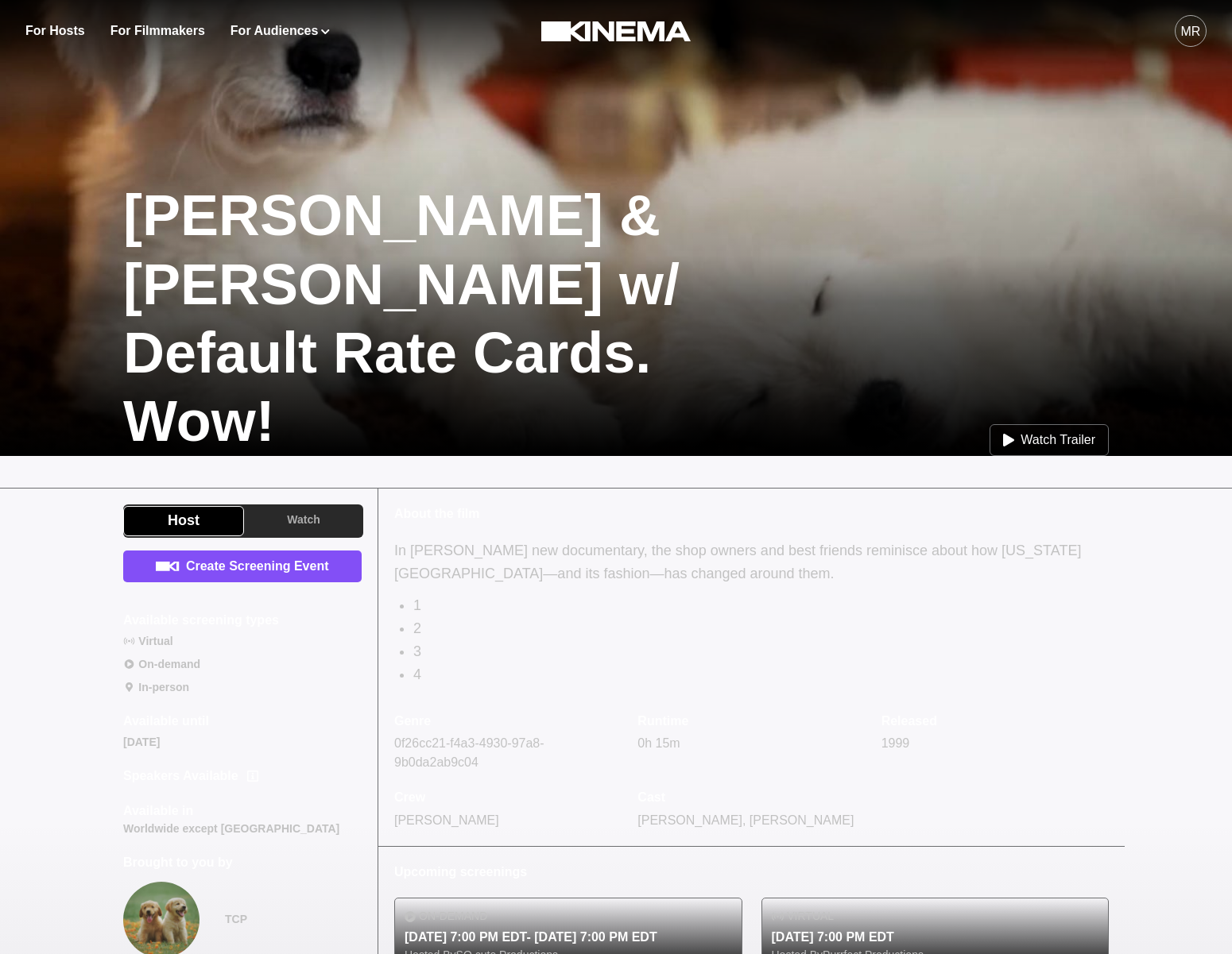
scroll to position [239, 0]
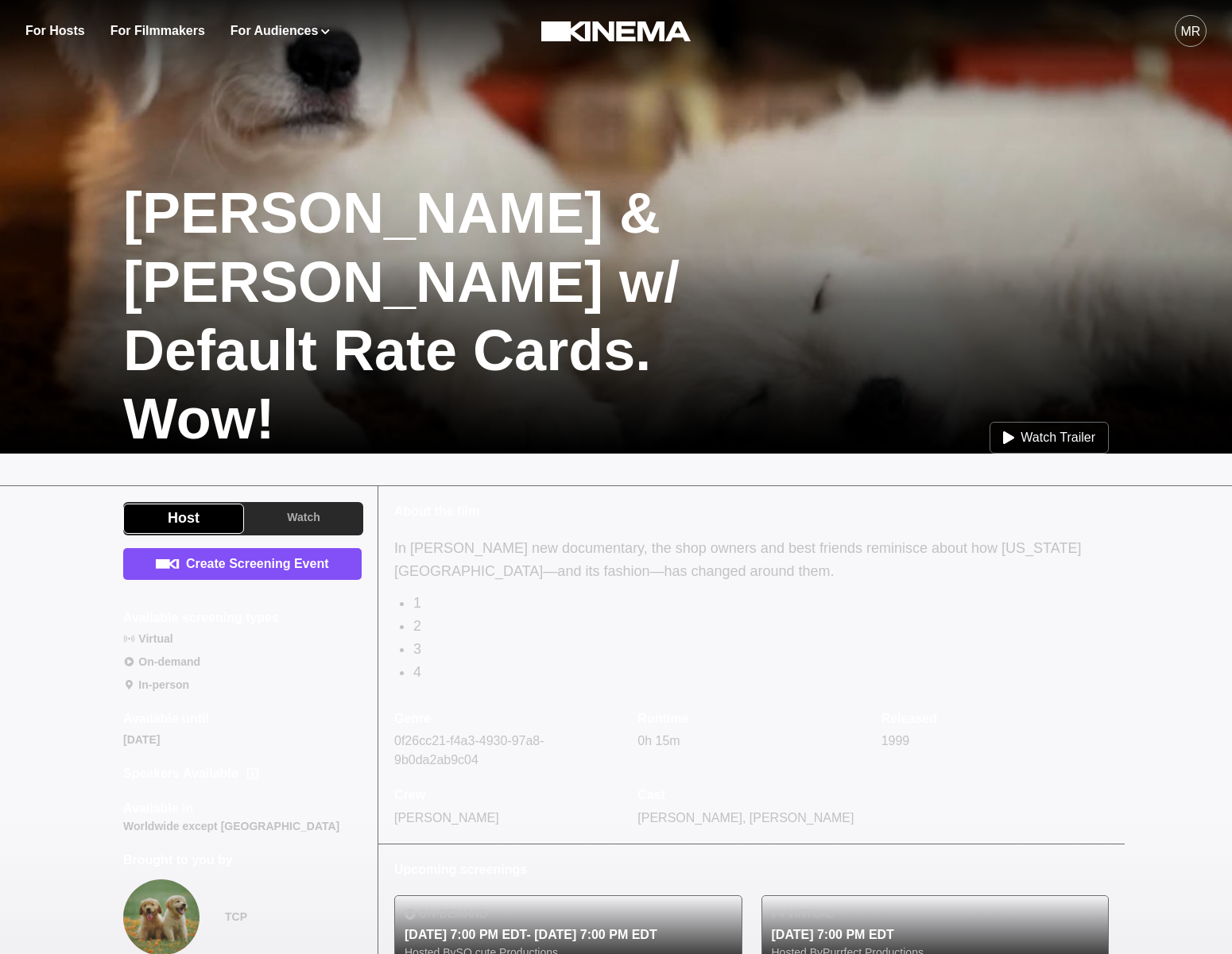
click at [433, 522] on div "About the film In [PERSON_NAME] new documentary, the shop owners and best frien…" at bounding box center [751, 664] width 746 height 358
click at [433, 515] on p "About the film" at bounding box center [751, 511] width 714 height 19
copy p "the"
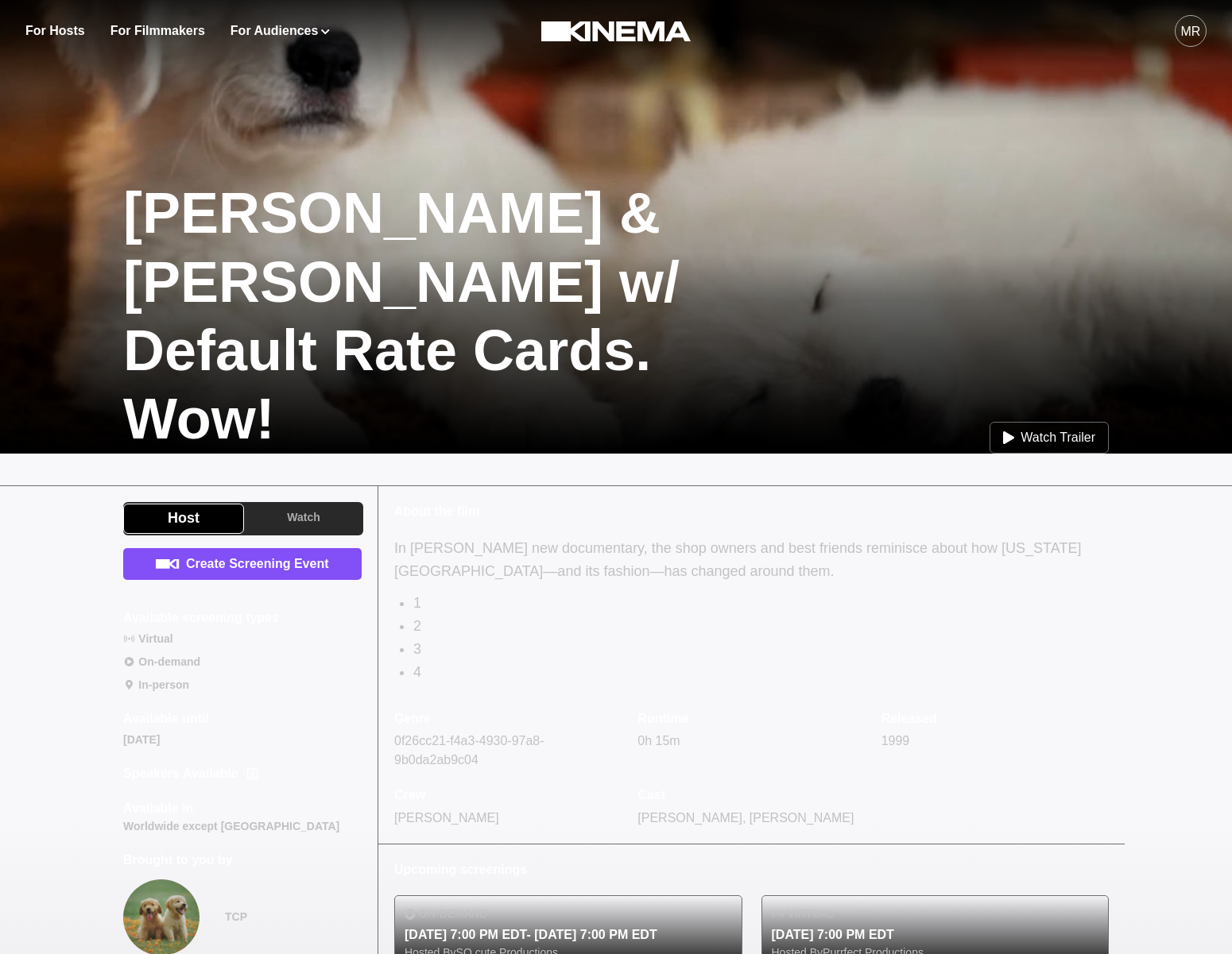
drag, startPoint x: 466, startPoint y: 575, endPoint x: 441, endPoint y: 510, distance: 69.6
click at [464, 564] on p "In Smriti Keshari’s new documentary, the shop owners and best friends reminisce…" at bounding box center [751, 560] width 714 height 46
drag, startPoint x: 432, startPoint y: 499, endPoint x: 433, endPoint y: 507, distance: 8.1
click at [432, 500] on div "About the film In Smriti Keshari’s new documentary, the shop owners and best fr…" at bounding box center [751, 664] width 746 height 358
click at [435, 516] on p "About the film" at bounding box center [751, 511] width 714 height 19
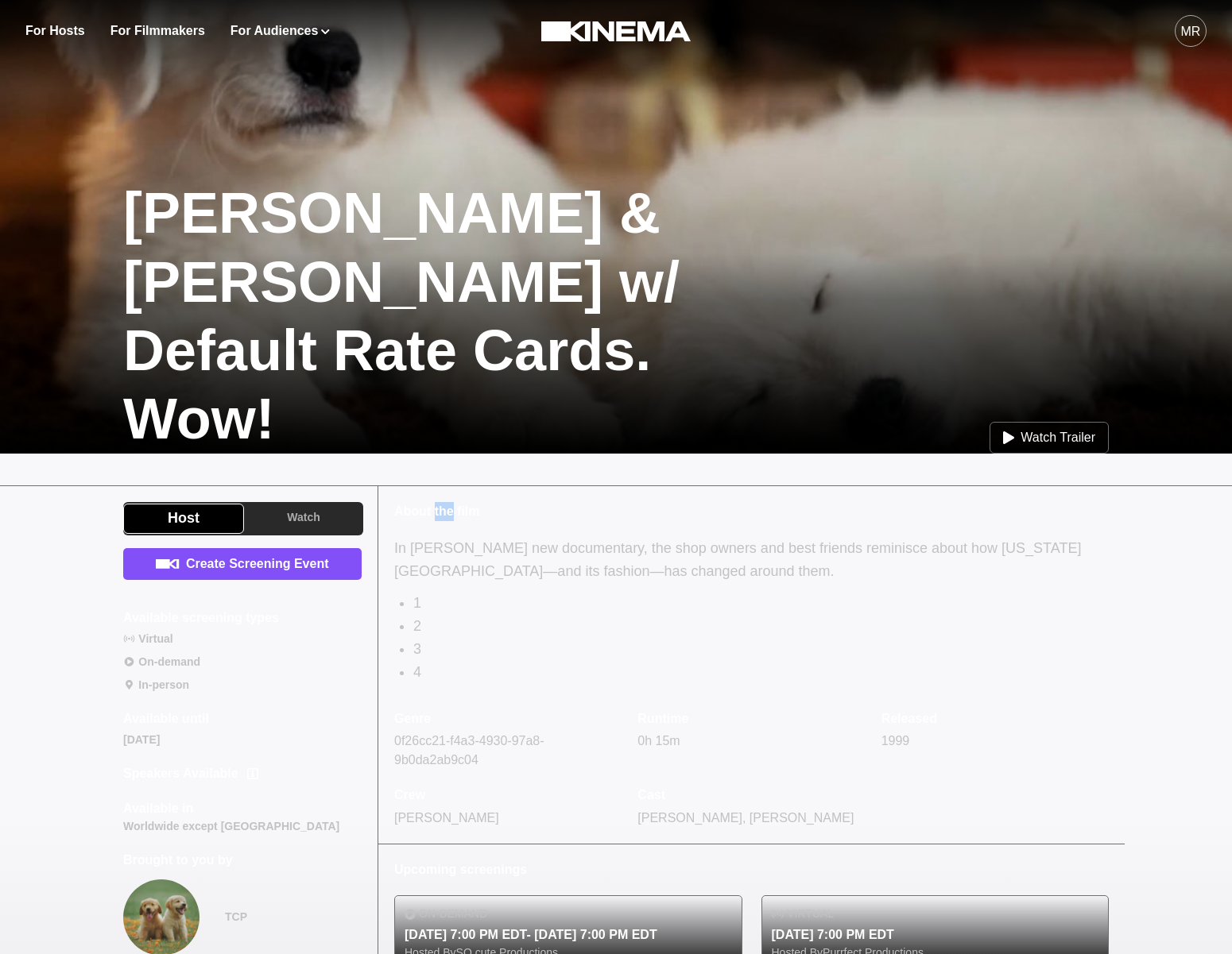
click at [435, 516] on p "About the film" at bounding box center [751, 511] width 714 height 19
copy p "About the film"
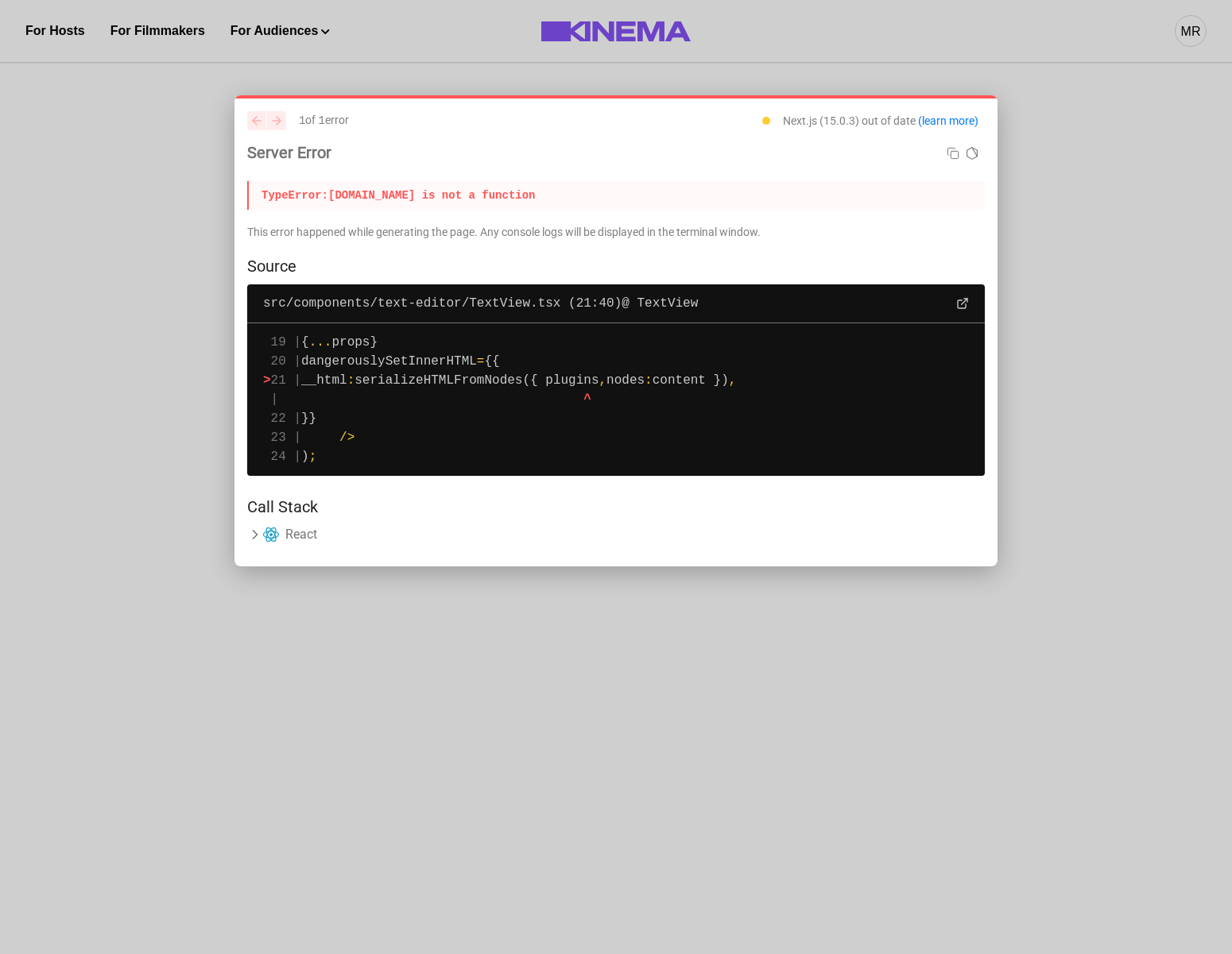
click at [474, 566] on div "previous next 1 of 1 error Next.js (15.0.3) out of date (learn more) Server Err…" at bounding box center [616, 331] width 763 height 471
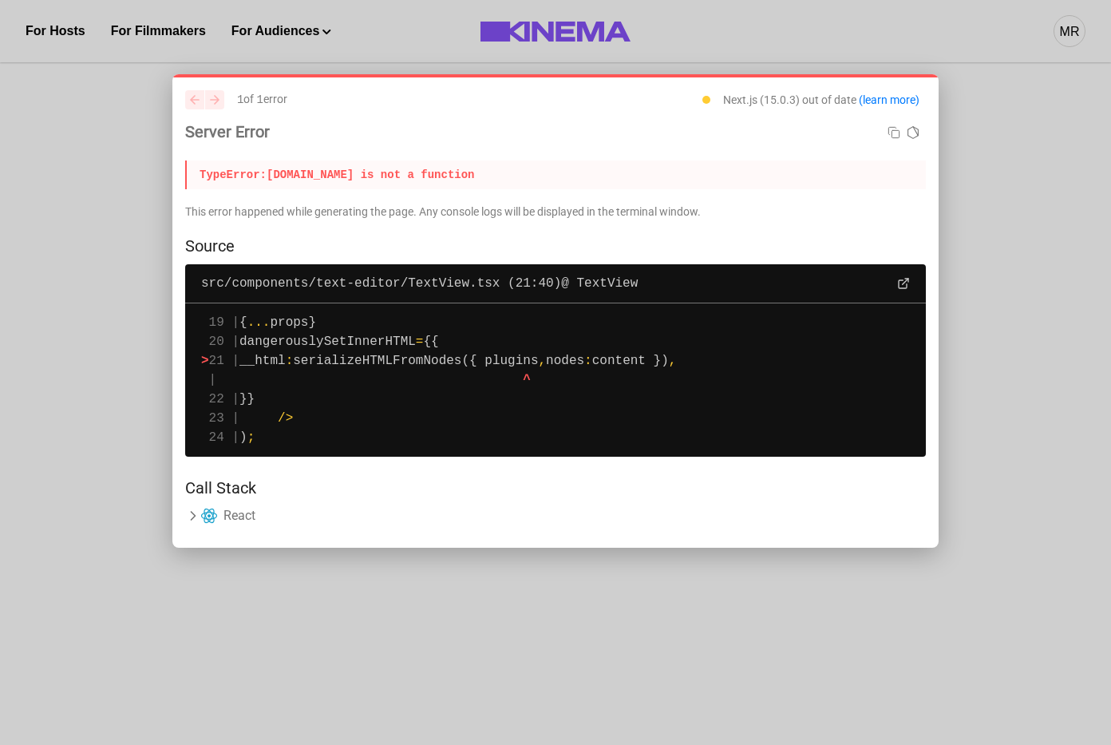
click at [538, 363] on span "serializeHTMLFromNodes({ plugins" at bounding box center [415, 361] width 245 height 14
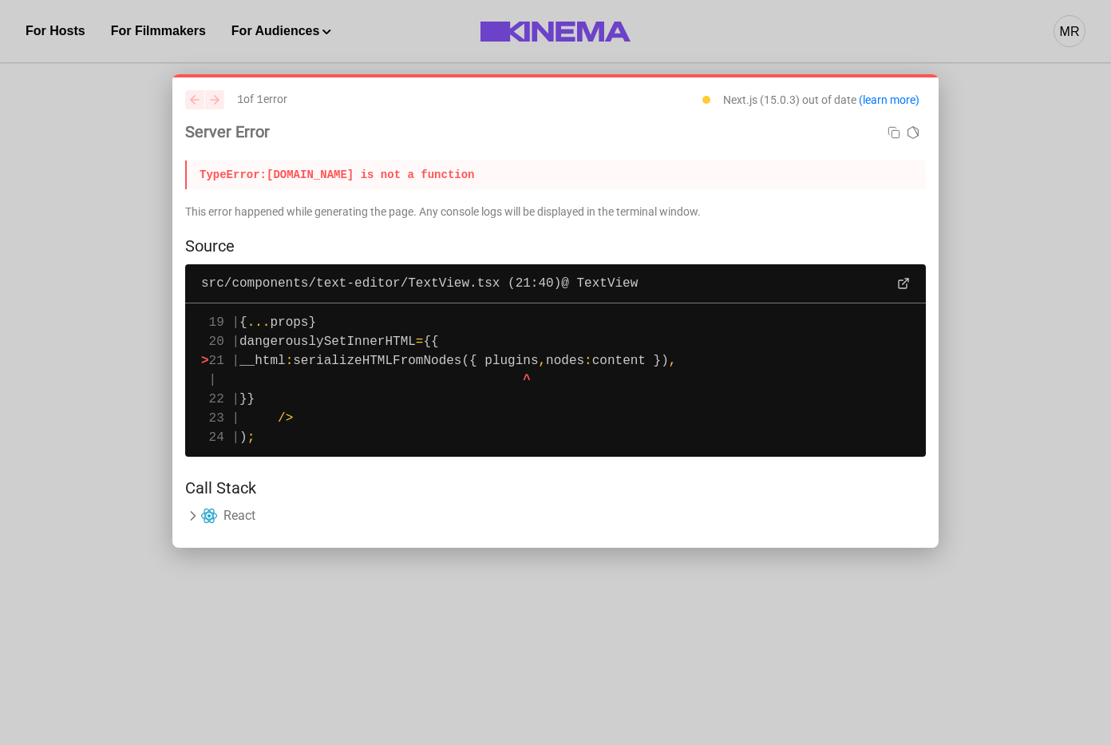
drag, startPoint x: 318, startPoint y: 404, endPoint x: 286, endPoint y: 323, distance: 87.0
click at [286, 323] on pre "19 | { ... props} 20 | dangerouslySetInnerHTML = {{ > 21 | __html : serializeHT…" at bounding box center [555, 379] width 741 height 153
drag, startPoint x: 300, startPoint y: 429, endPoint x: 282, endPoint y: 345, distance: 86.6
click at [282, 345] on pre "19 | { ... props} 20 | dangerouslySetInnerHTML = {{ > 21 | __html : serializeHT…" at bounding box center [555, 379] width 741 height 153
